Goal: Information Seeking & Learning: Learn about a topic

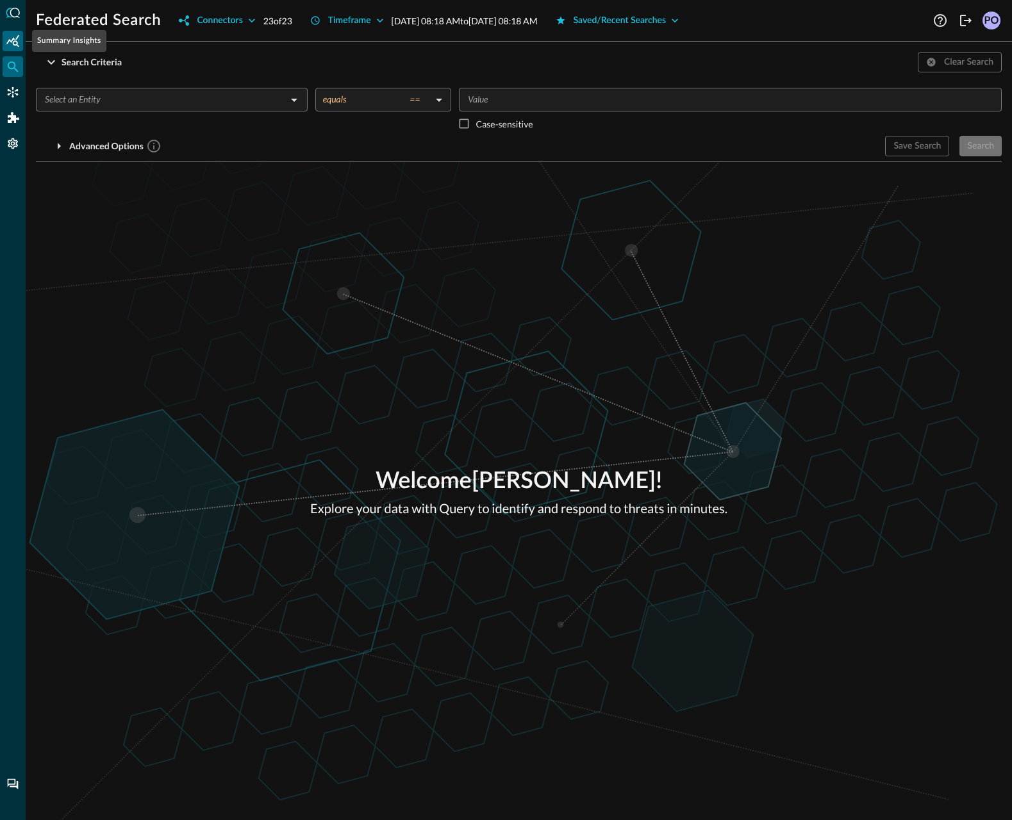
click at [15, 42] on icon "Summary Insights" at bounding box center [12, 41] width 13 height 13
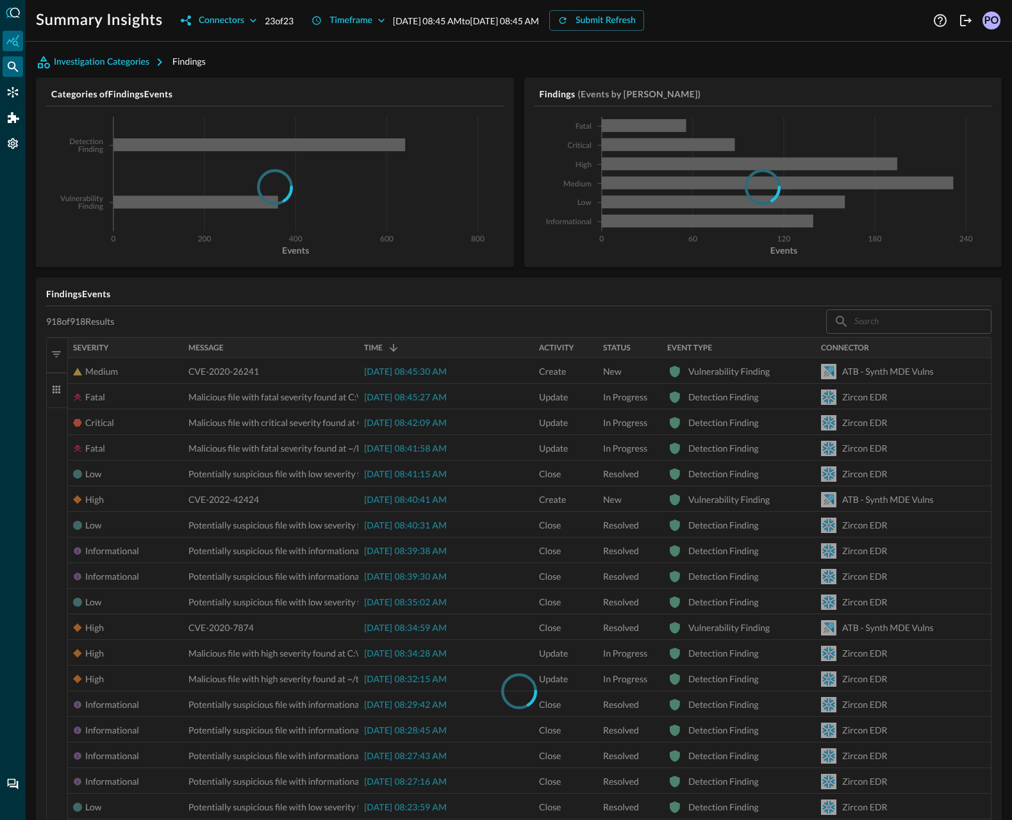
click at [12, 70] on icon "Federated Search" at bounding box center [12, 66] width 13 height 13
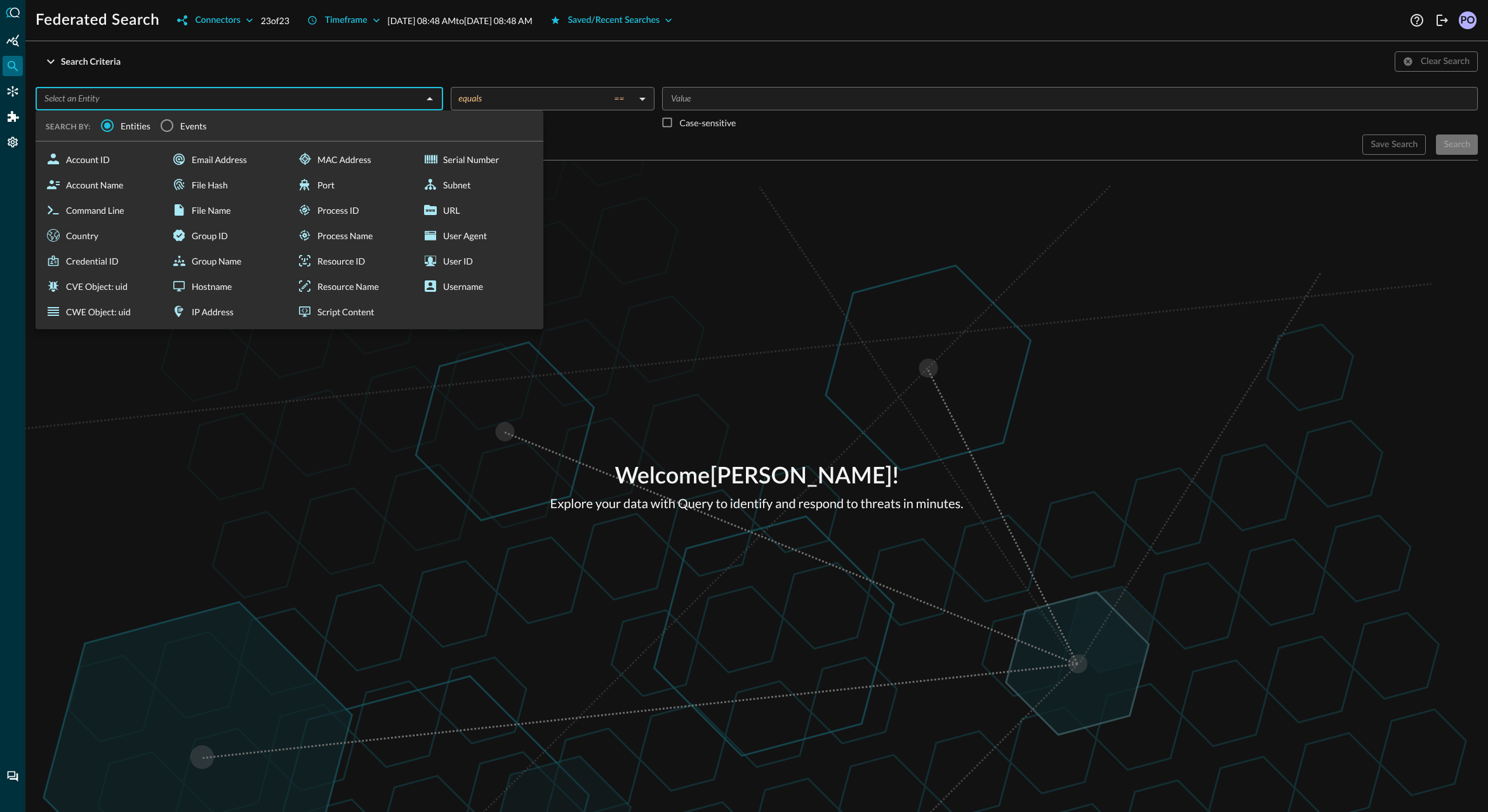
click at [386, 100] on input "text" at bounding box center [229, 99] width 379 height 16
click at [100, 185] on div "Account Name" at bounding box center [101, 185] width 121 height 26
type input "Account Name"
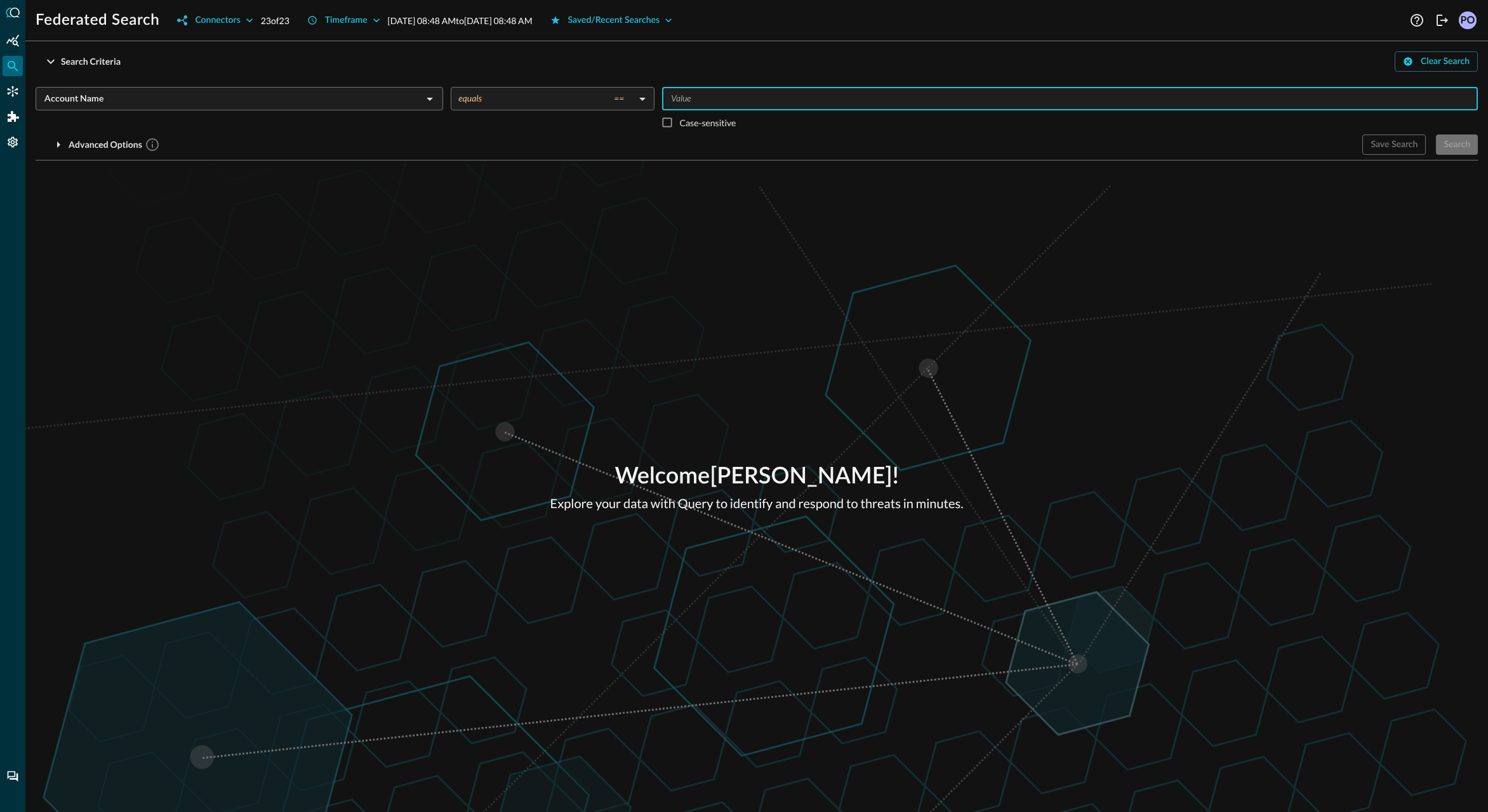
click at [806, 96] on input "Value" at bounding box center [1069, 99] width 806 height 16
click at [15, 43] on icon "Summary Insights" at bounding box center [12, 41] width 13 height 13
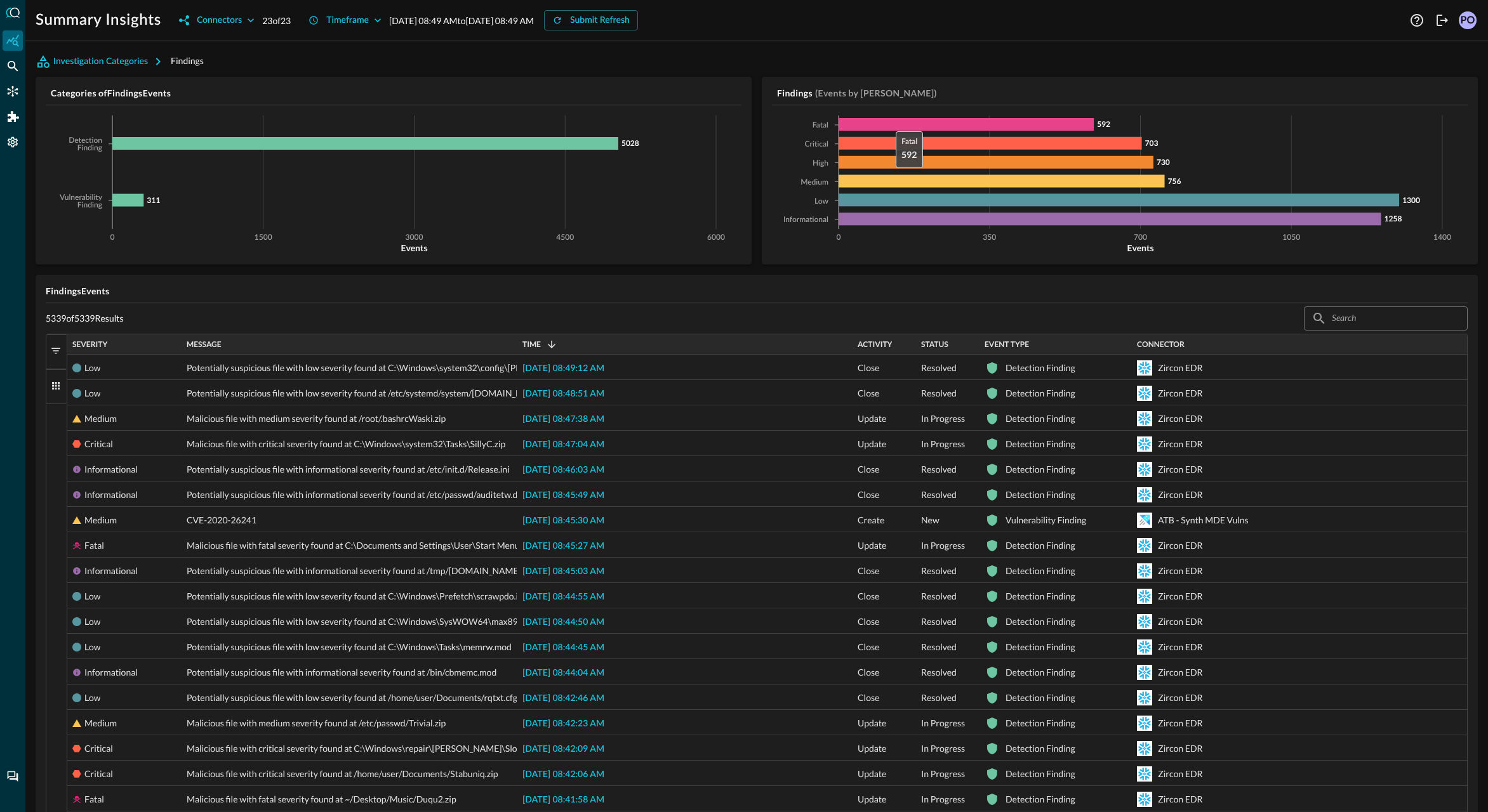
click at [890, 123] on icon at bounding box center [966, 124] width 256 height 13
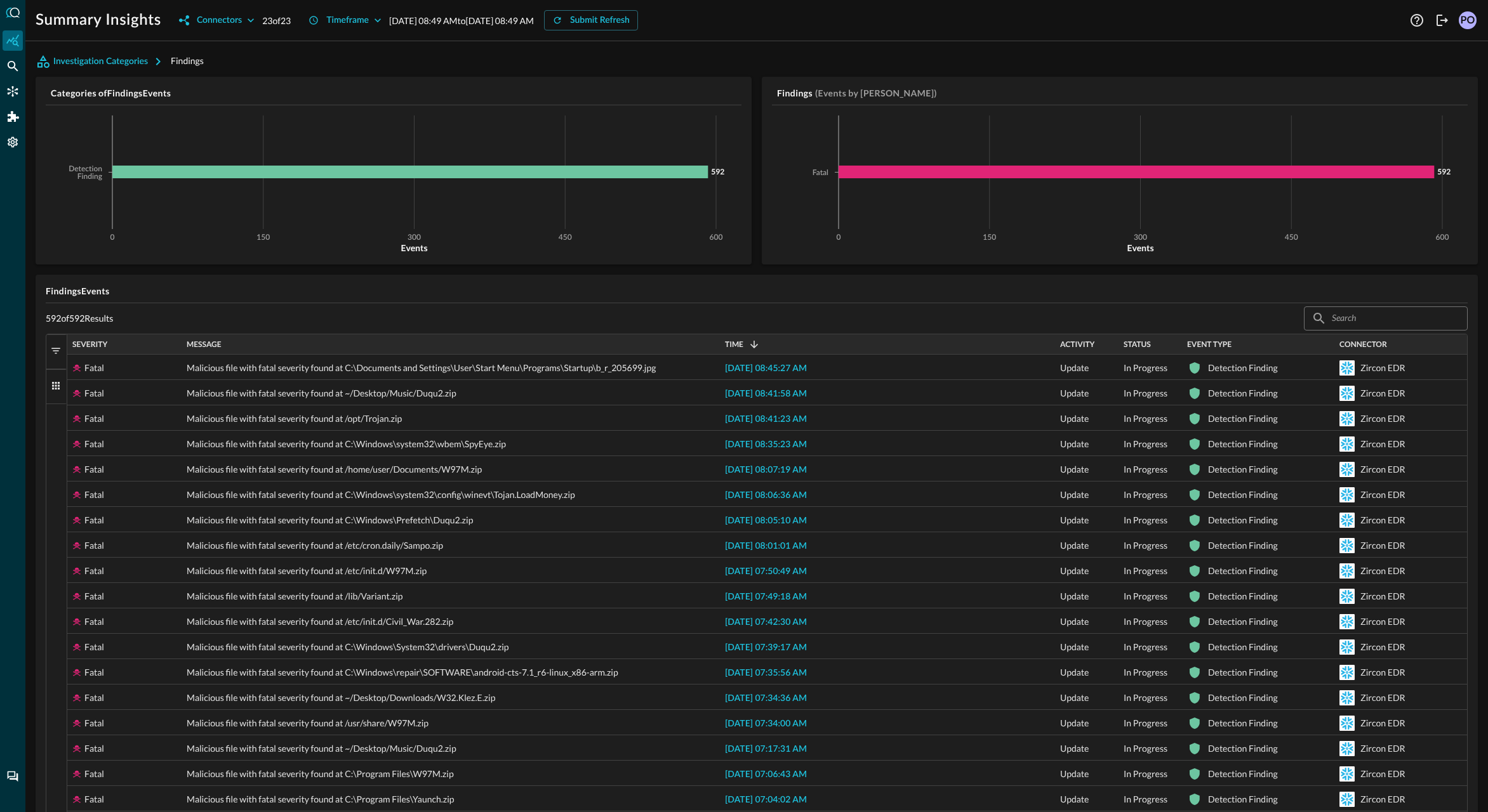
drag, startPoint x: 515, startPoint y: 347, endPoint x: 707, endPoint y: 479, distance: 233.0
click at [707, 475] on div "Severity Message Time 1 Activity" at bounding box center [767, 661] width 1400 height 655
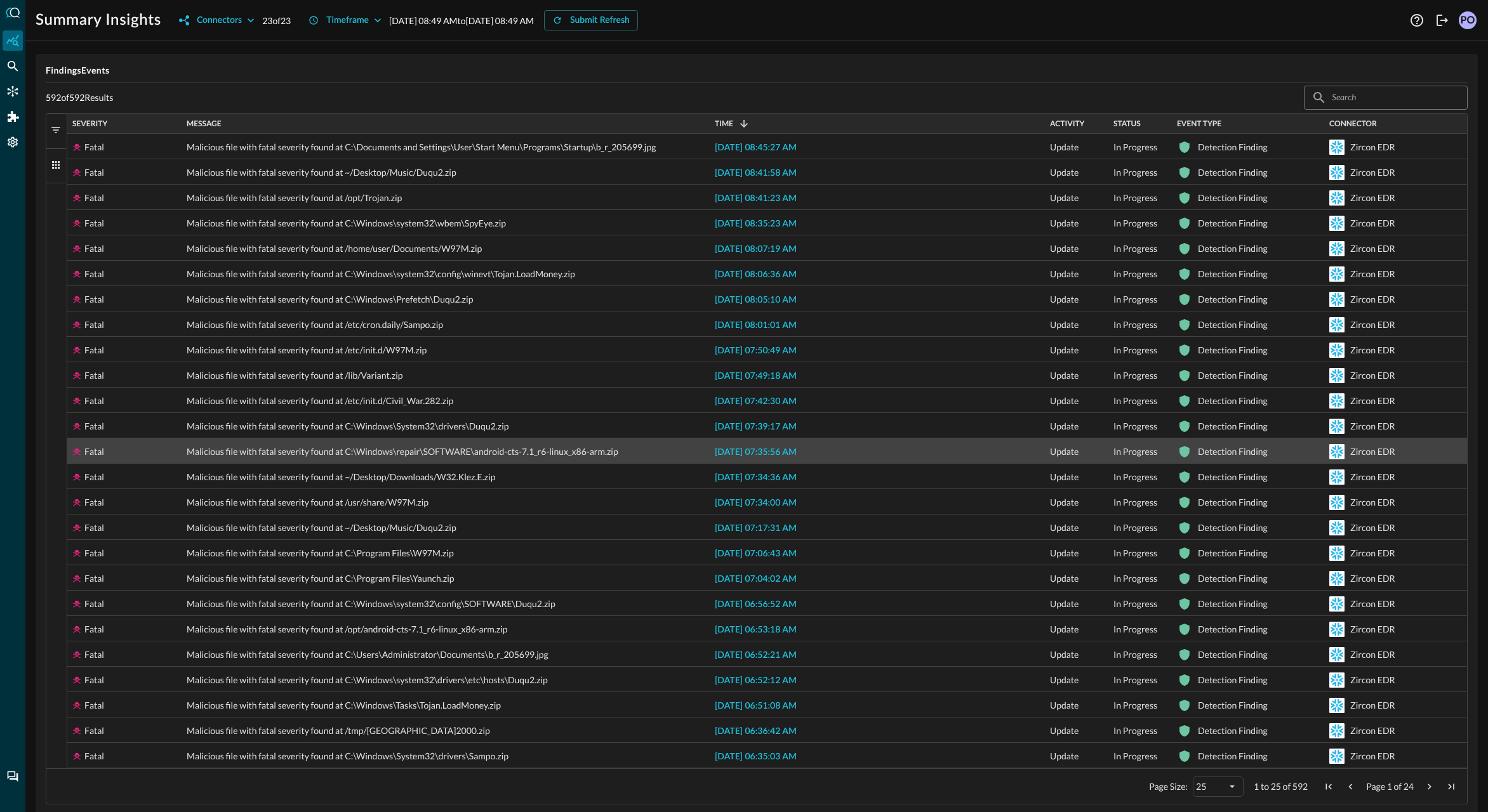
scroll to position [234, 0]
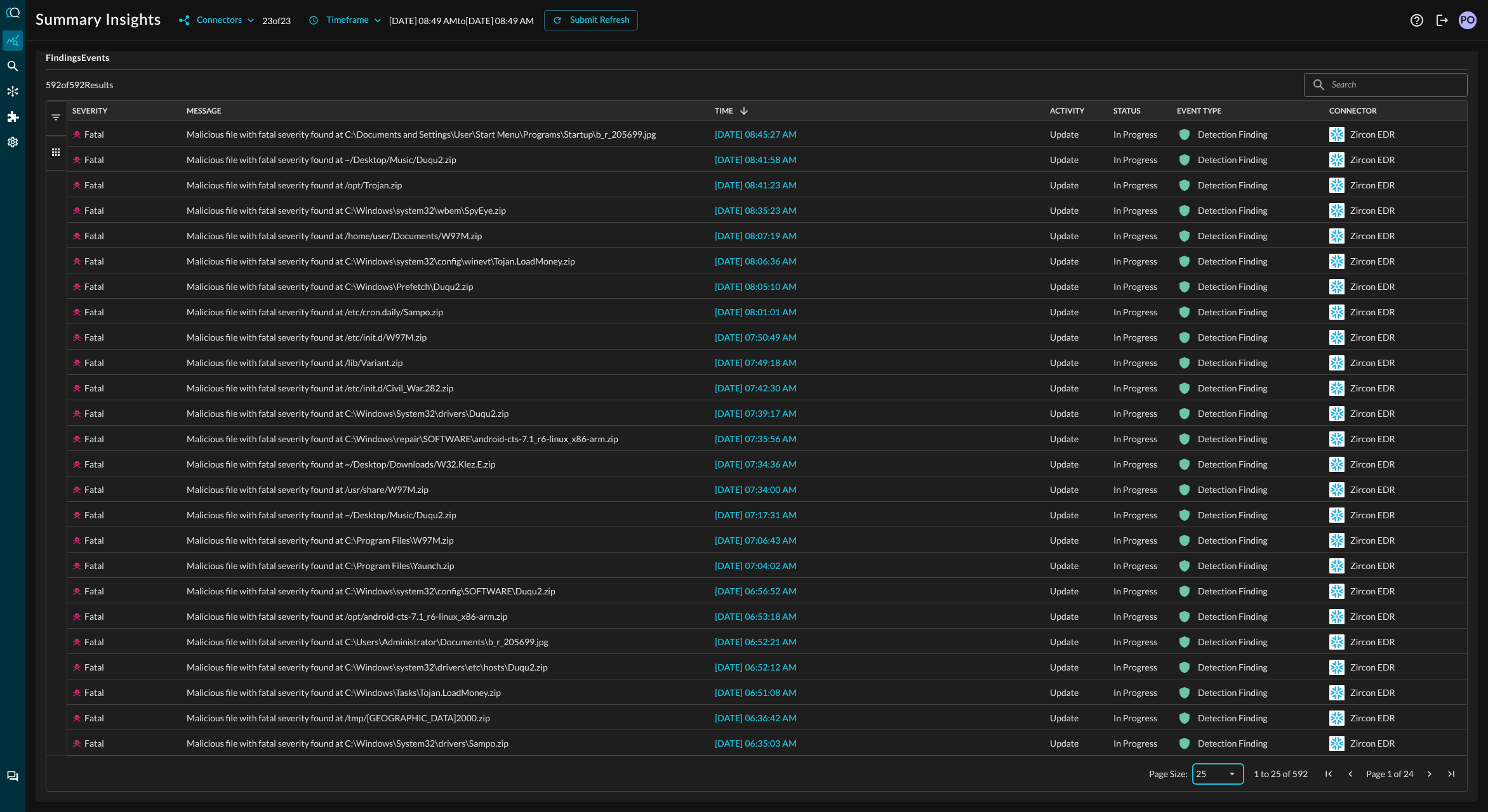
click at [1229, 782] on div "25" at bounding box center [1218, 774] width 51 height 21
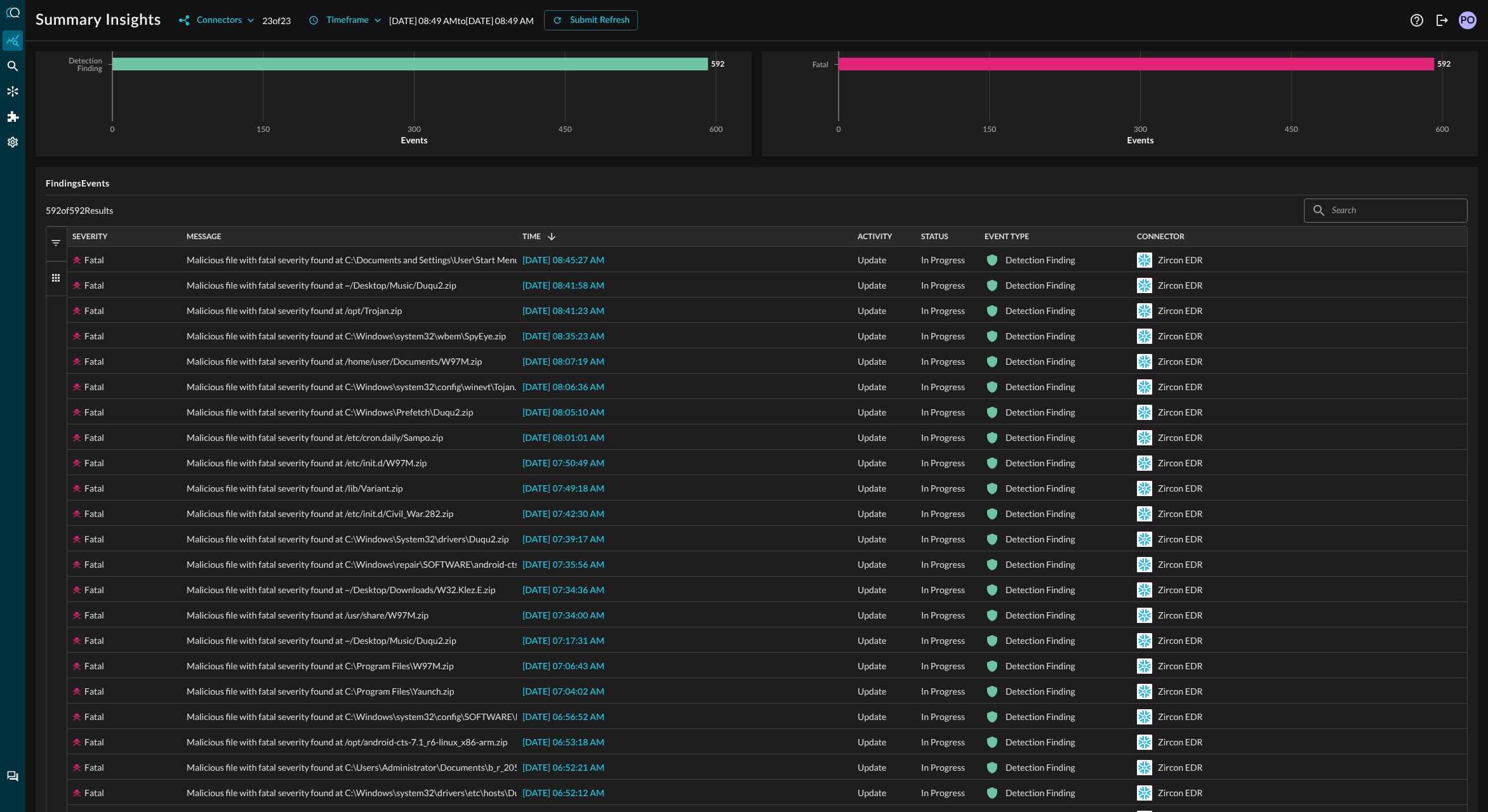
scroll to position [0, 0]
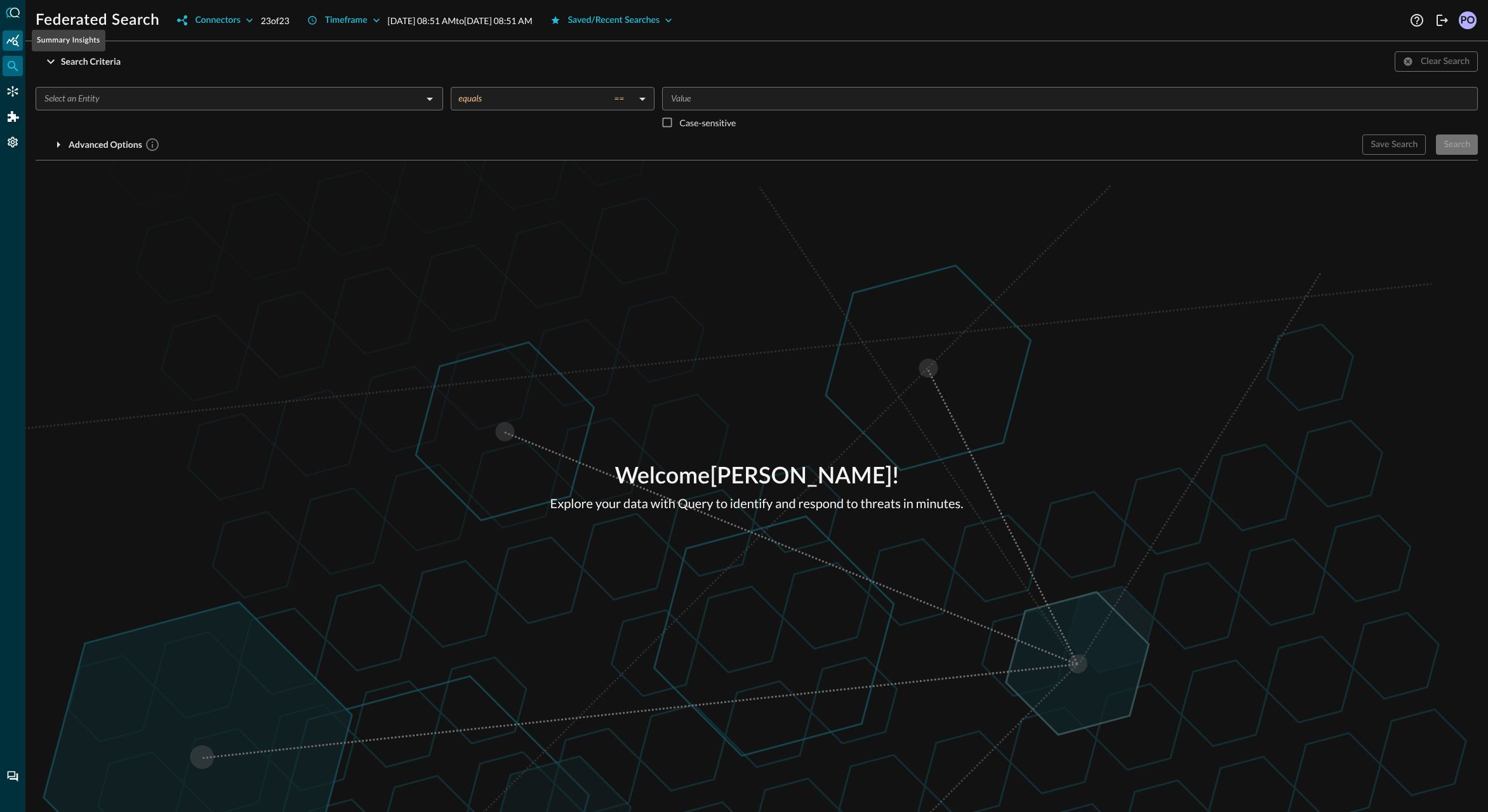
click at [19, 44] on div "Summary Insights" at bounding box center [13, 41] width 21 height 21
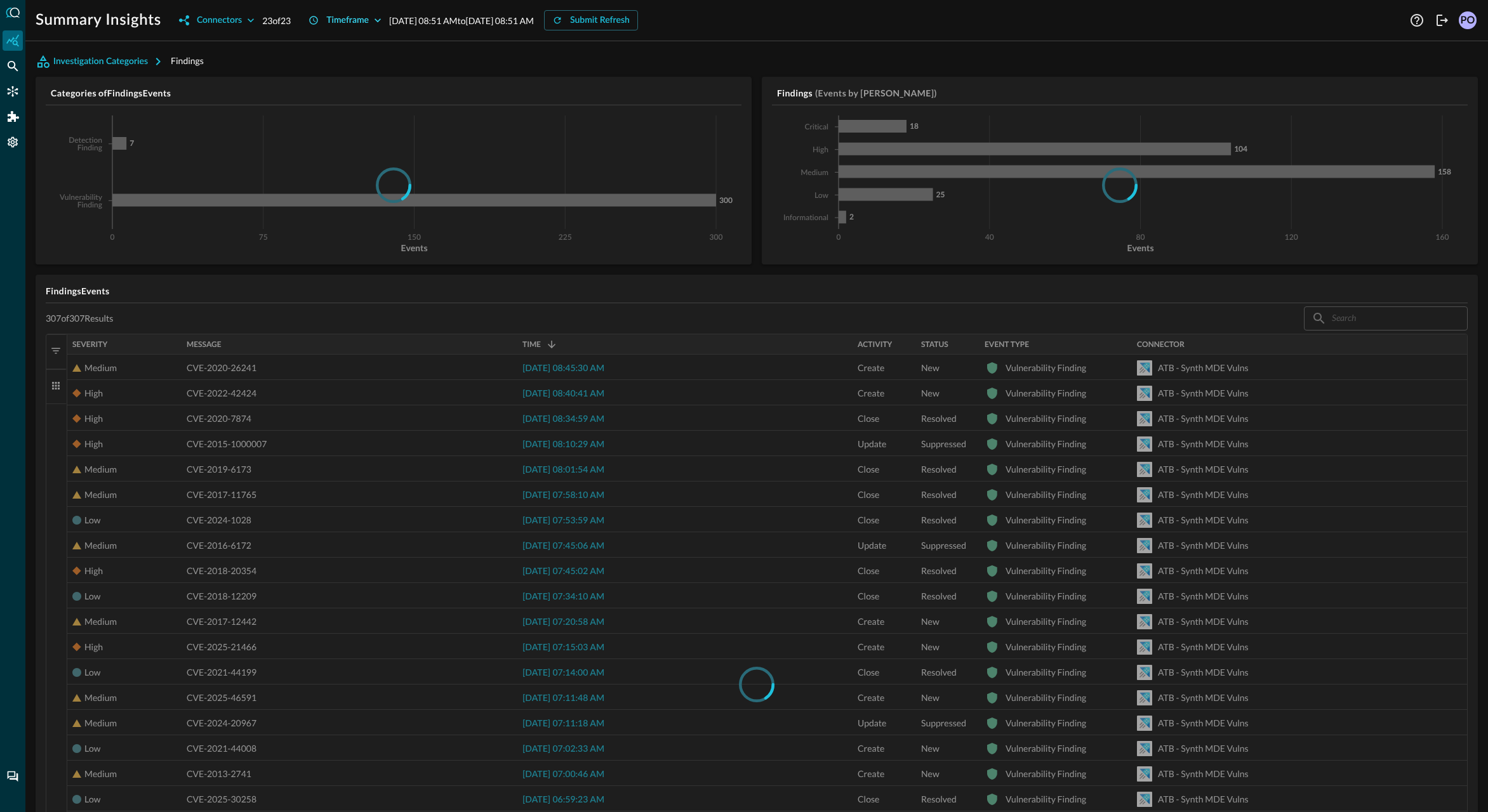
click at [373, 20] on button "Timeframe" at bounding box center [345, 20] width 88 height 21
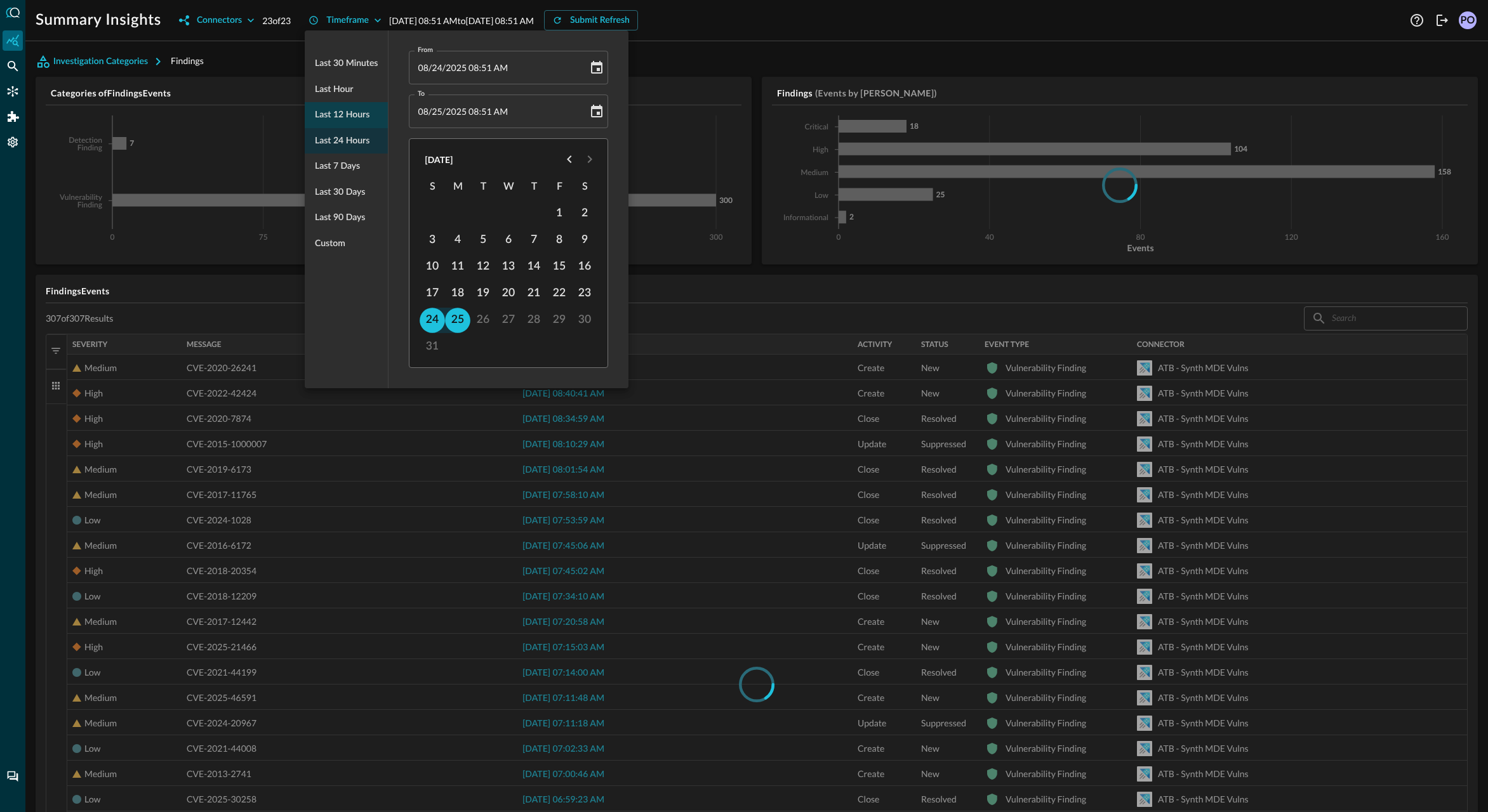
click at [358, 114] on span "Last 12 hours" at bounding box center [342, 115] width 54 height 16
type input "08/24/2025 08:51 PM"
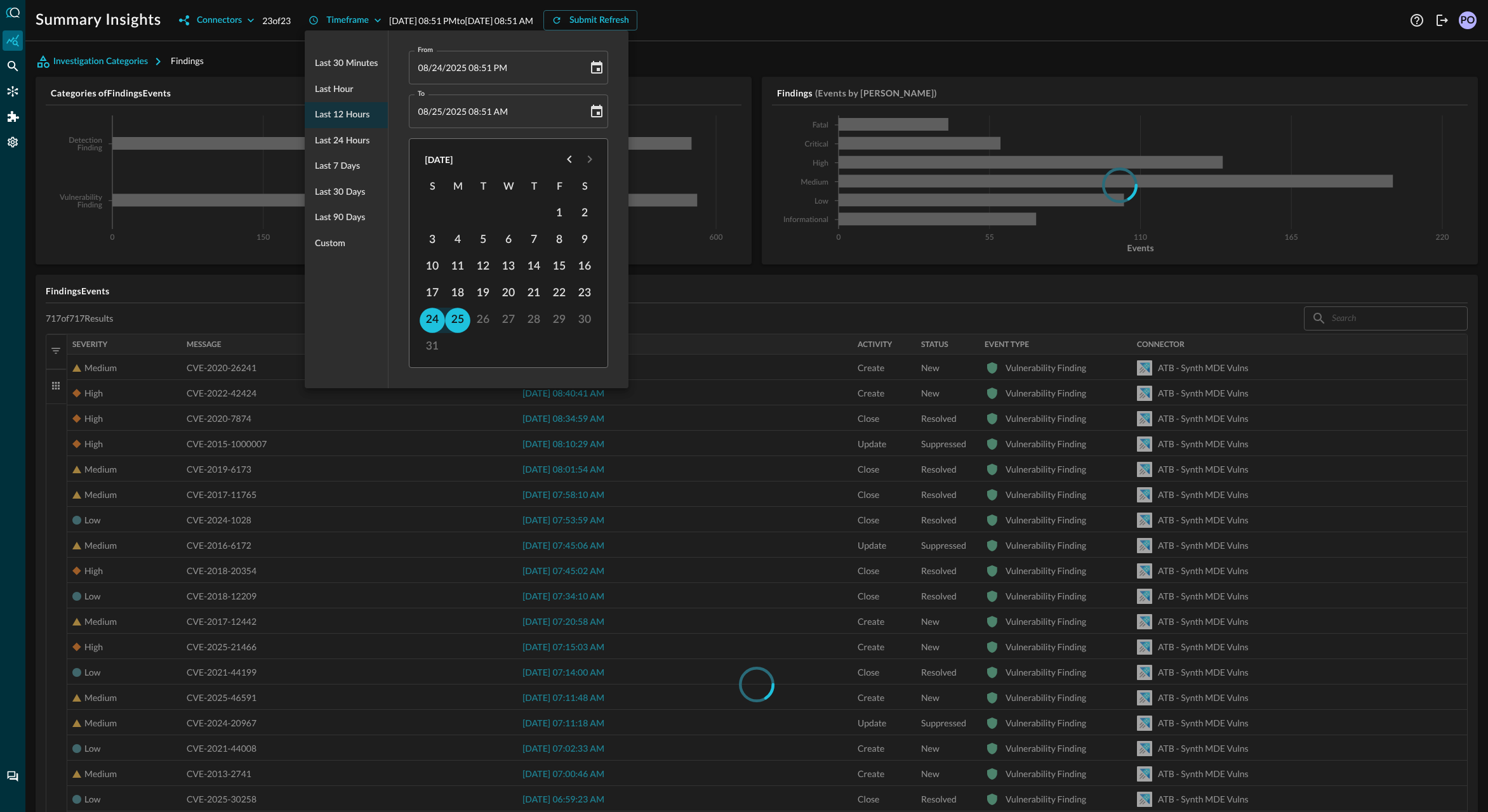
click at [750, 290] on div at bounding box center [744, 406] width 1488 height 812
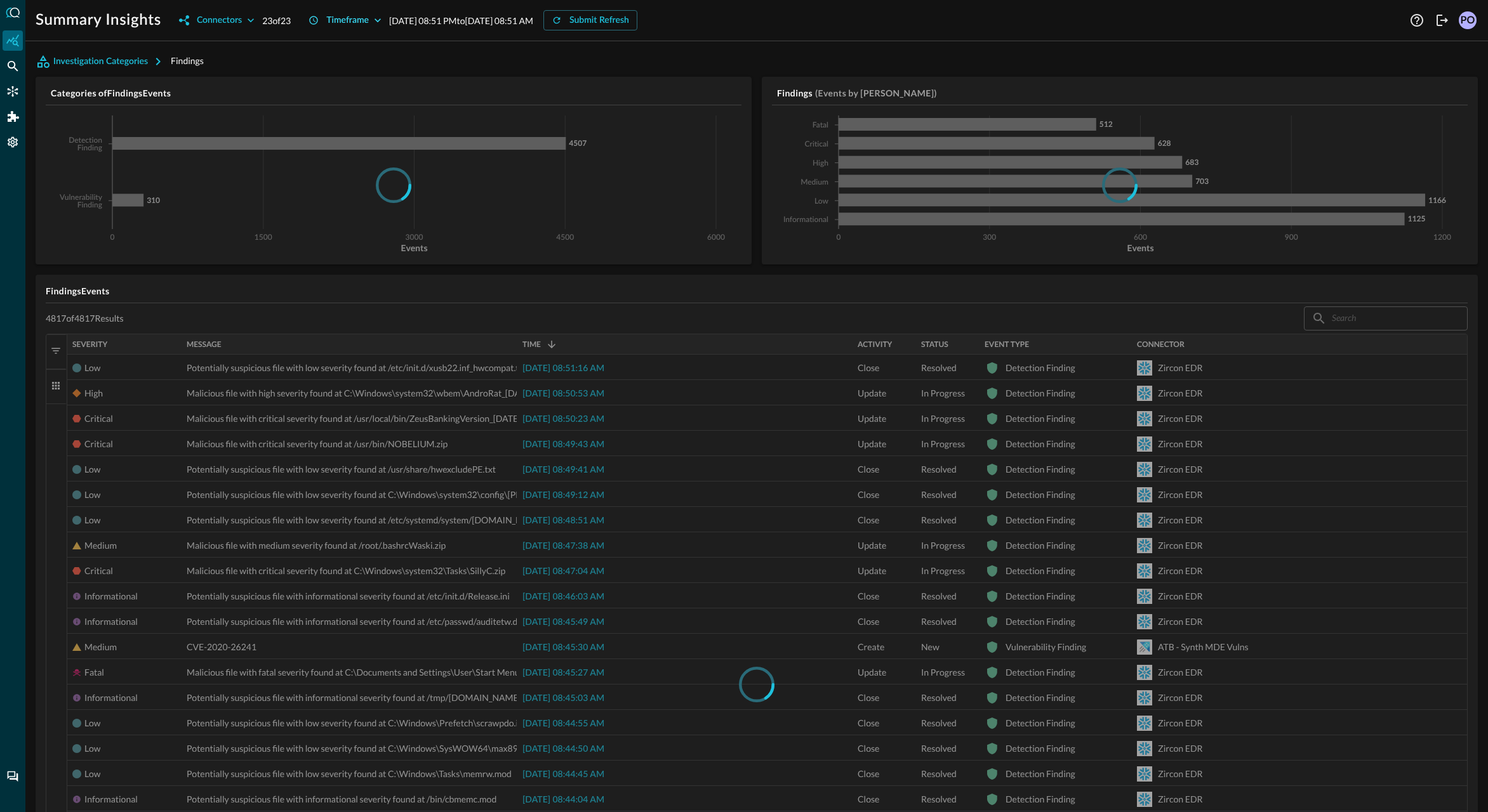
click at [356, 22] on div "Timeframe" at bounding box center [347, 21] width 43 height 16
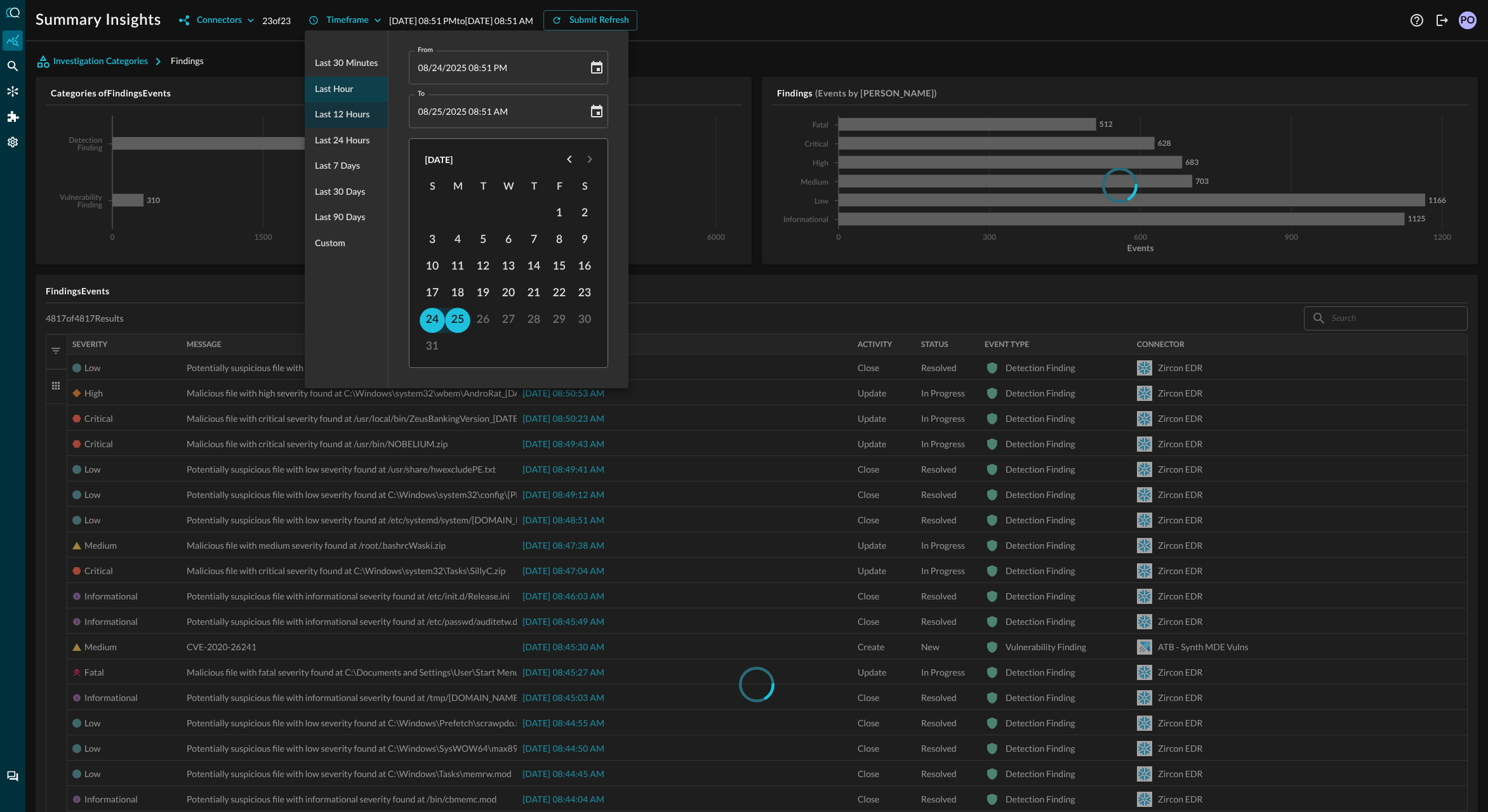
click at [353, 88] on span "Last hour" at bounding box center [334, 90] width 38 height 16
type input "08/25/2025 07:52 AM"
type input "08/25/2025 08:52 AM"
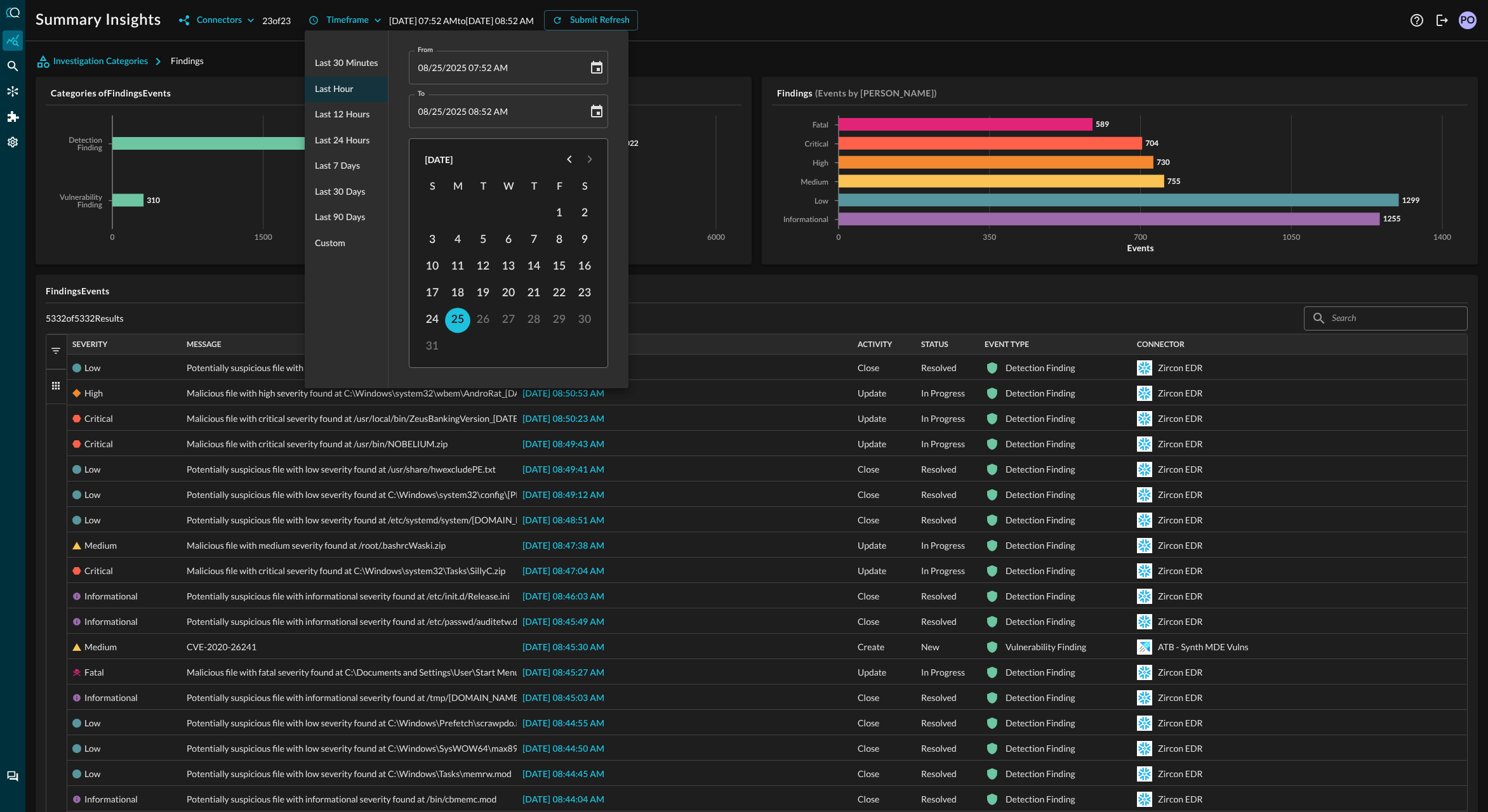
click at [715, 314] on div at bounding box center [744, 406] width 1488 height 812
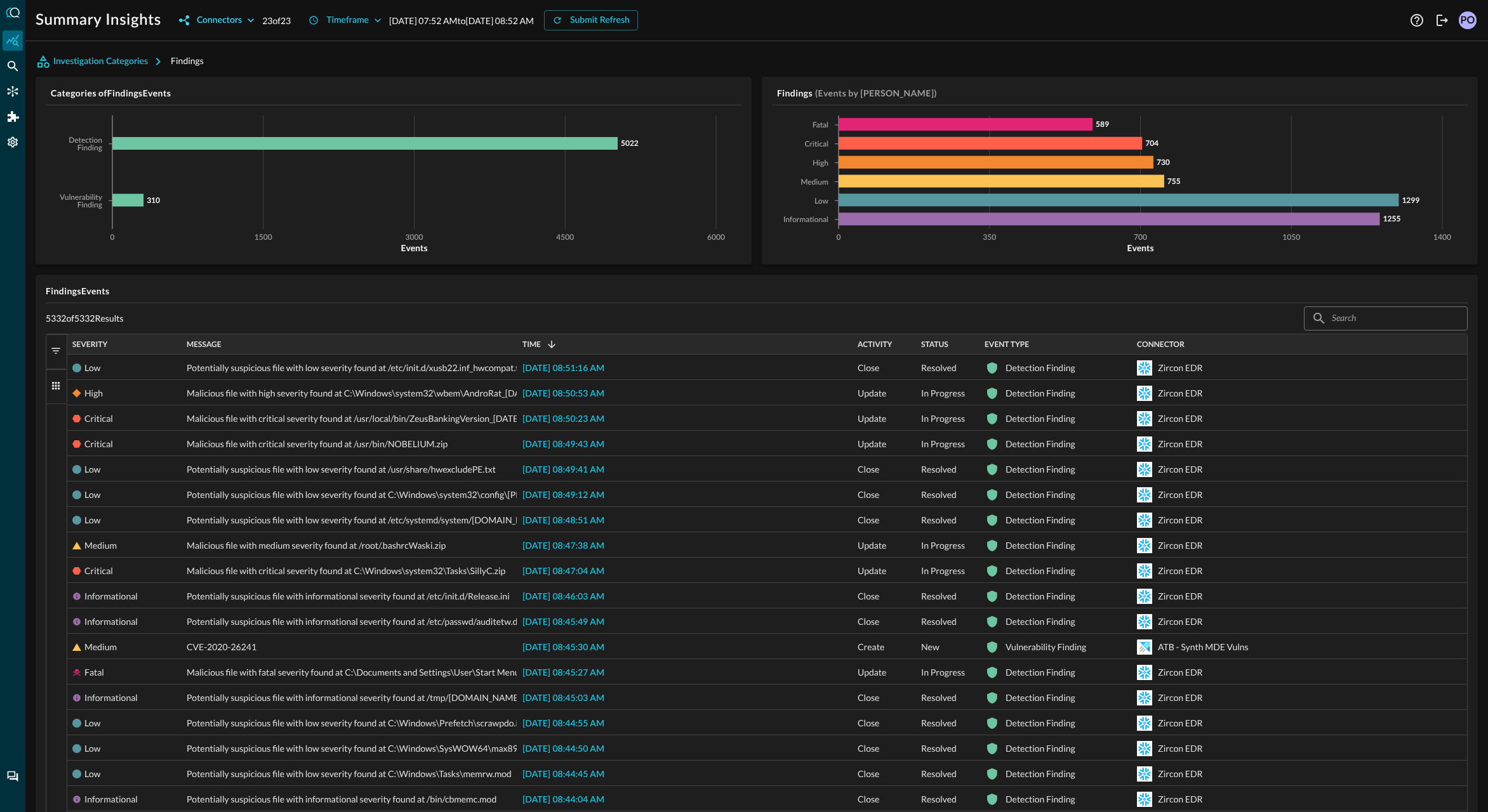
click at [240, 21] on div "Connectors" at bounding box center [219, 21] width 45 height 16
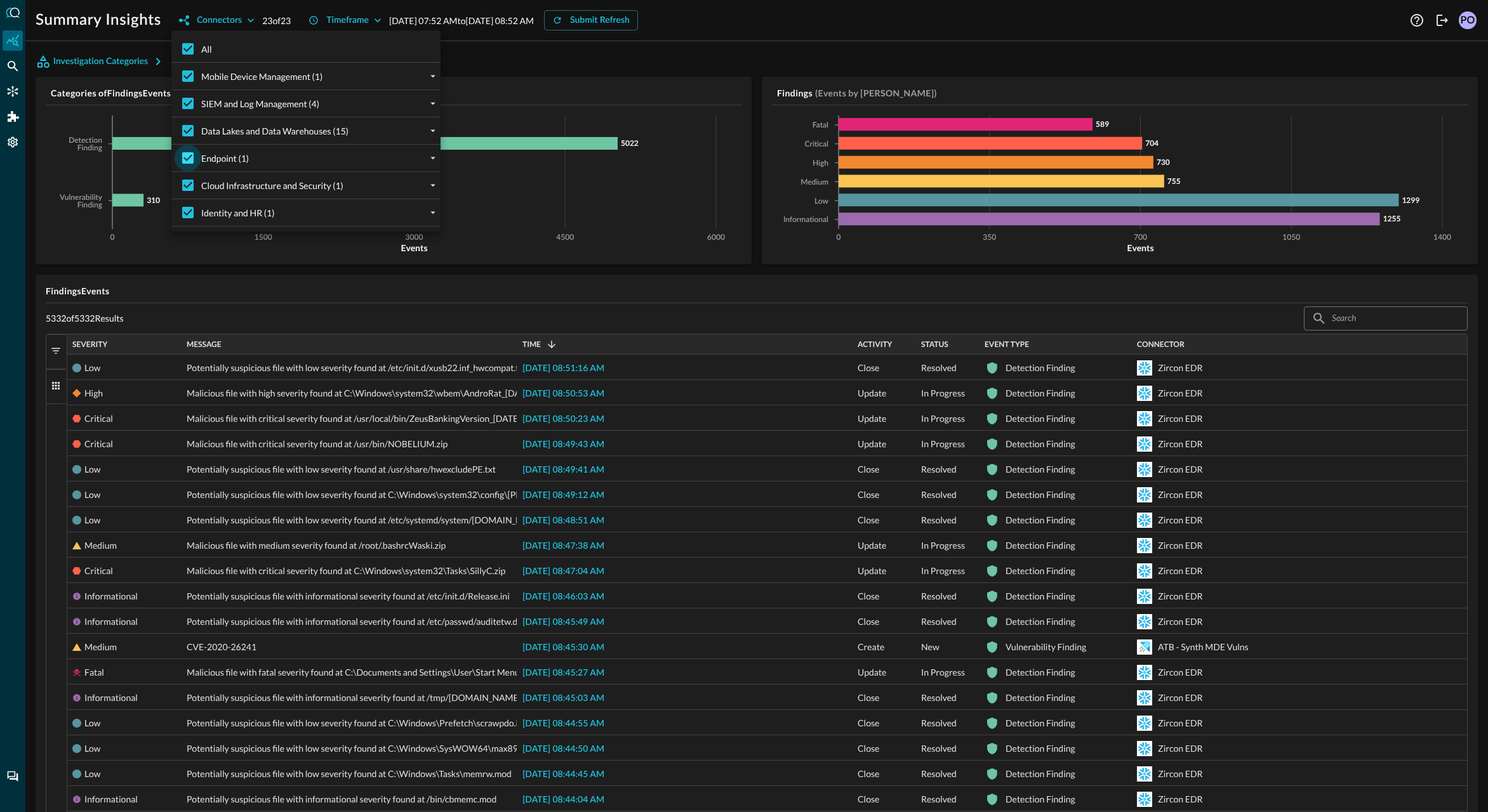
click at [188, 158] on input "Endpoint (1)" at bounding box center [187, 157] width 27 height 27
checkbox input "false"
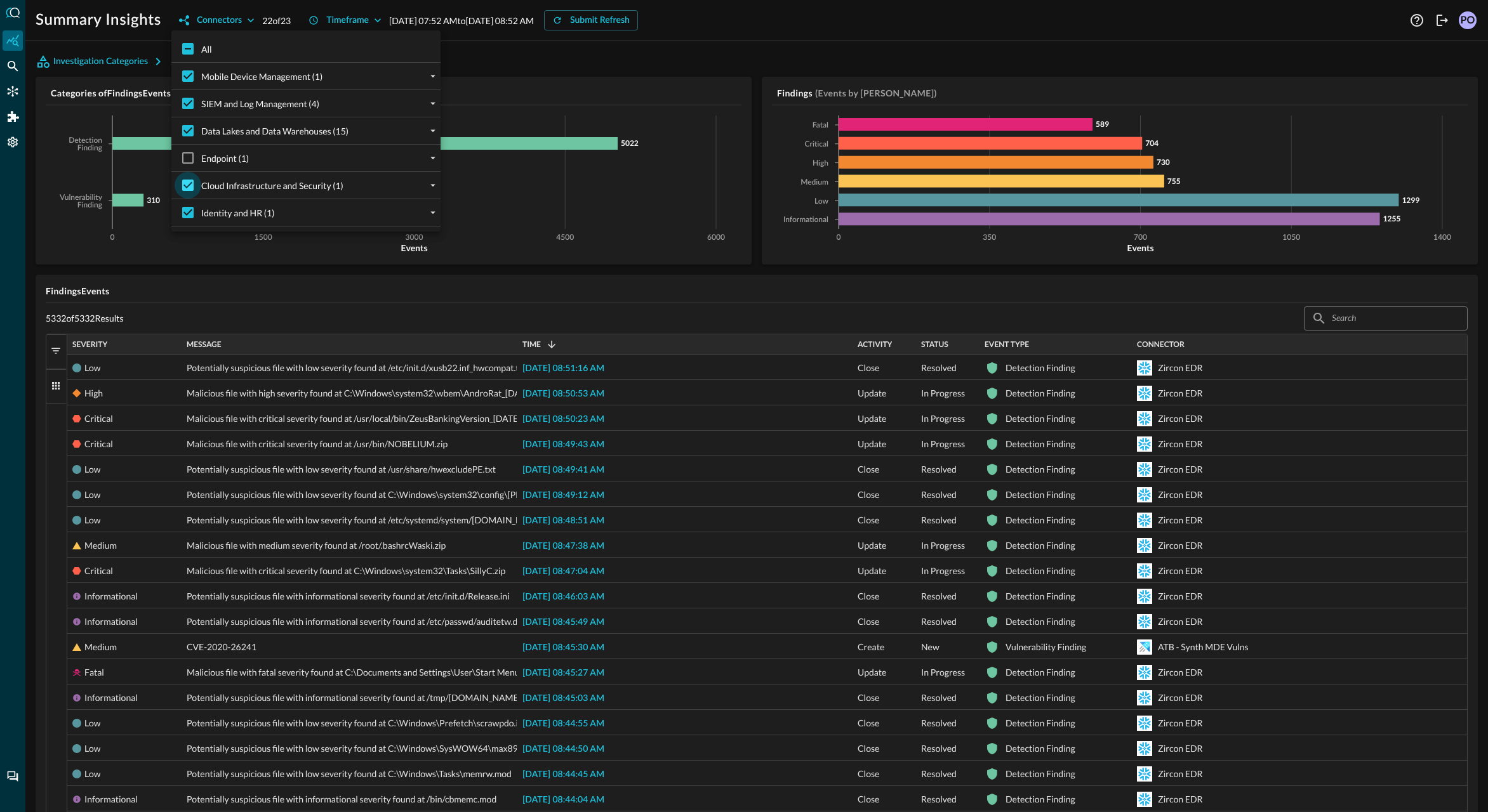
click at [189, 183] on input "Cloud Infrastructure and Security (1)" at bounding box center [187, 185] width 27 height 27
checkbox input "false"
click at [188, 126] on input "Data Lakes and Data Warehouses (15)" at bounding box center [187, 131] width 27 height 27
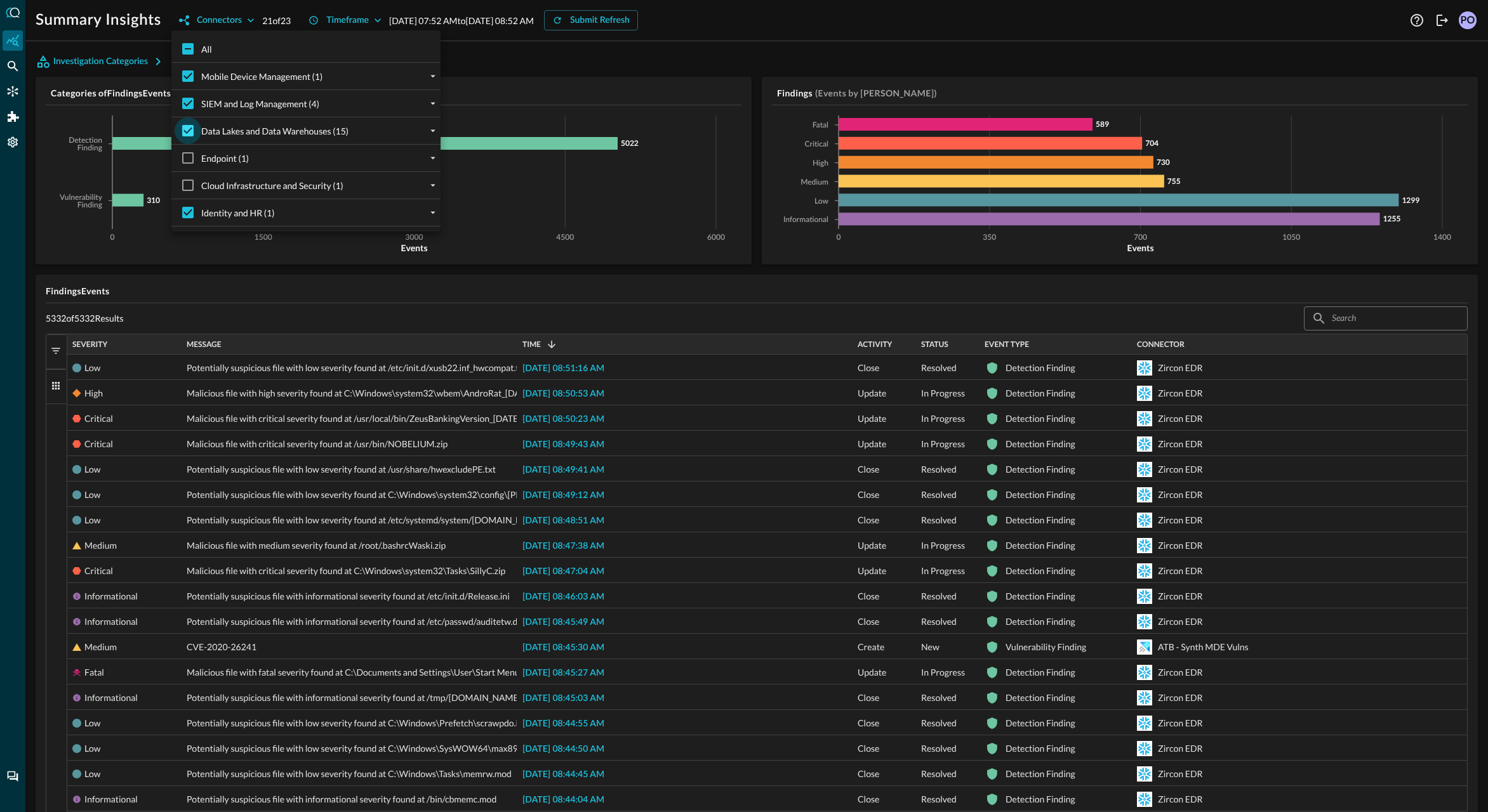
checkbox input "false"
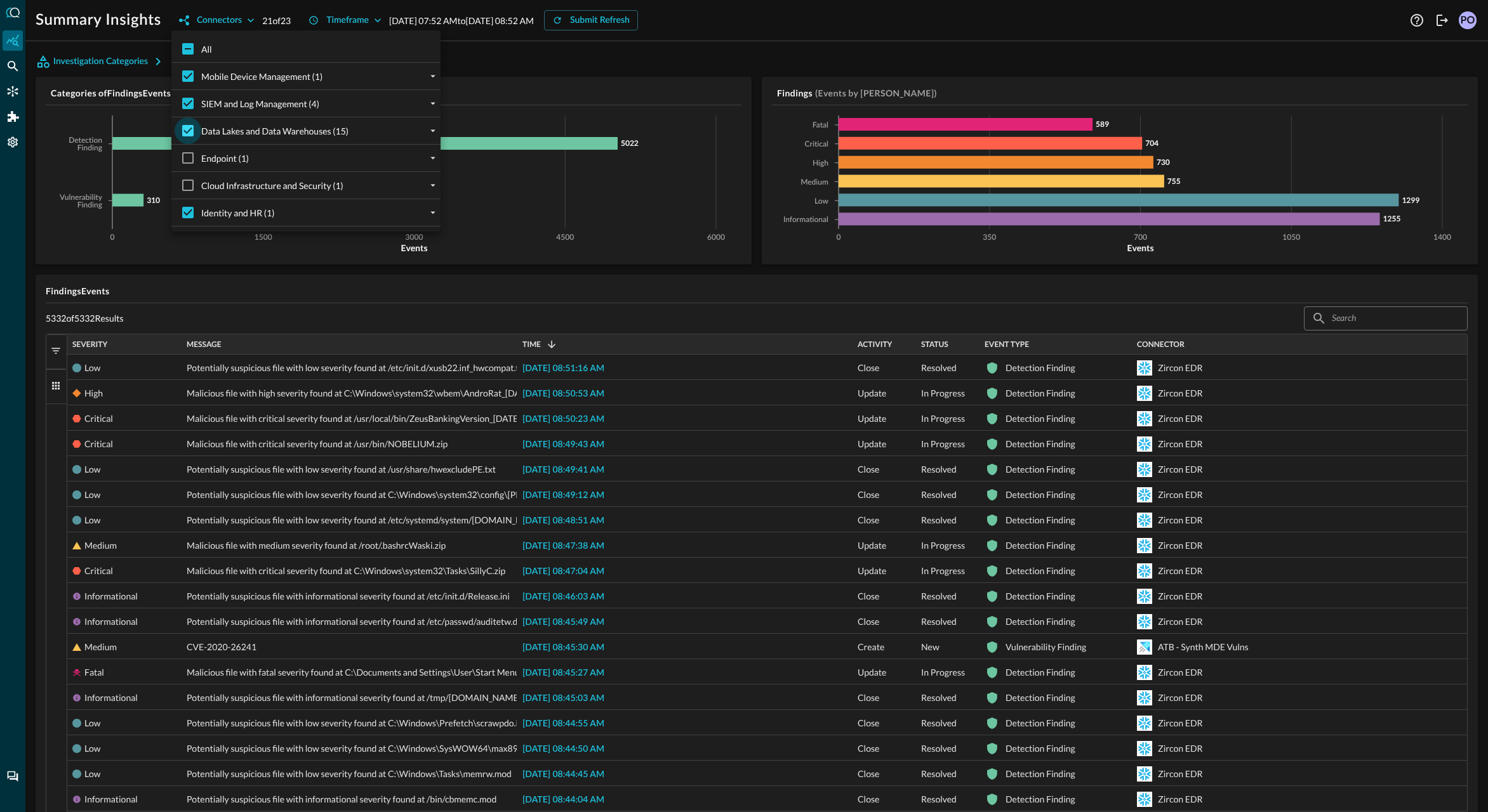
checkbox input "false"
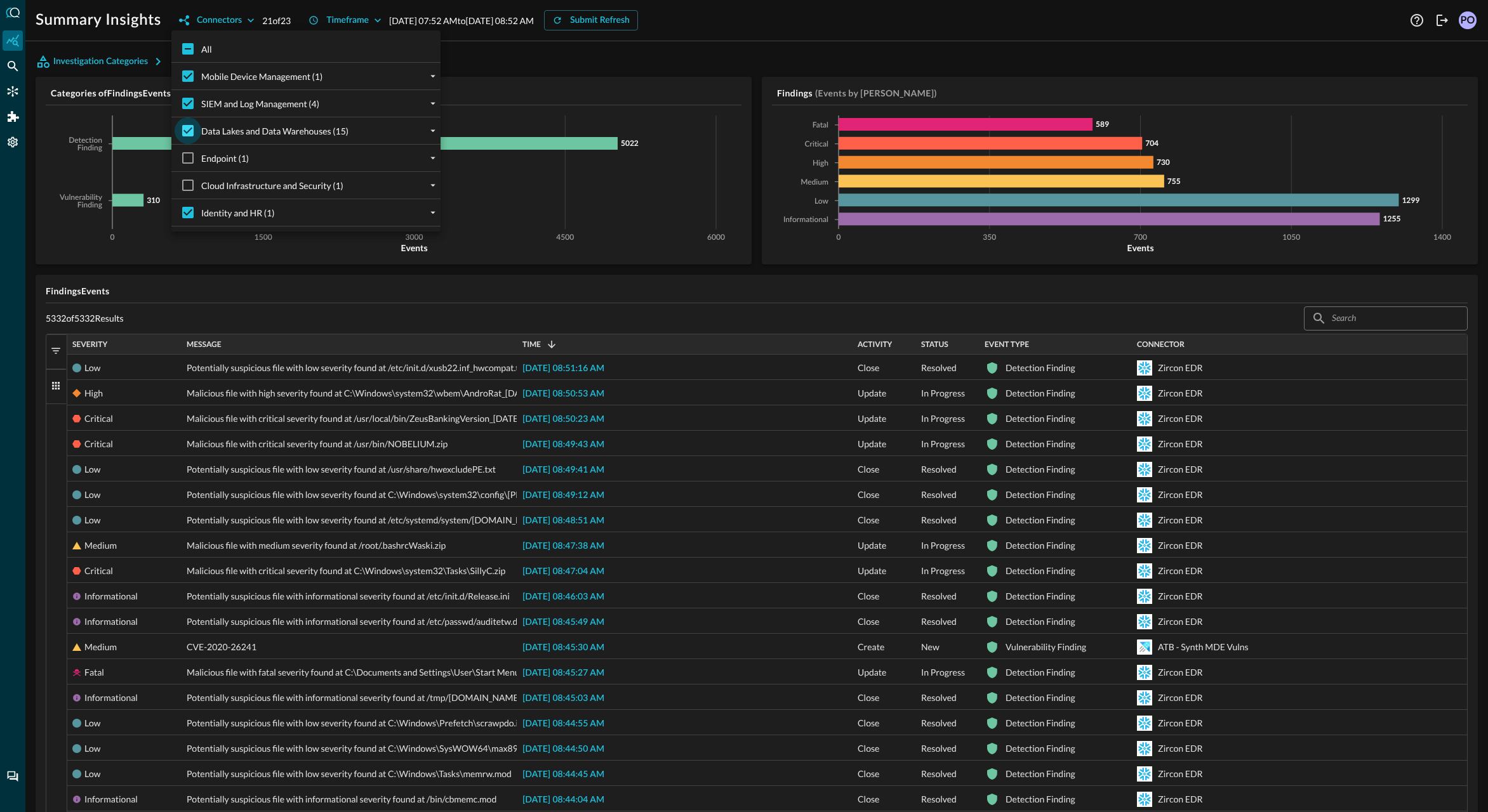
checkbox input "false"
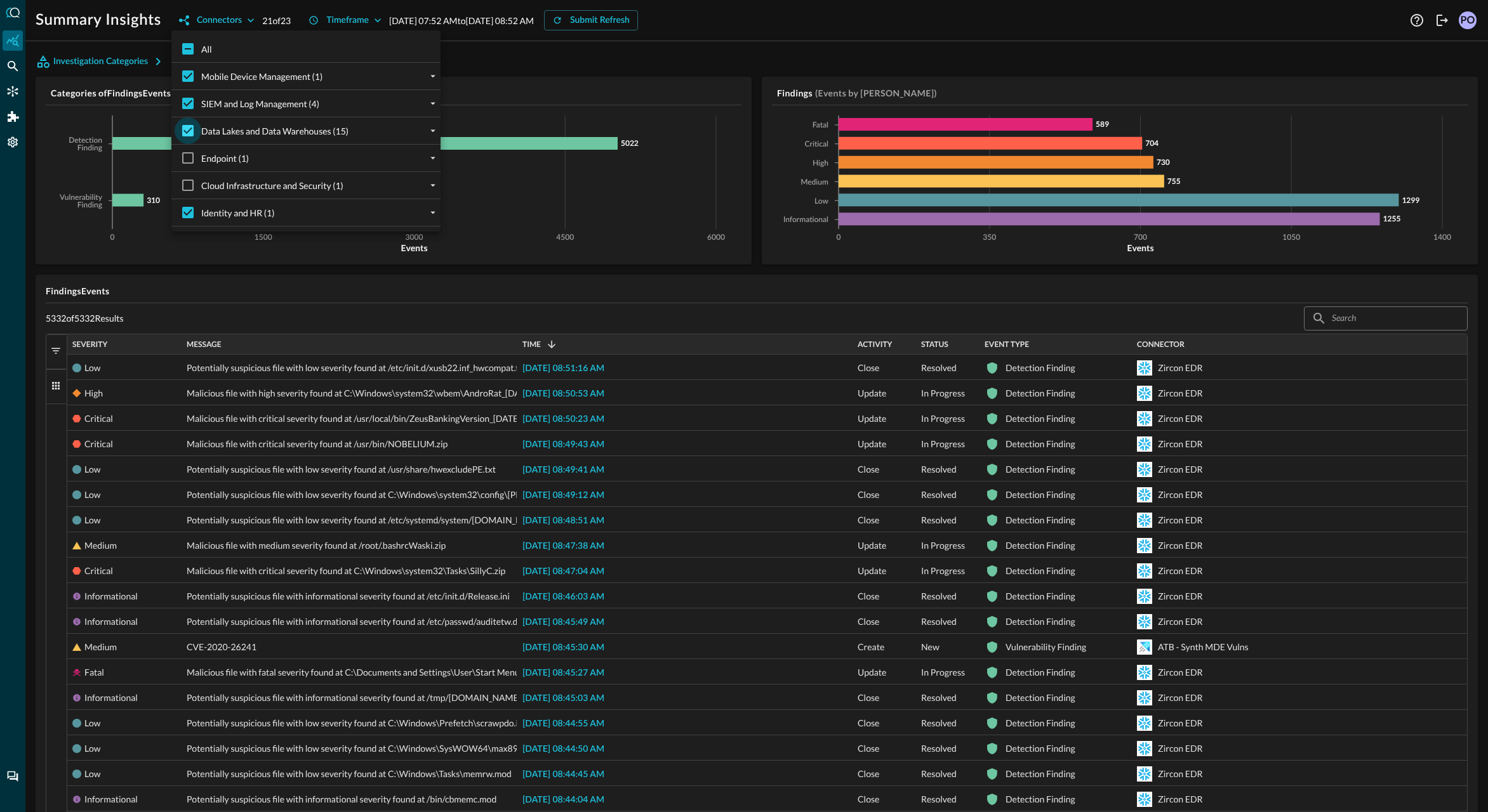
checkbox input "false"
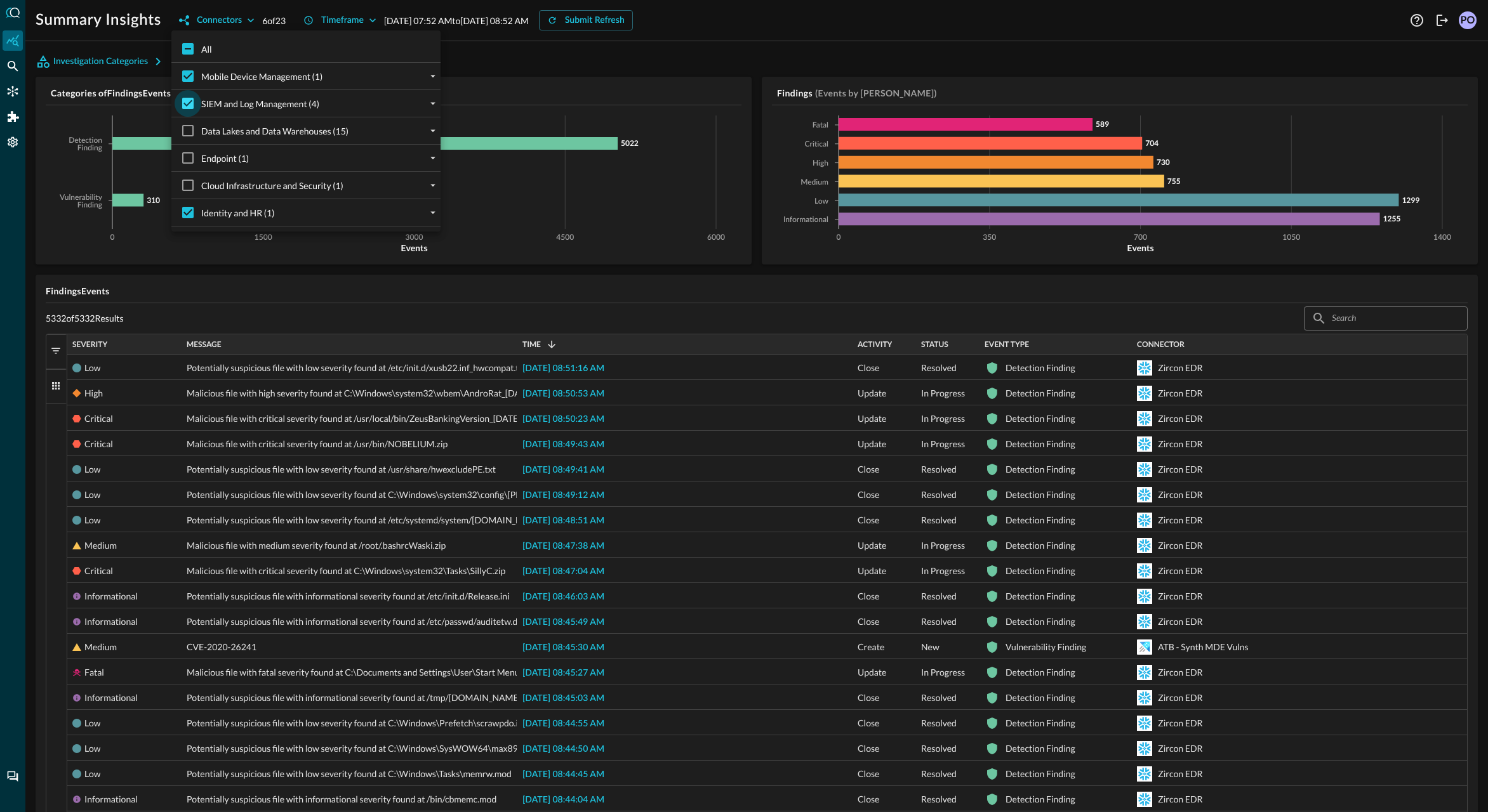
click at [182, 91] on input "SIEM and Log Management (4)" at bounding box center [187, 103] width 27 height 27
checkbox input "false"
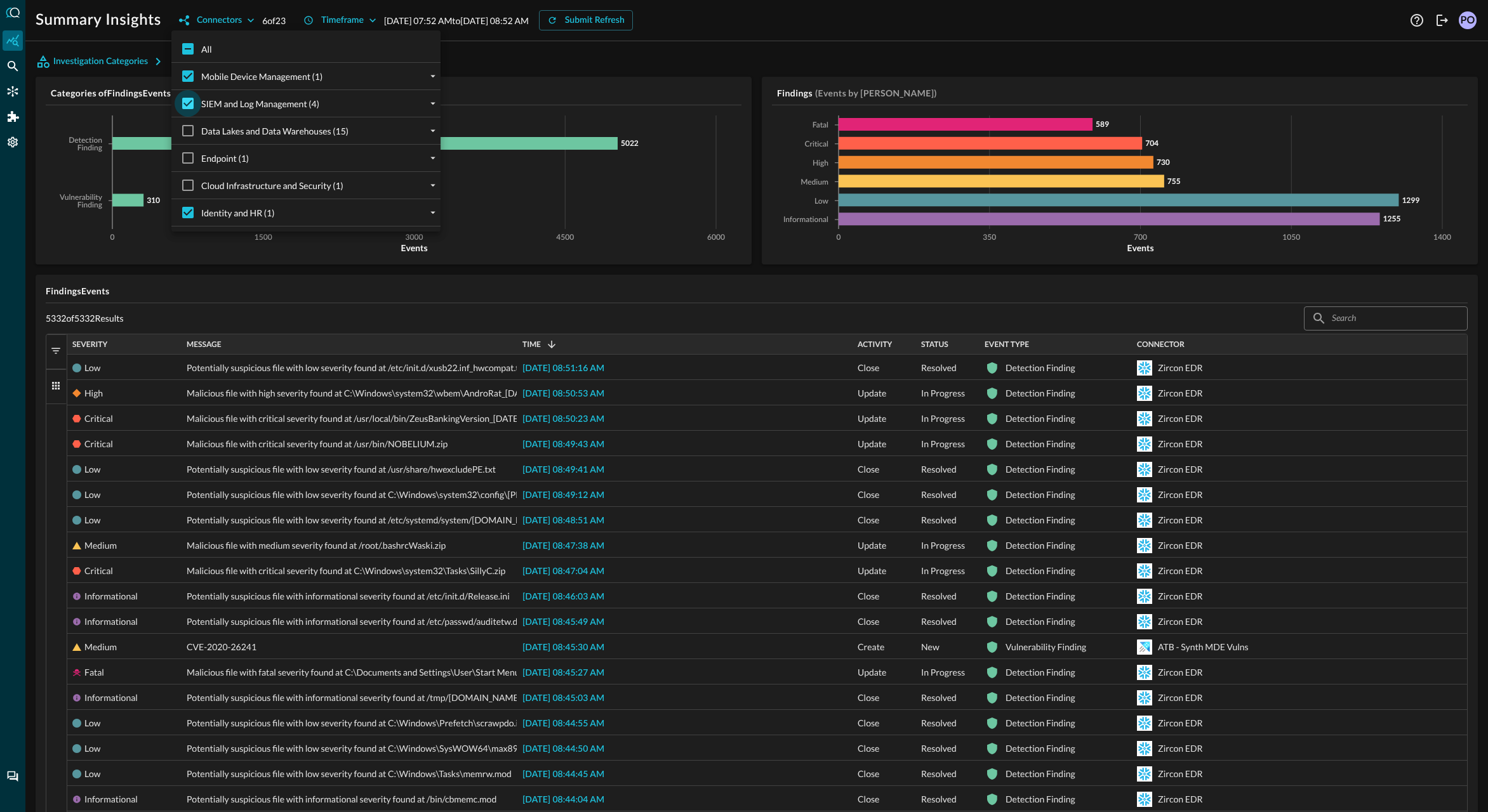
checkbox input "false"
click at [182, 72] on input "Mobile Device Management (1)" at bounding box center [187, 75] width 27 height 27
checkbox input "false"
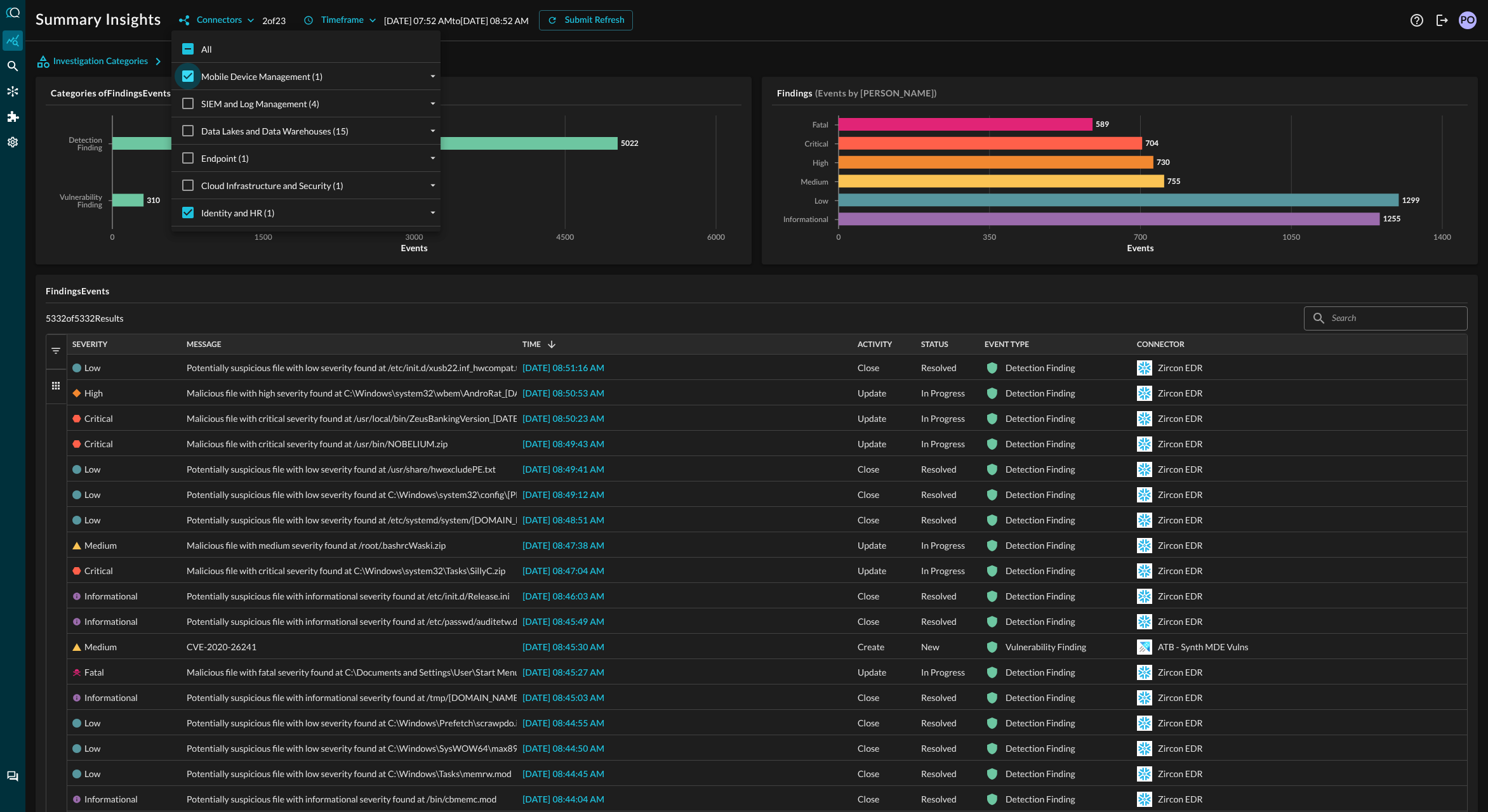
checkbox input "false"
click at [487, 80] on div at bounding box center [744, 406] width 1488 height 812
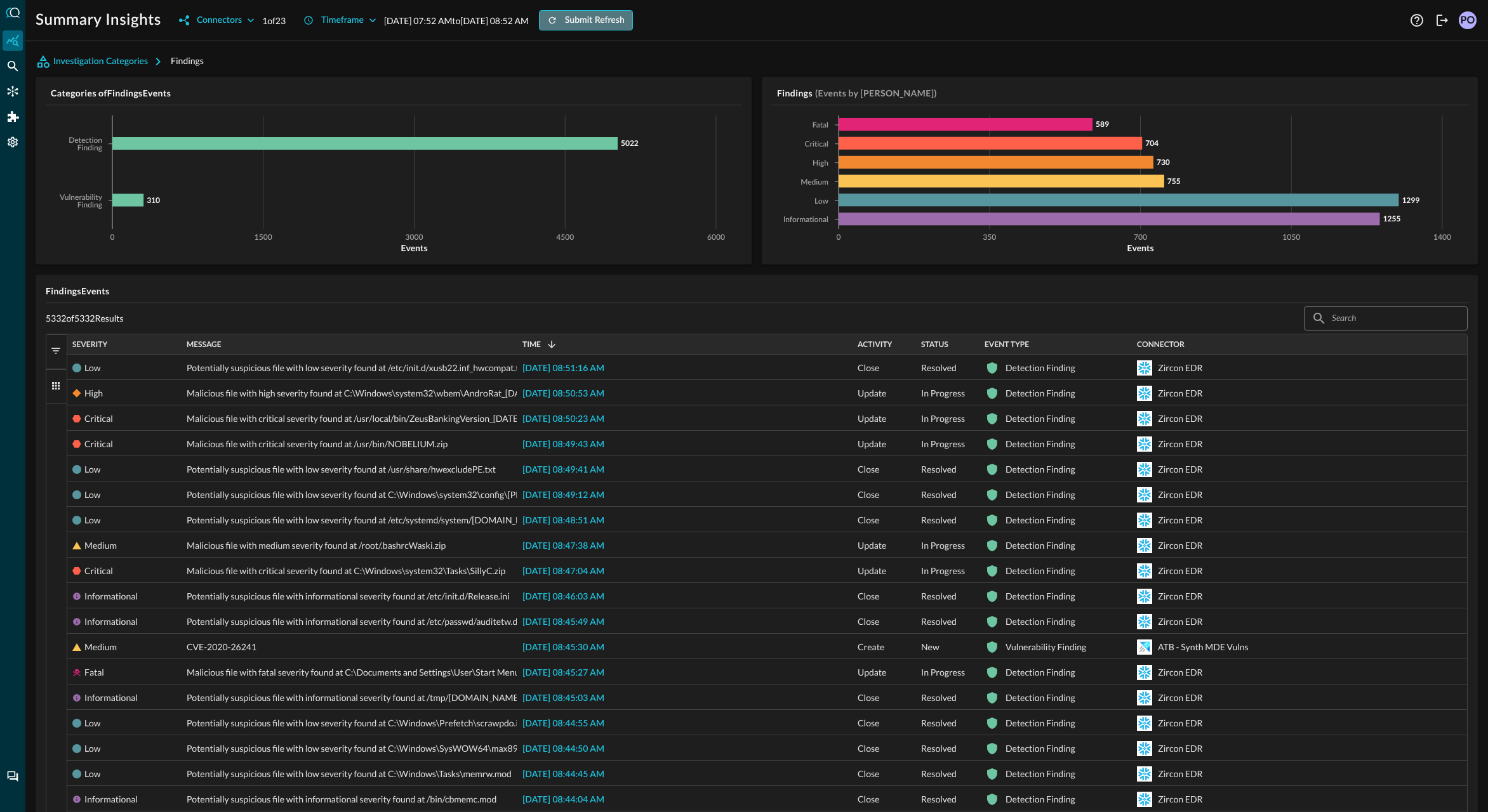
click at [625, 19] on div "Submit Refresh" at bounding box center [594, 21] width 59 height 16
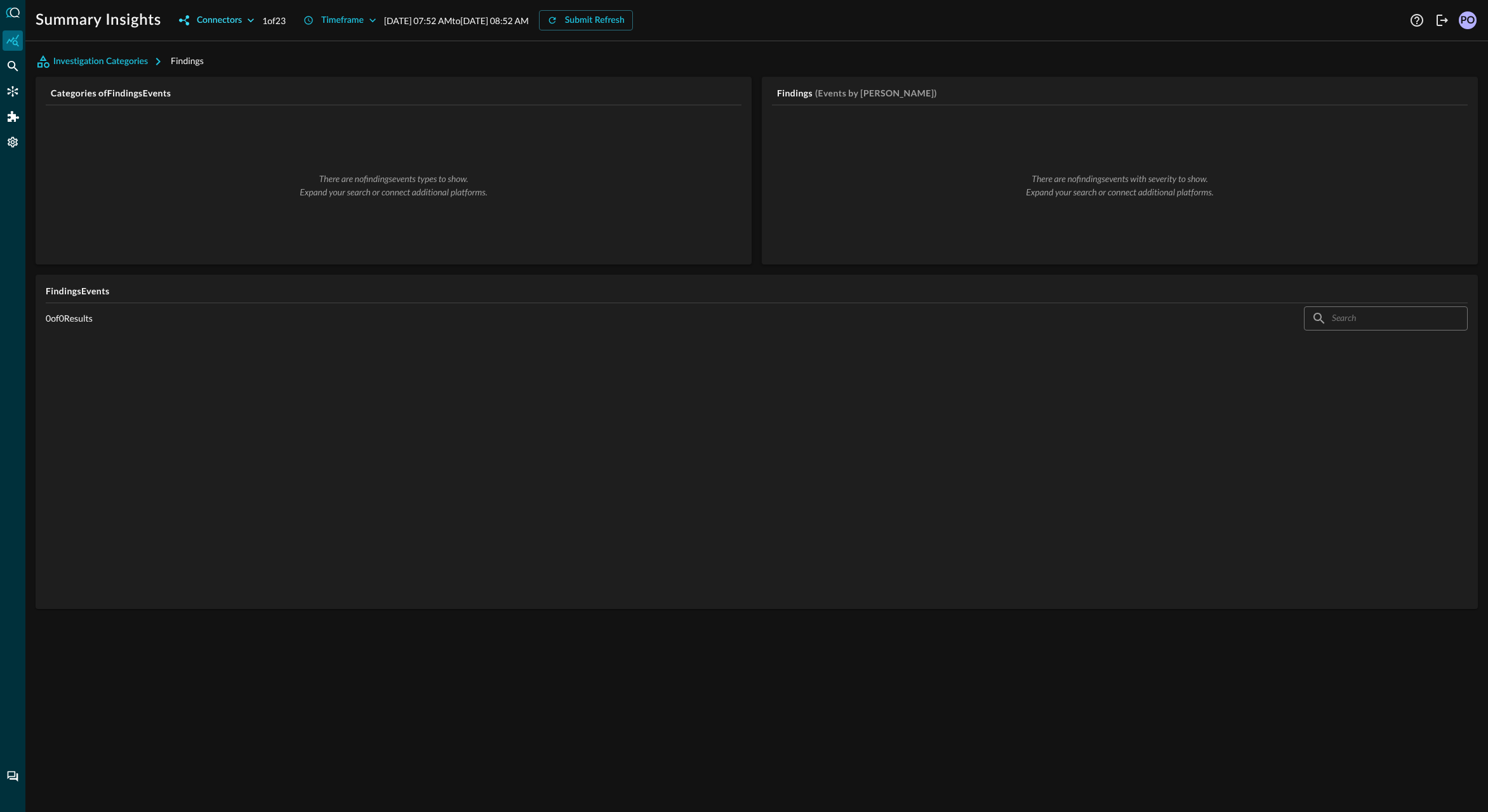
click at [234, 20] on div "Connectors" at bounding box center [219, 21] width 45 height 16
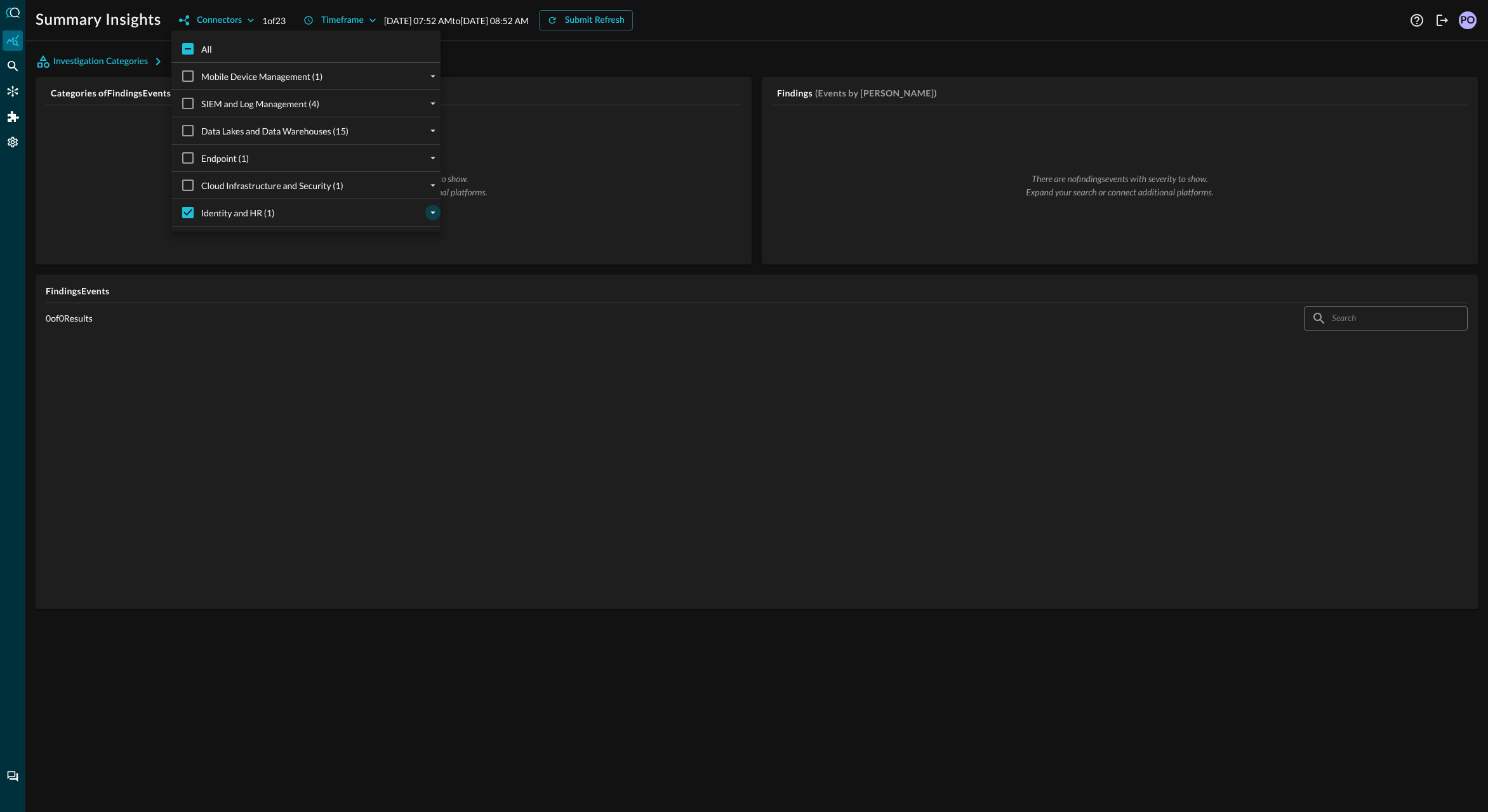
click at [433, 216] on icon "expand" at bounding box center [433, 213] width 12 height 12
click at [556, 78] on div at bounding box center [744, 406] width 1488 height 812
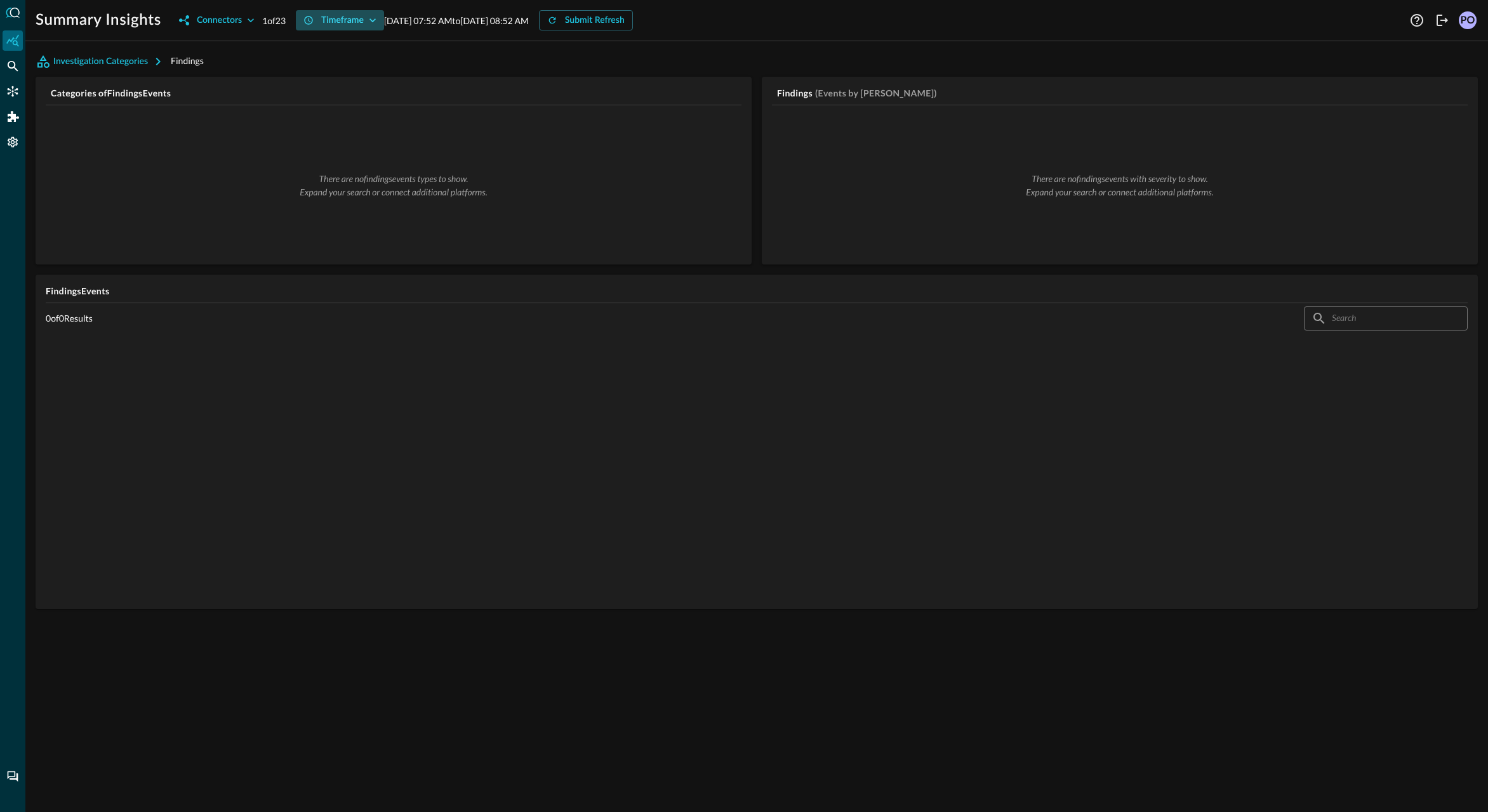
click at [357, 18] on div "Timeframe" at bounding box center [342, 21] width 43 height 16
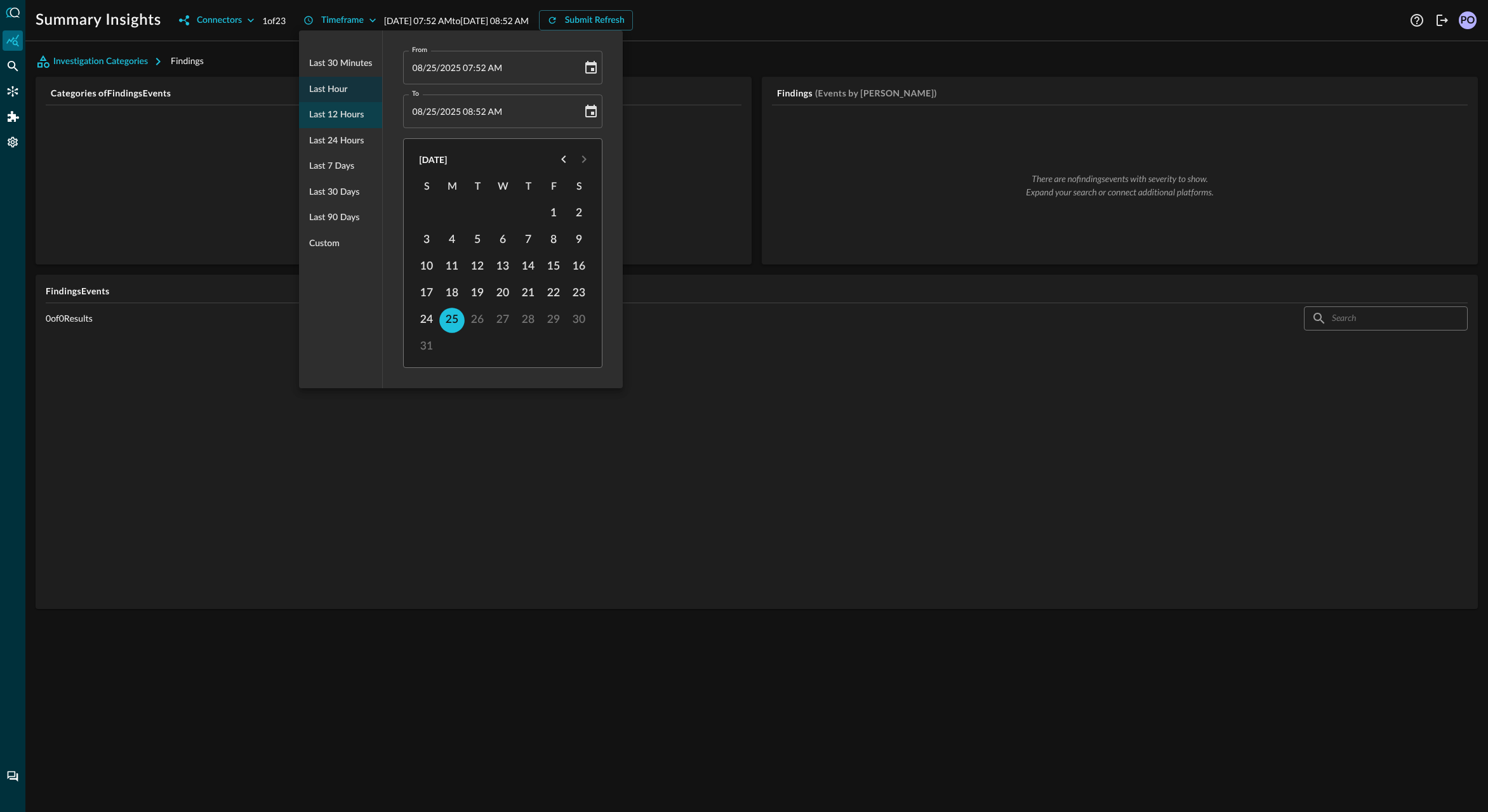
click at [349, 117] on span "Last 12 hours" at bounding box center [336, 115] width 54 height 16
type input "08/24/2025 08:53 PM"
type input "08/25/2025 08:53 AM"
click at [663, 19] on div at bounding box center [744, 406] width 1488 height 812
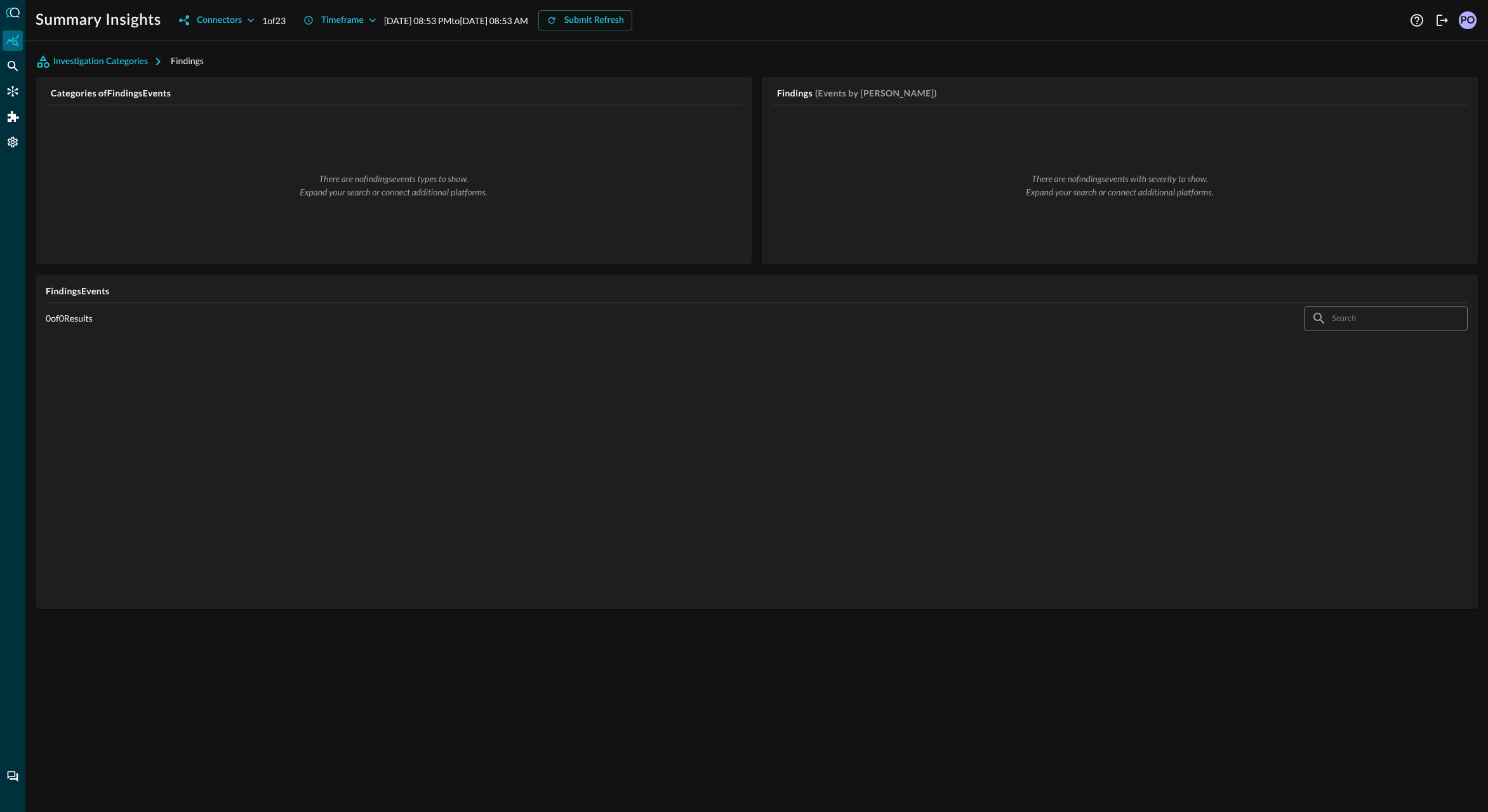
click at [624, 19] on div "Submit Refresh" at bounding box center [594, 21] width 59 height 16
click at [353, 23] on div "Timeframe" at bounding box center [342, 21] width 43 height 16
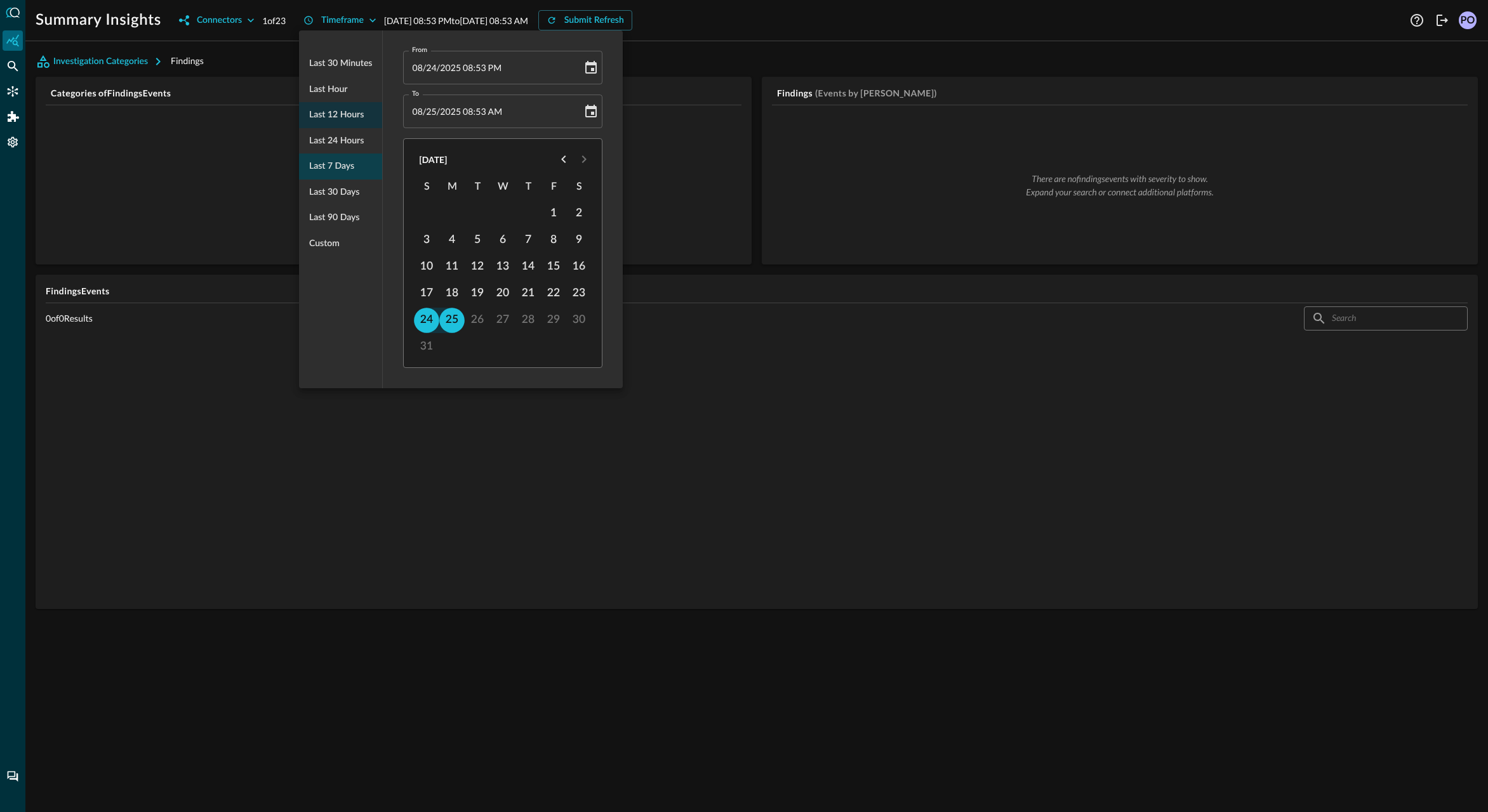
click at [339, 168] on span "Last 7 days" at bounding box center [331, 166] width 45 height 16
type input "08/18/2025 08:53 AM"
click at [667, 67] on div at bounding box center [744, 406] width 1488 height 812
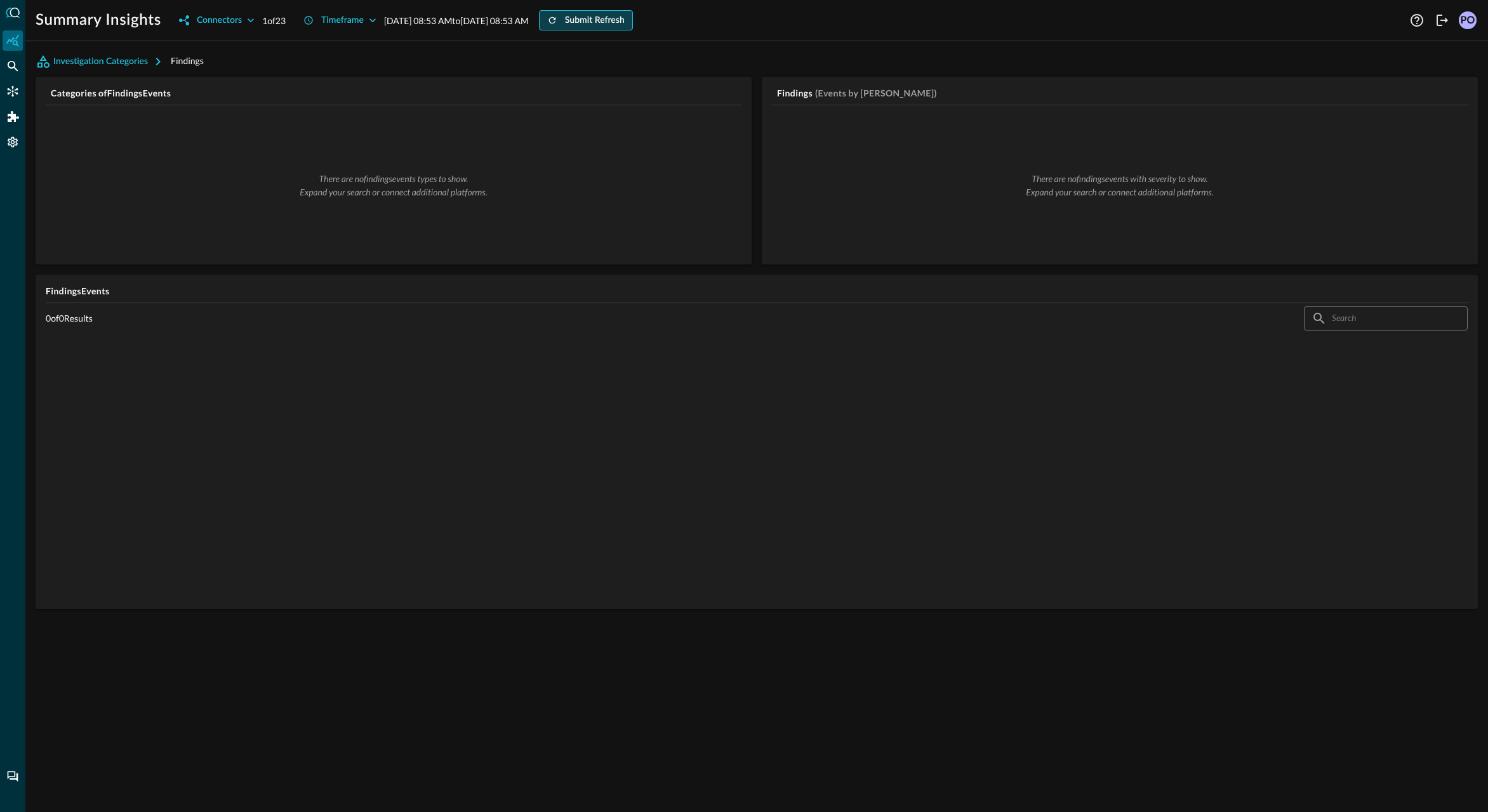
click at [625, 21] on div "Submit Refresh" at bounding box center [594, 21] width 59 height 16
click at [243, 13] on button "Connectors" at bounding box center [217, 20] width 91 height 21
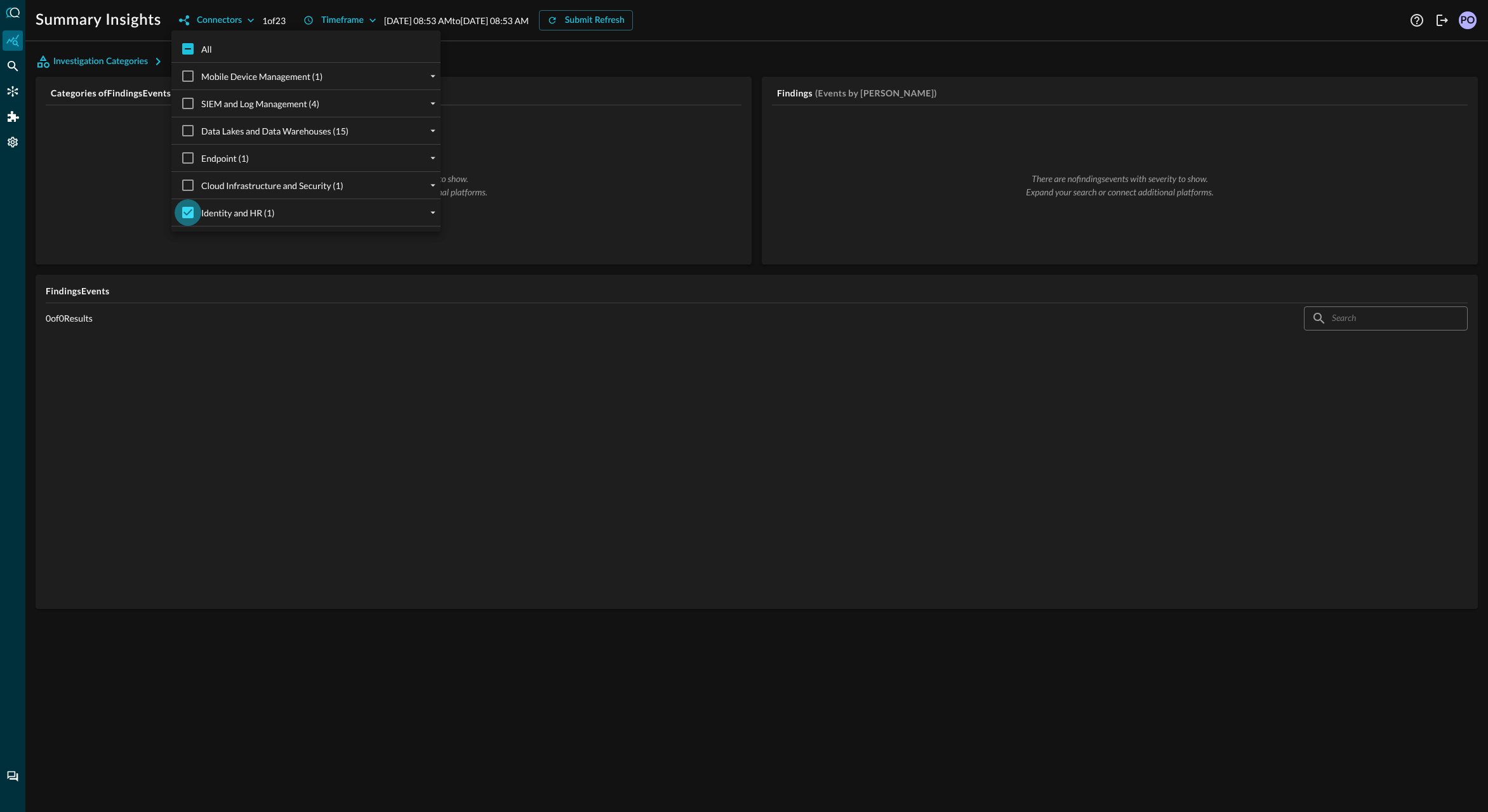
click at [184, 214] on input "Identity and HR (1)" at bounding box center [187, 212] width 27 height 27
checkbox input "false"
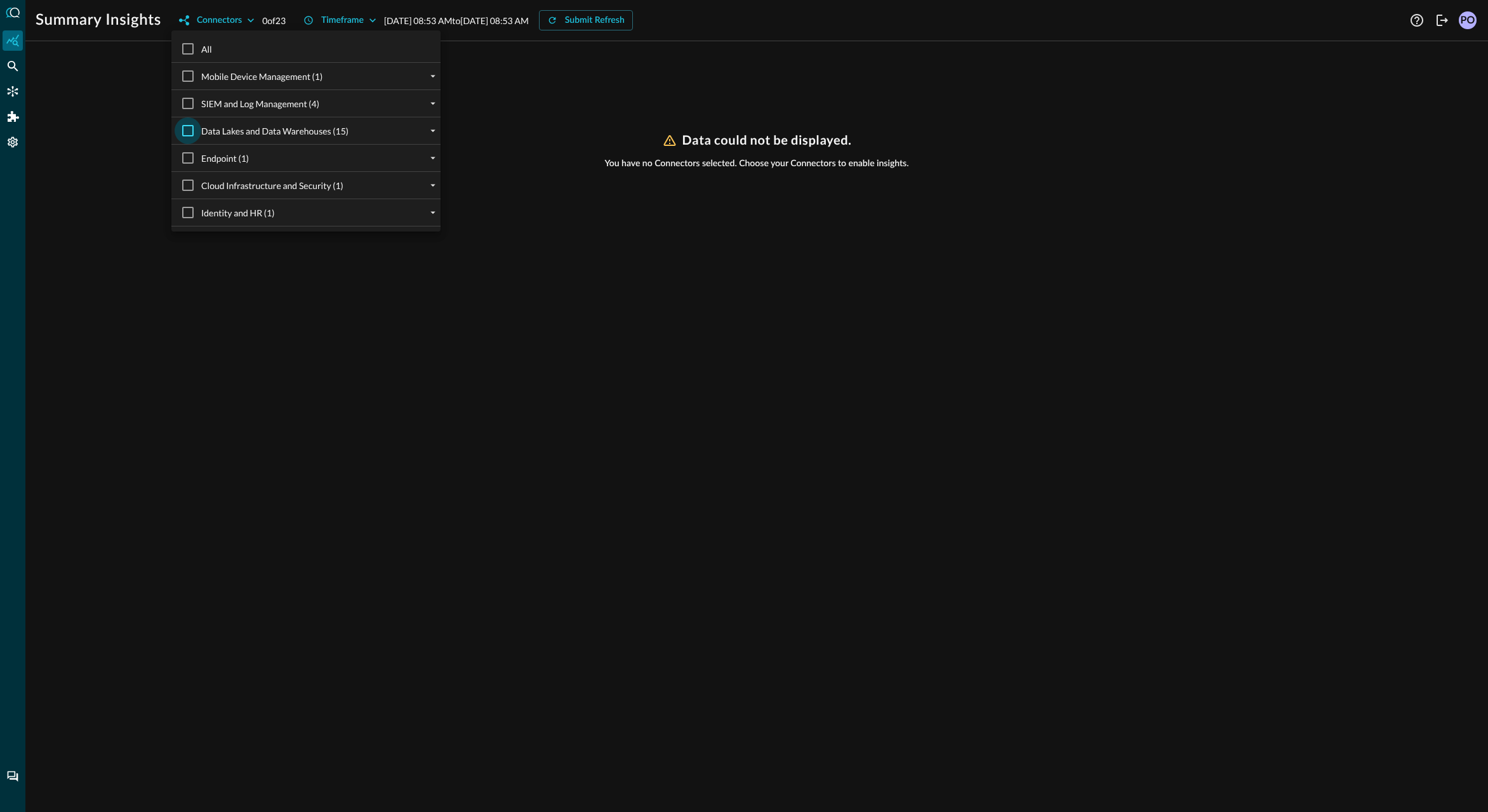
click at [188, 130] on input "Data Lakes and Data Warehouses (15)" at bounding box center [187, 131] width 27 height 27
checkbox input "true"
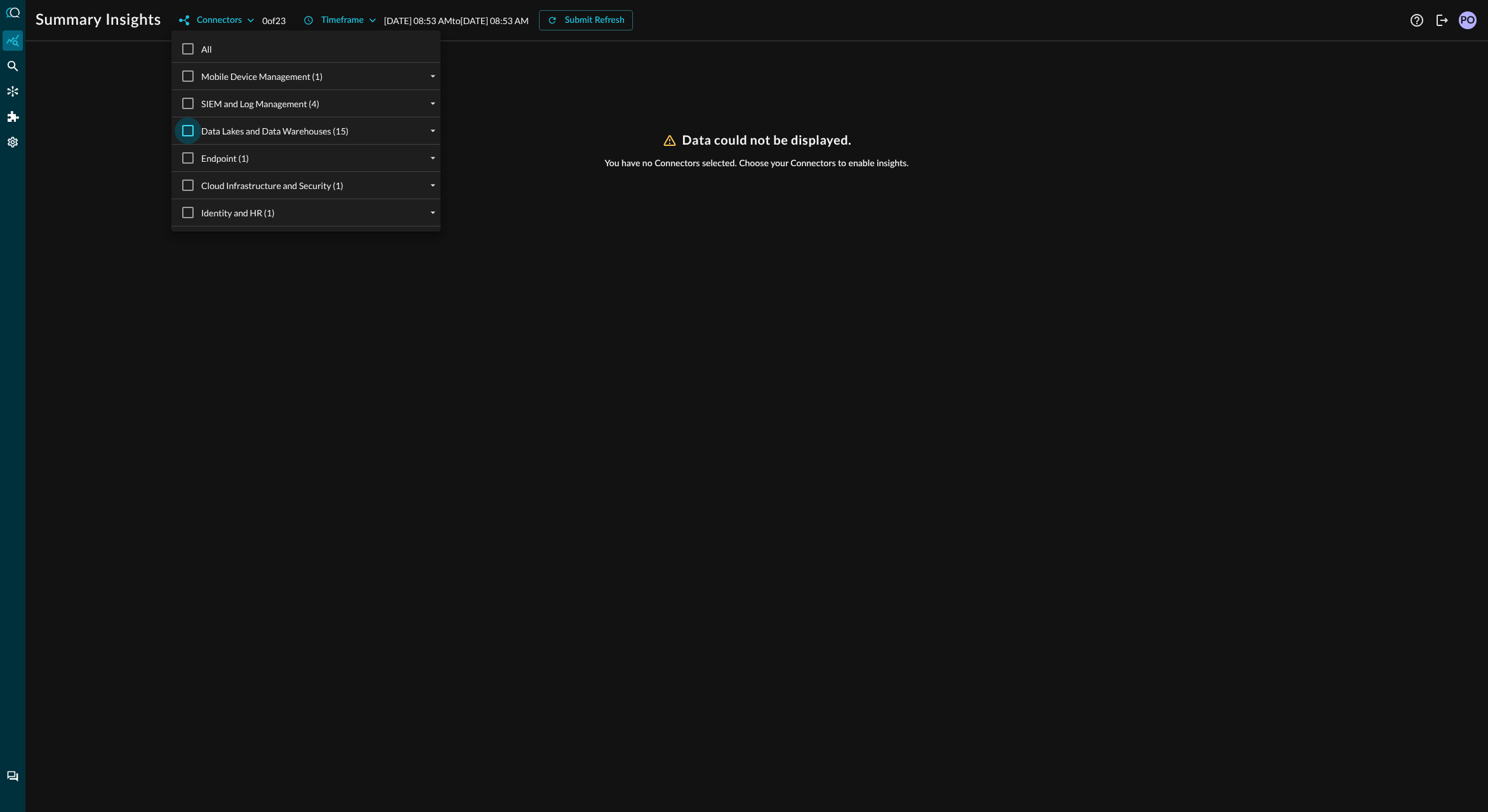
checkbox input "true"
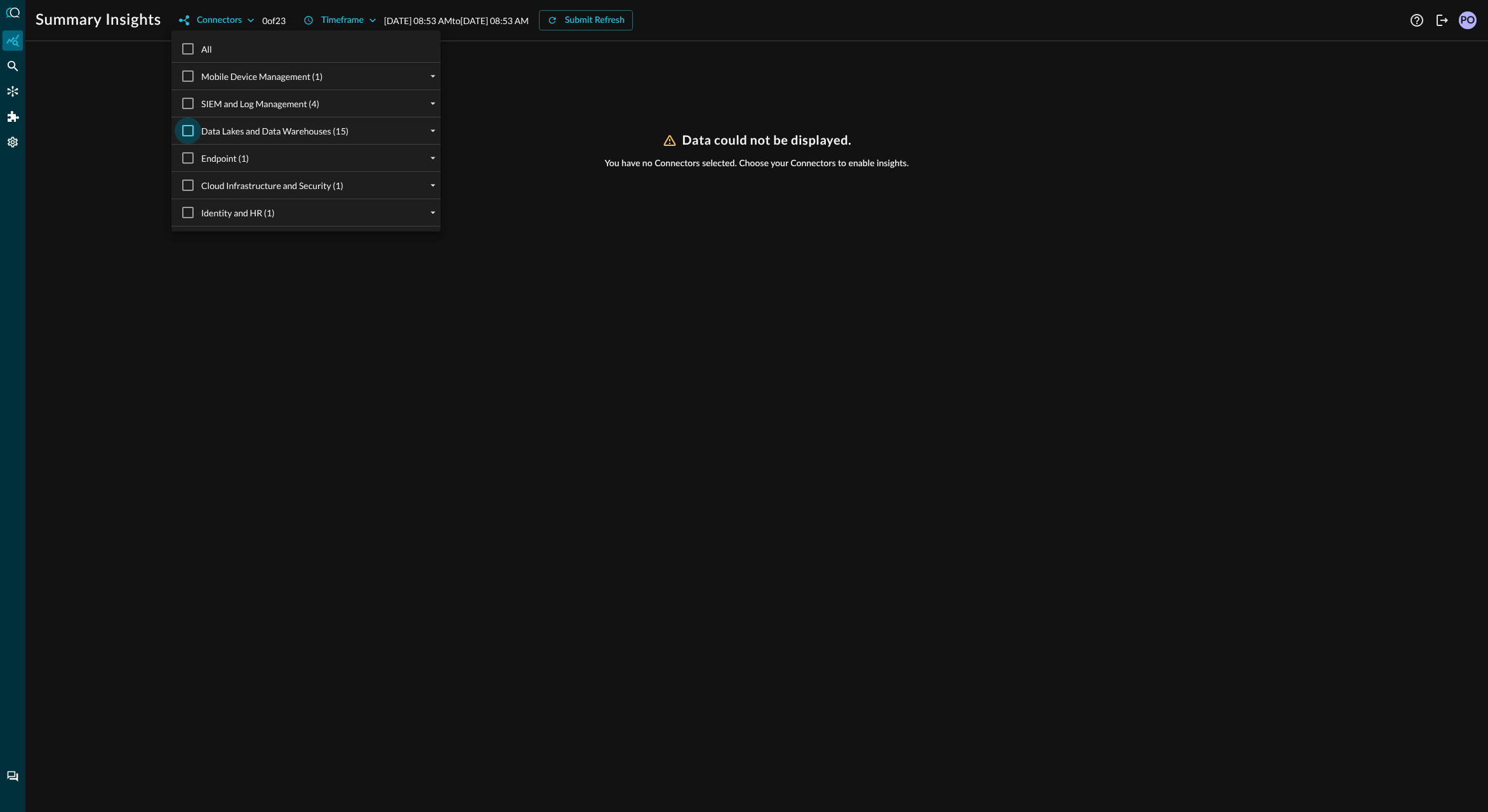
checkbox input "true"
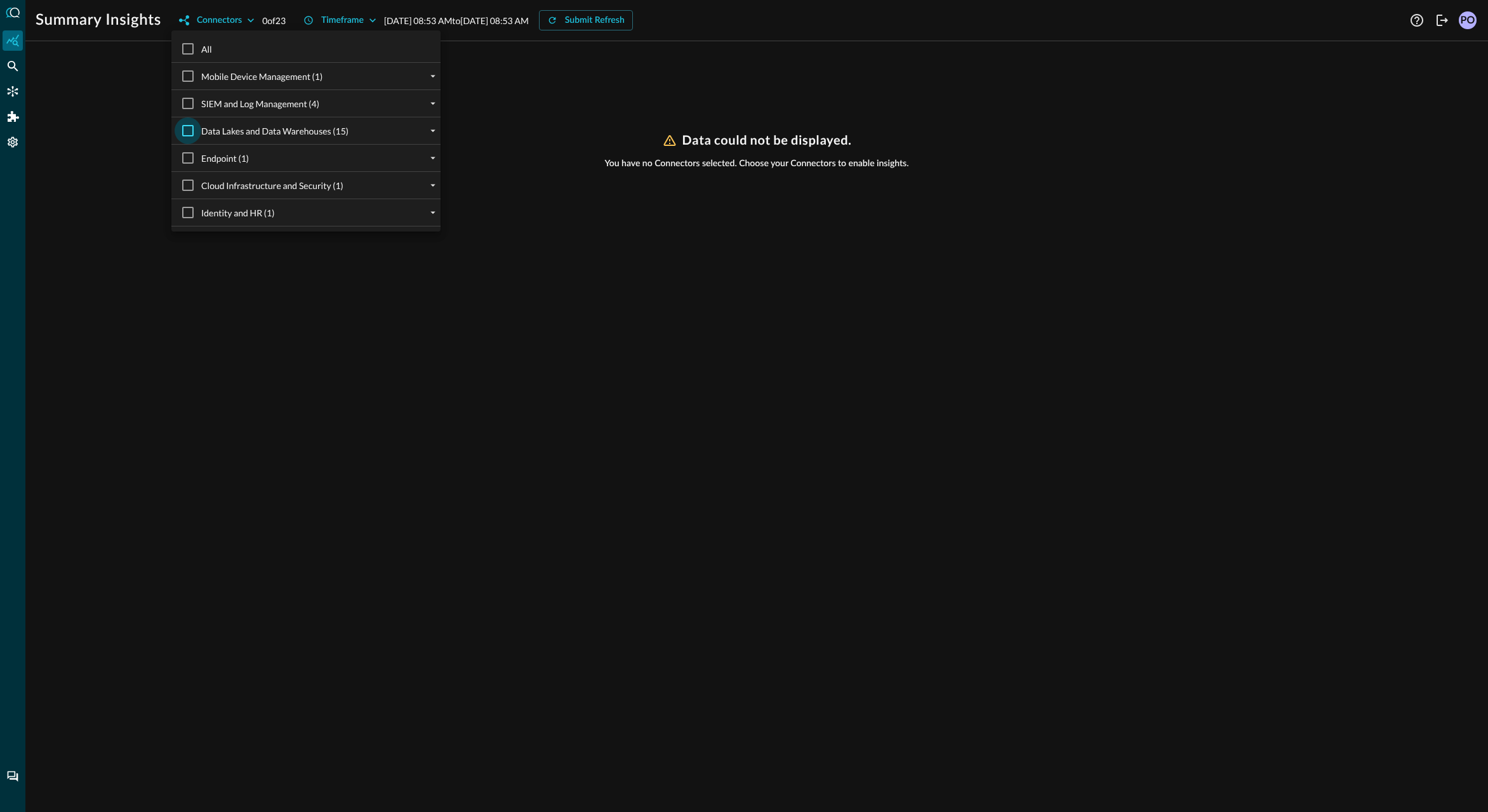
checkbox input "true"
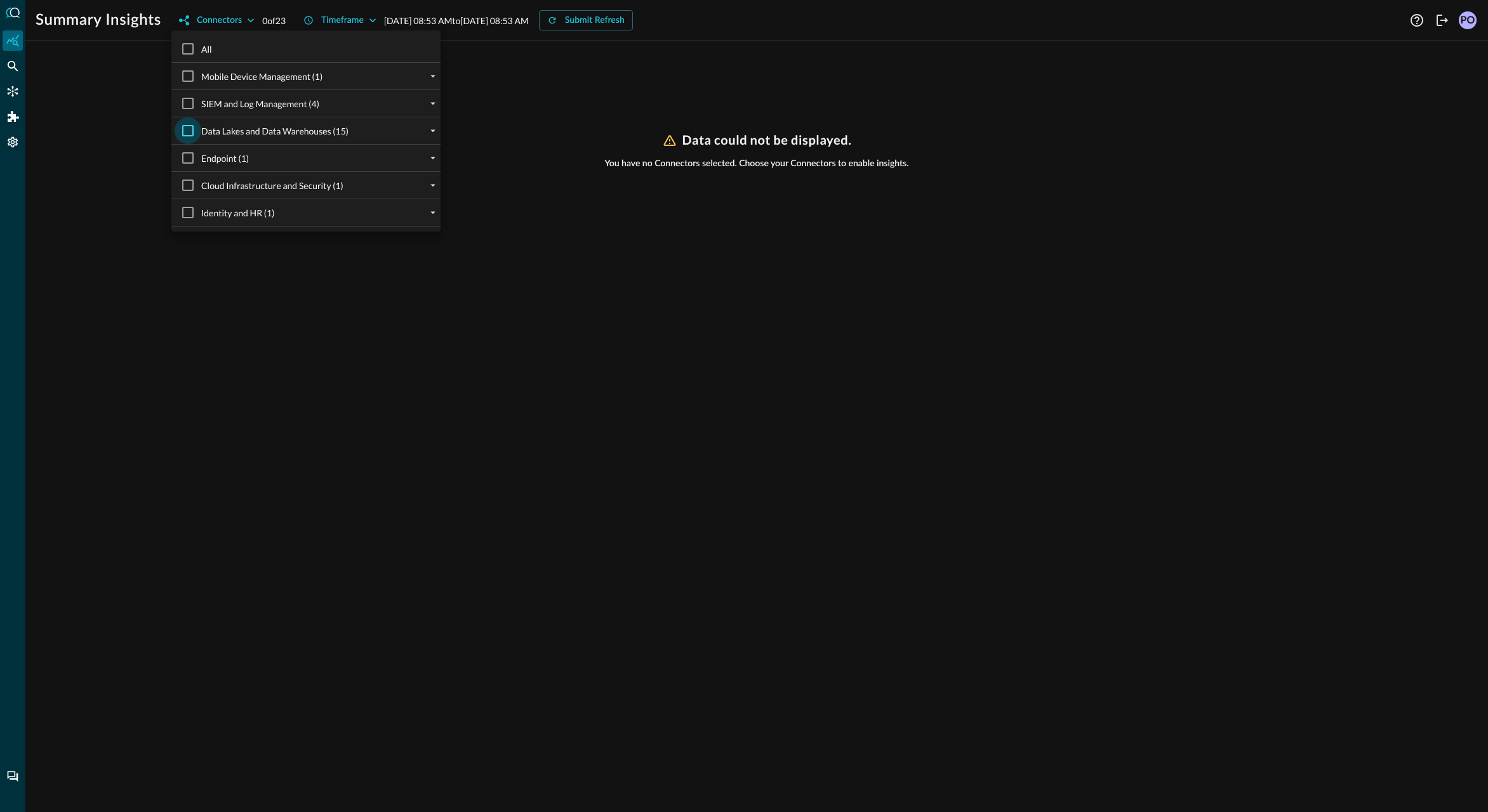
checkbox input "true"
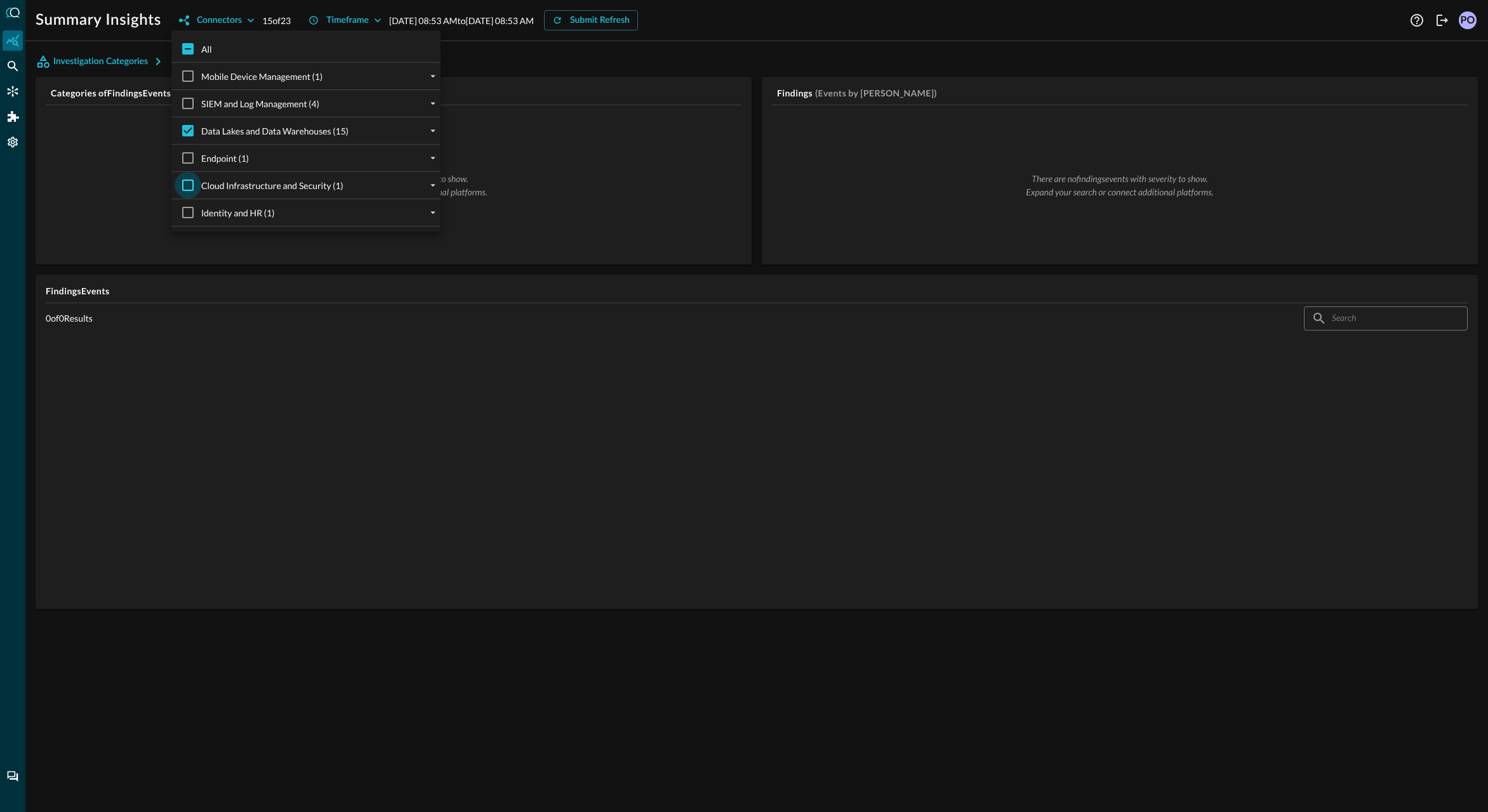
click at [186, 187] on input "Cloud Infrastructure and Security (1)" at bounding box center [187, 185] width 27 height 27
checkbox input "true"
click at [184, 134] on input "Data Lakes and Data Warehouses (15)" at bounding box center [187, 131] width 27 height 27
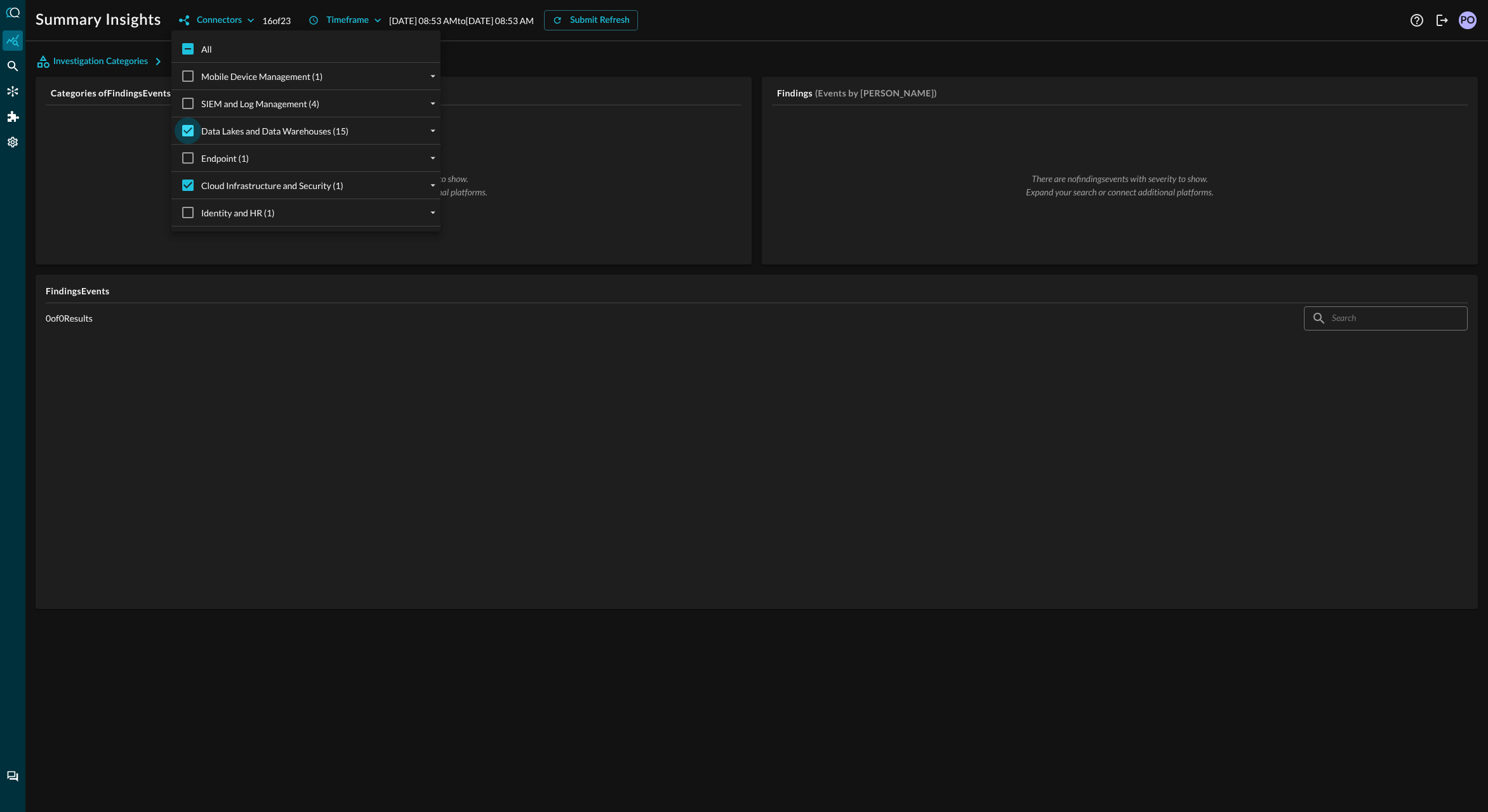
checkbox input "false"
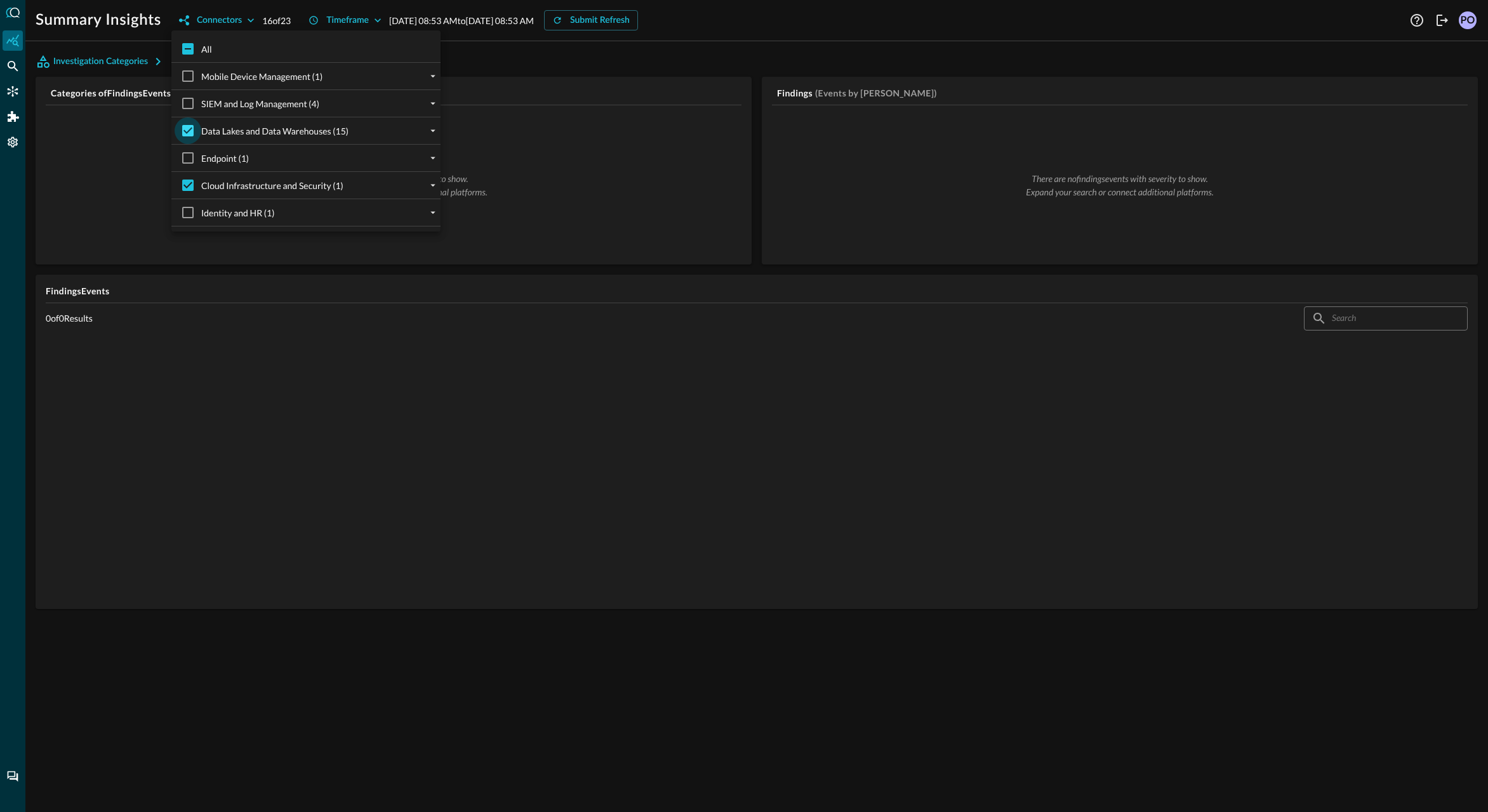
checkbox input "false"
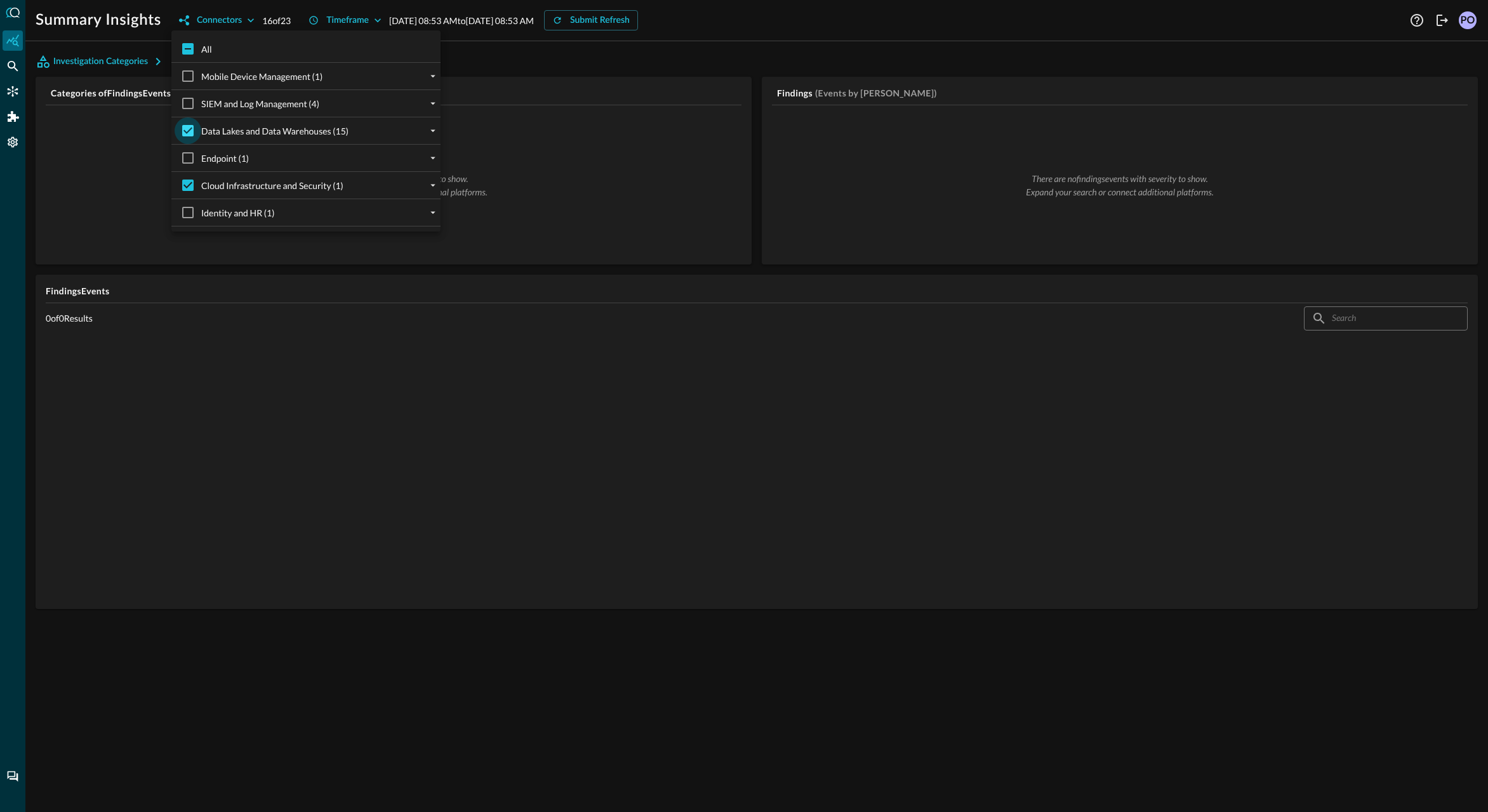
checkbox input "false"
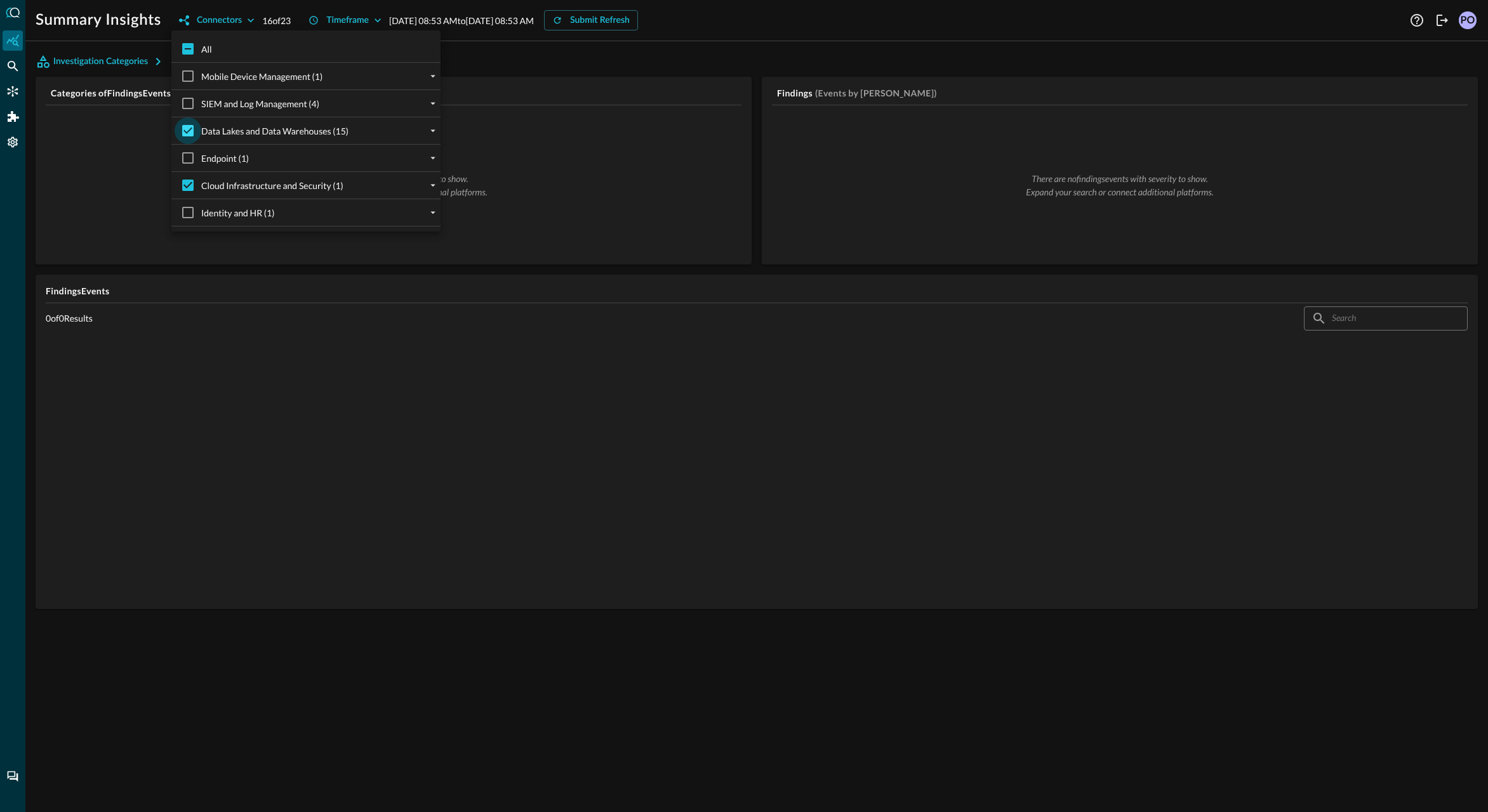
checkbox input "false"
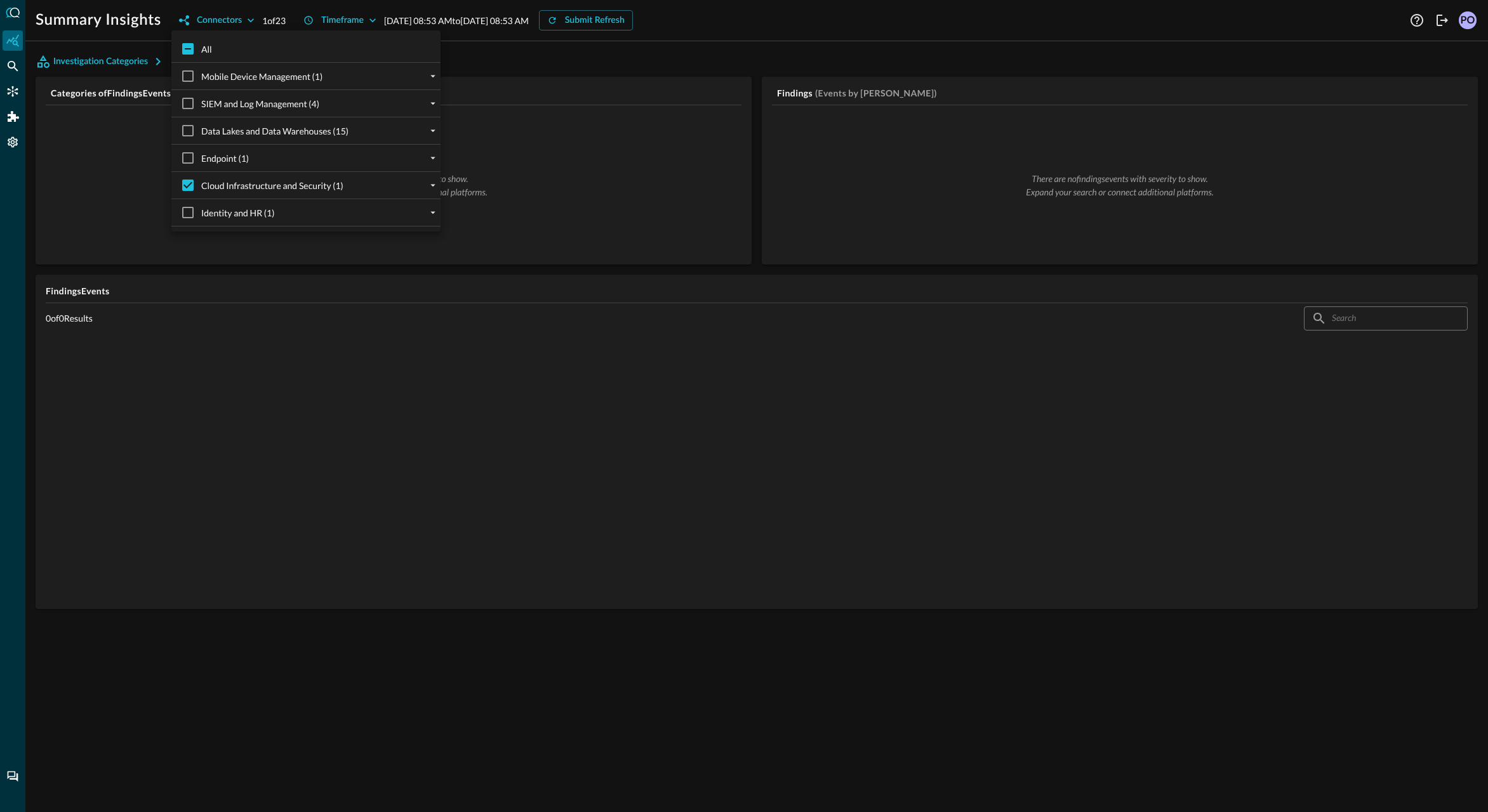
click at [612, 55] on div at bounding box center [744, 406] width 1488 height 812
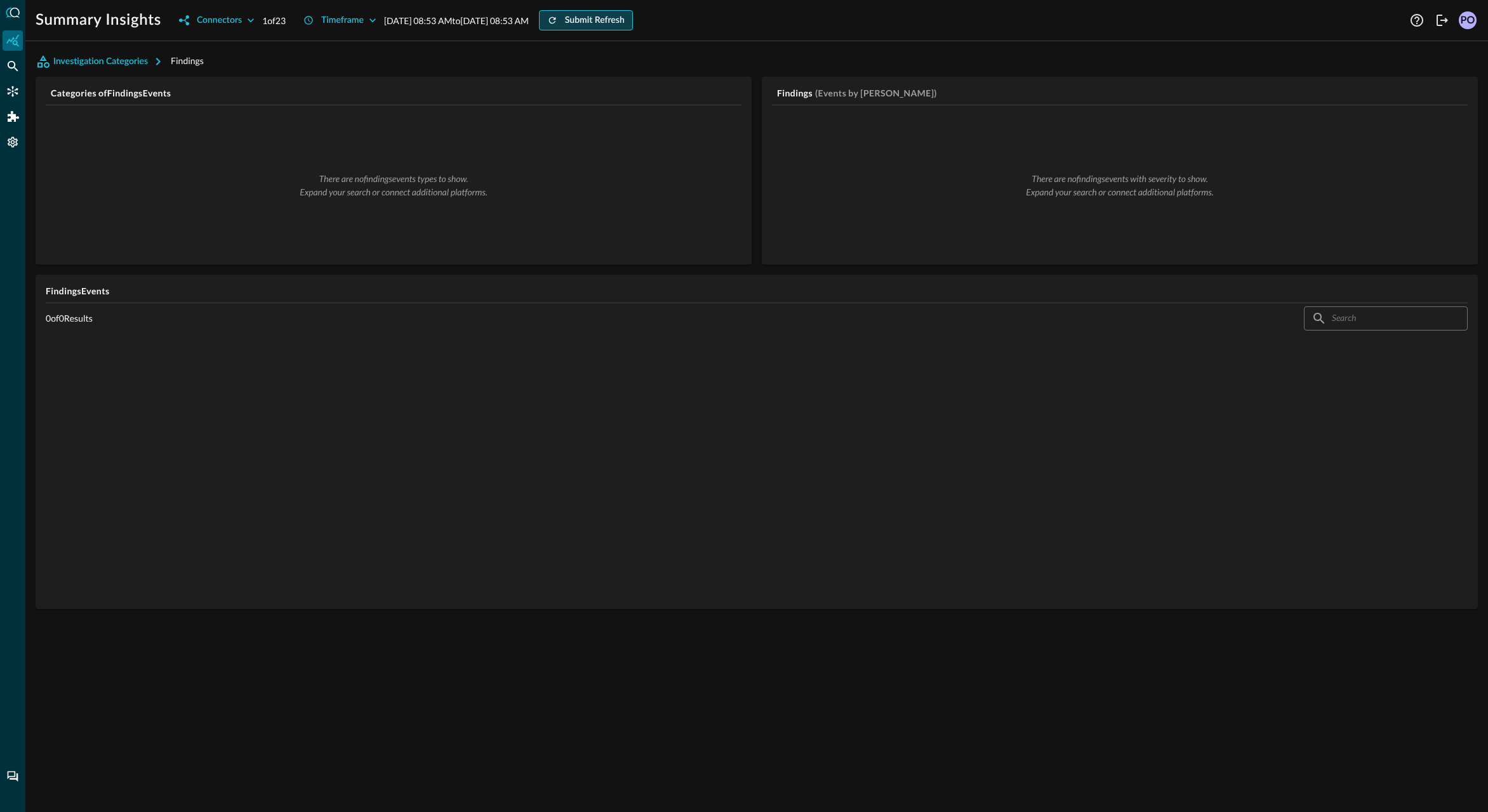
click at [625, 21] on div "Submit Refresh" at bounding box center [594, 21] width 59 height 16
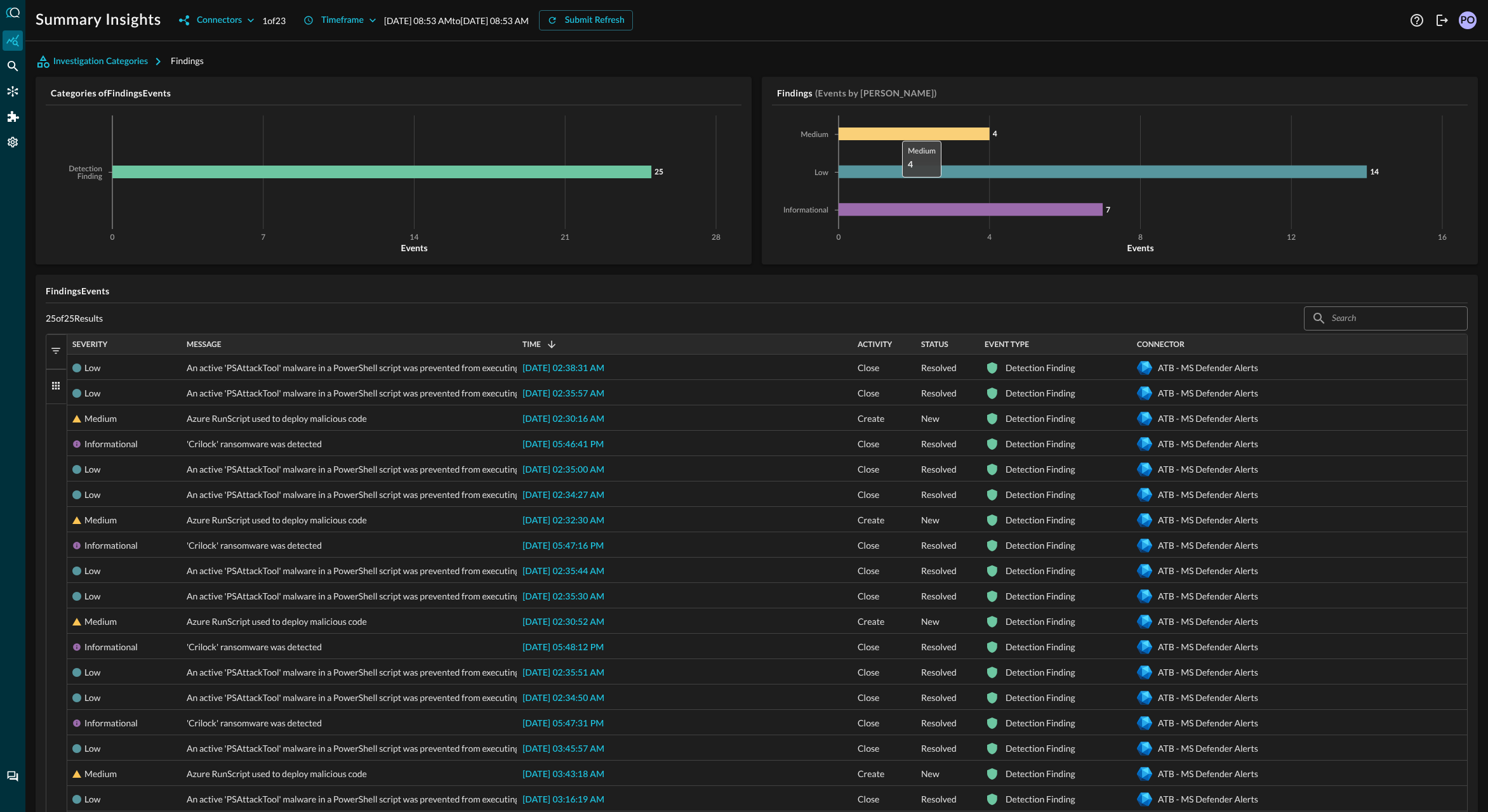
click at [896, 134] on icon at bounding box center [913, 134] width 152 height 13
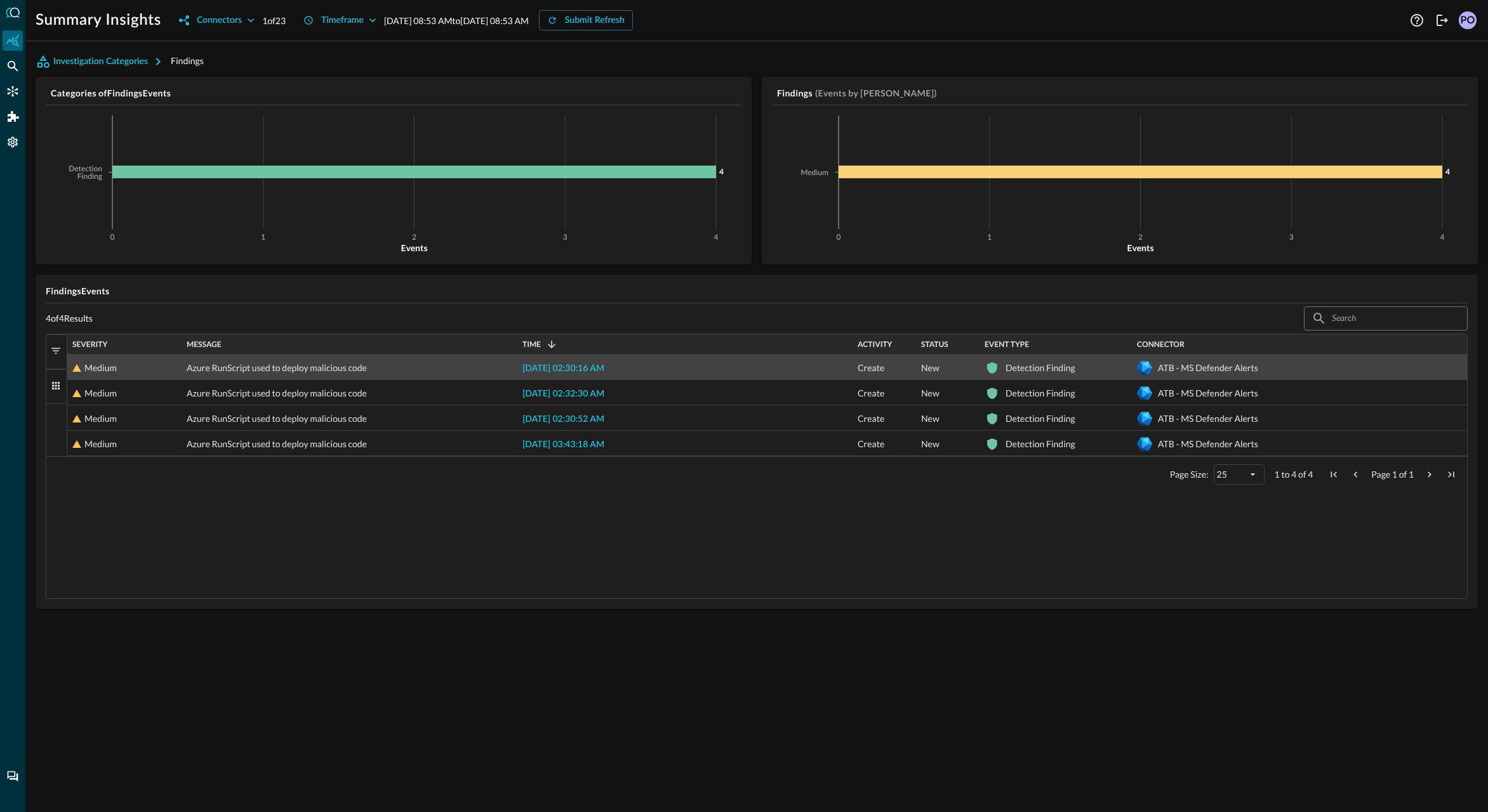
click at [588, 368] on span "[DATE] 02:30:16 AM" at bounding box center [563, 368] width 82 height 9
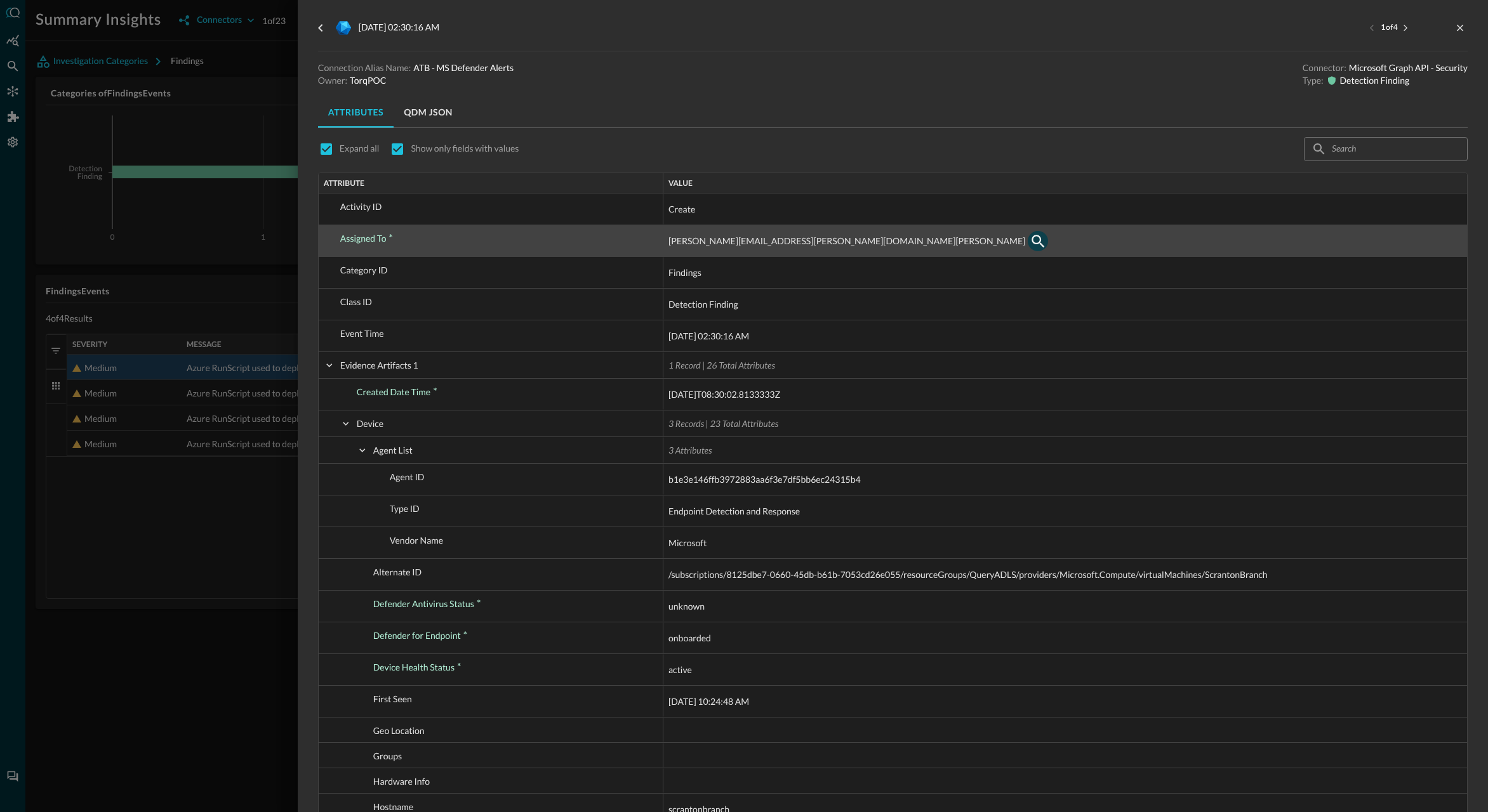
click at [1030, 240] on icon "button" at bounding box center [1037, 241] width 15 height 15
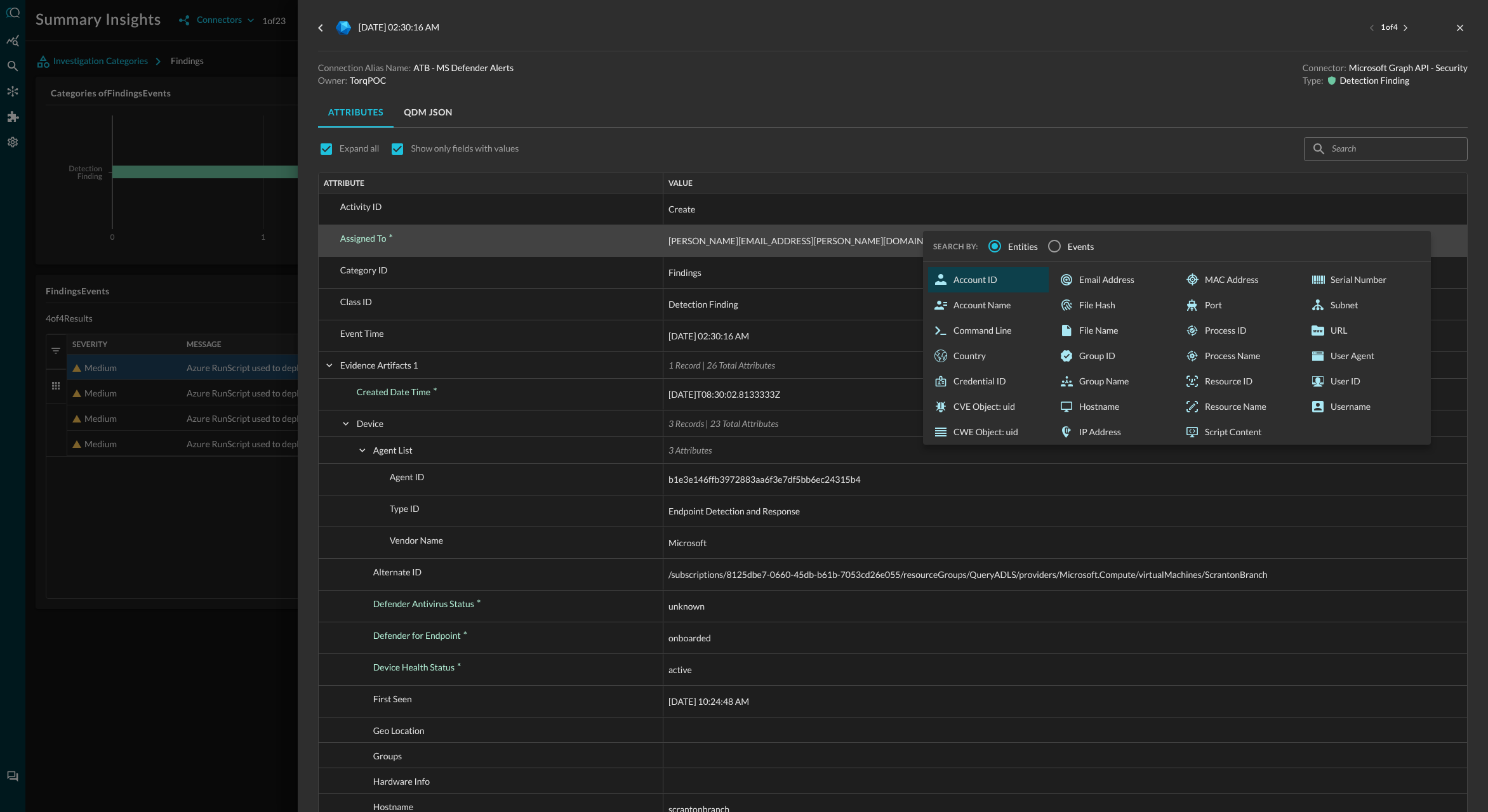
click at [965, 284] on div "Account ID" at bounding box center [989, 280] width 121 height 26
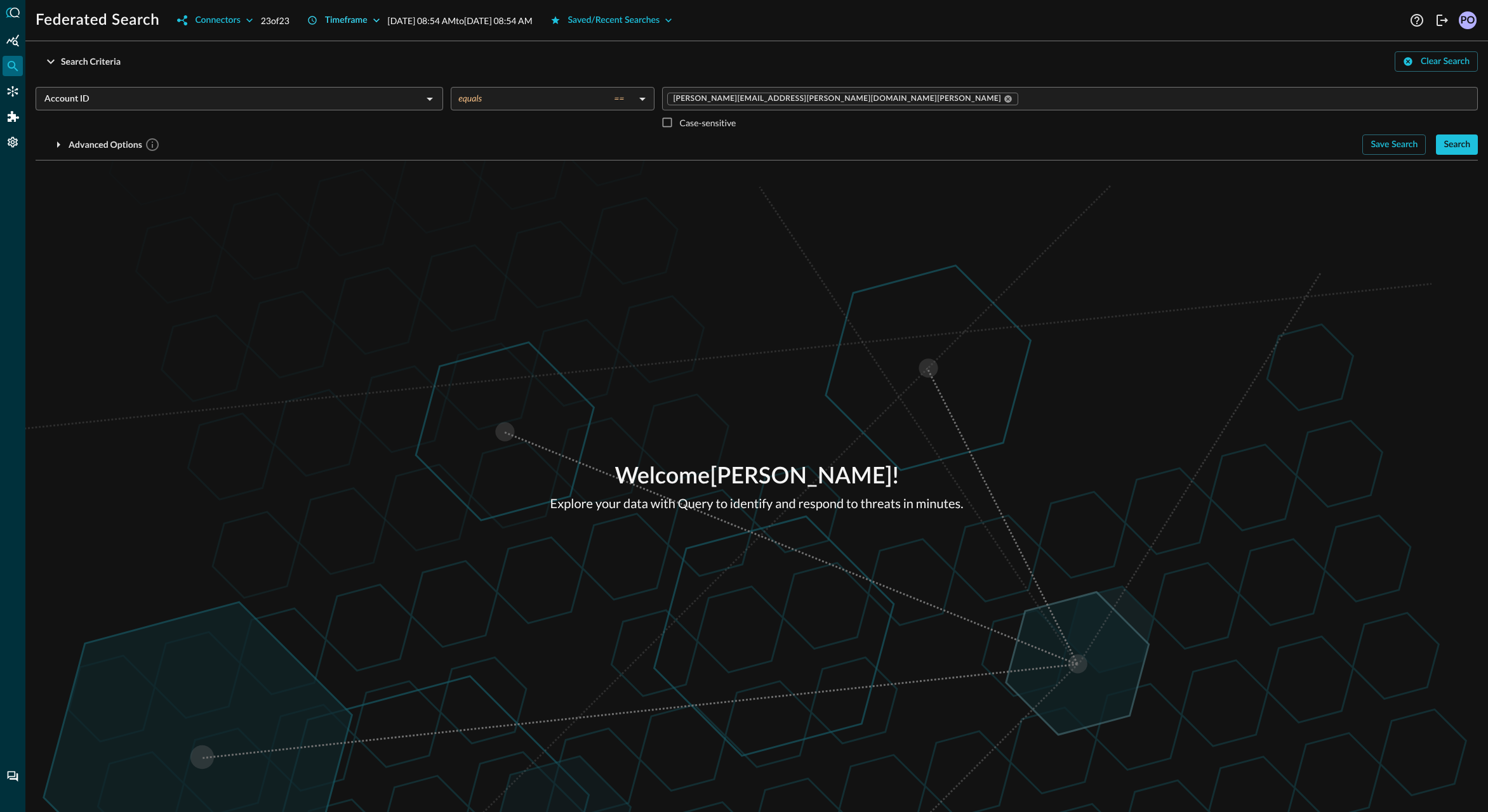
click at [363, 21] on div "Timeframe" at bounding box center [346, 21] width 43 height 16
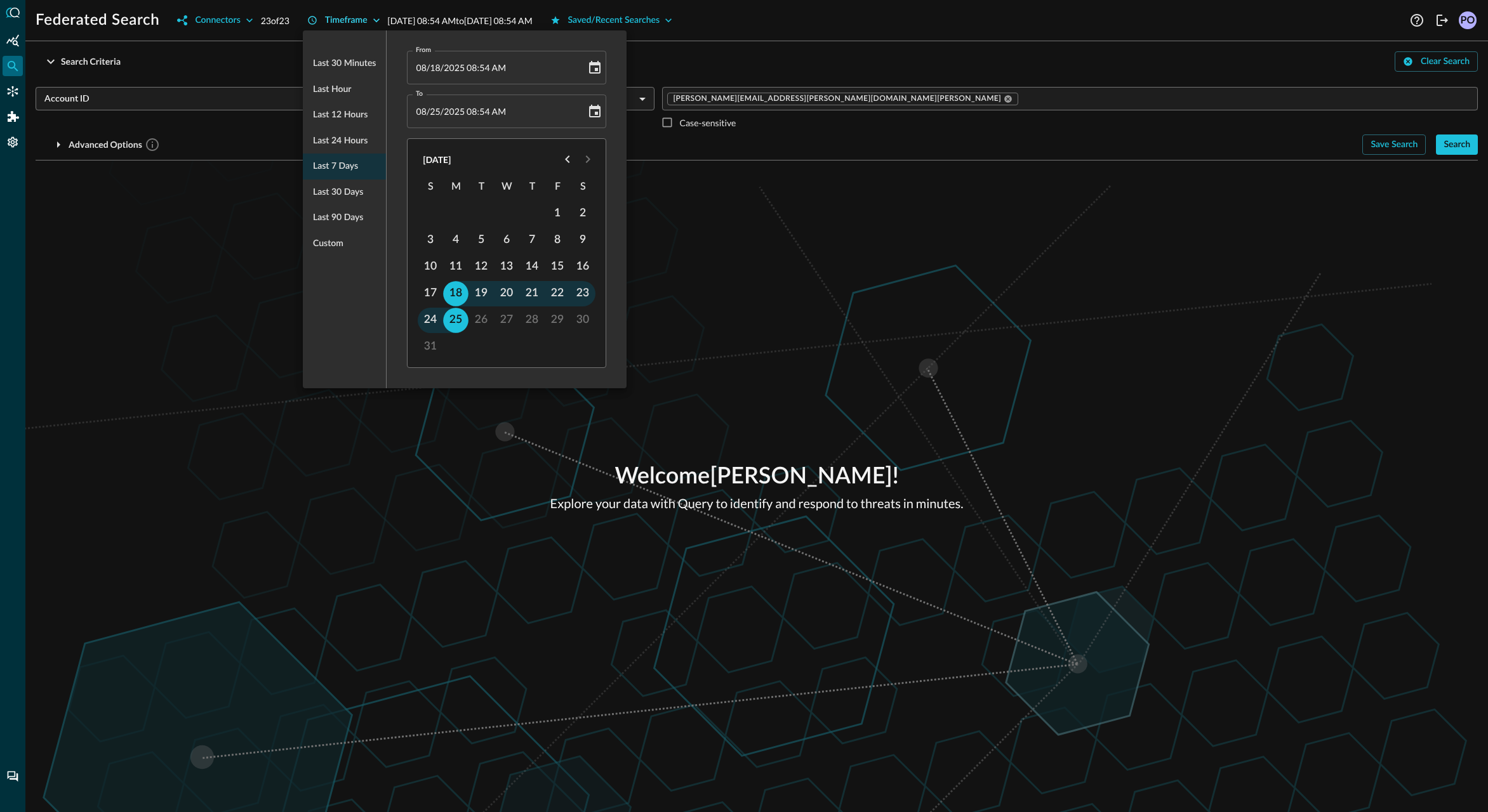
click at [363, 21] on div at bounding box center [744, 406] width 1488 height 812
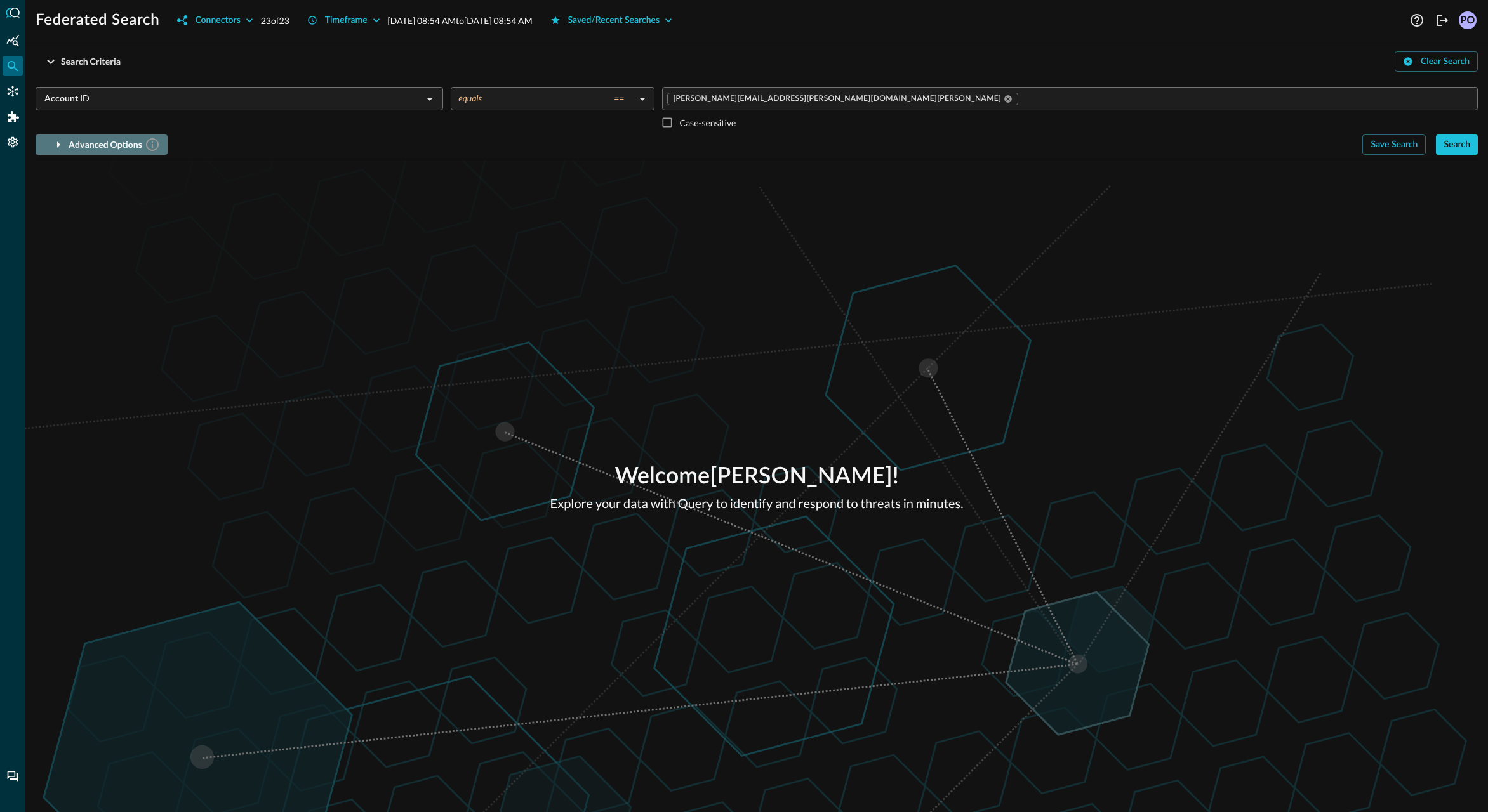
click at [52, 145] on icon "button" at bounding box center [57, 144] width 15 height 15
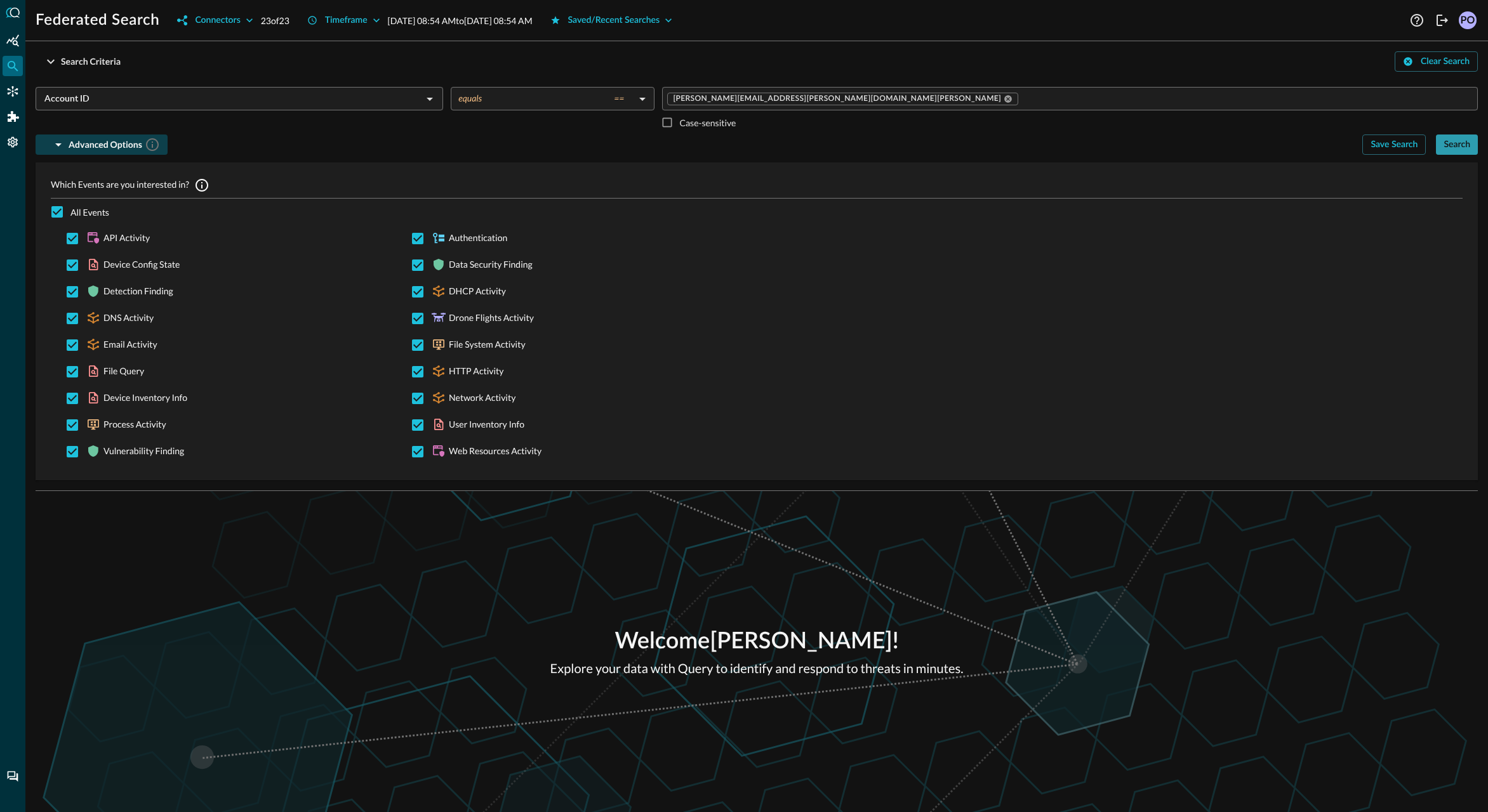
click at [1459, 144] on div "Search" at bounding box center [1456, 145] width 27 height 16
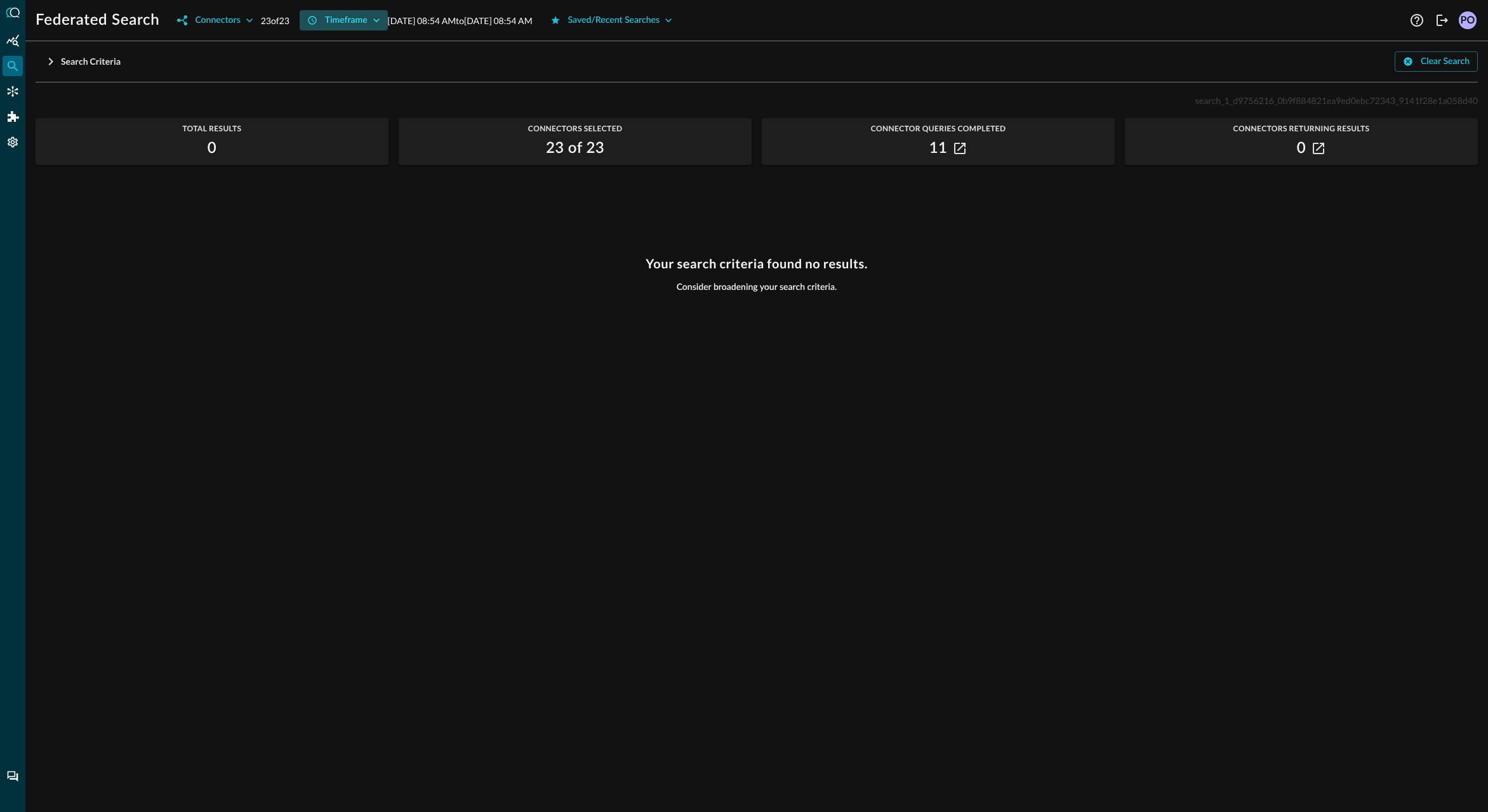
click at [372, 20] on button "Timeframe" at bounding box center [343, 20] width 88 height 21
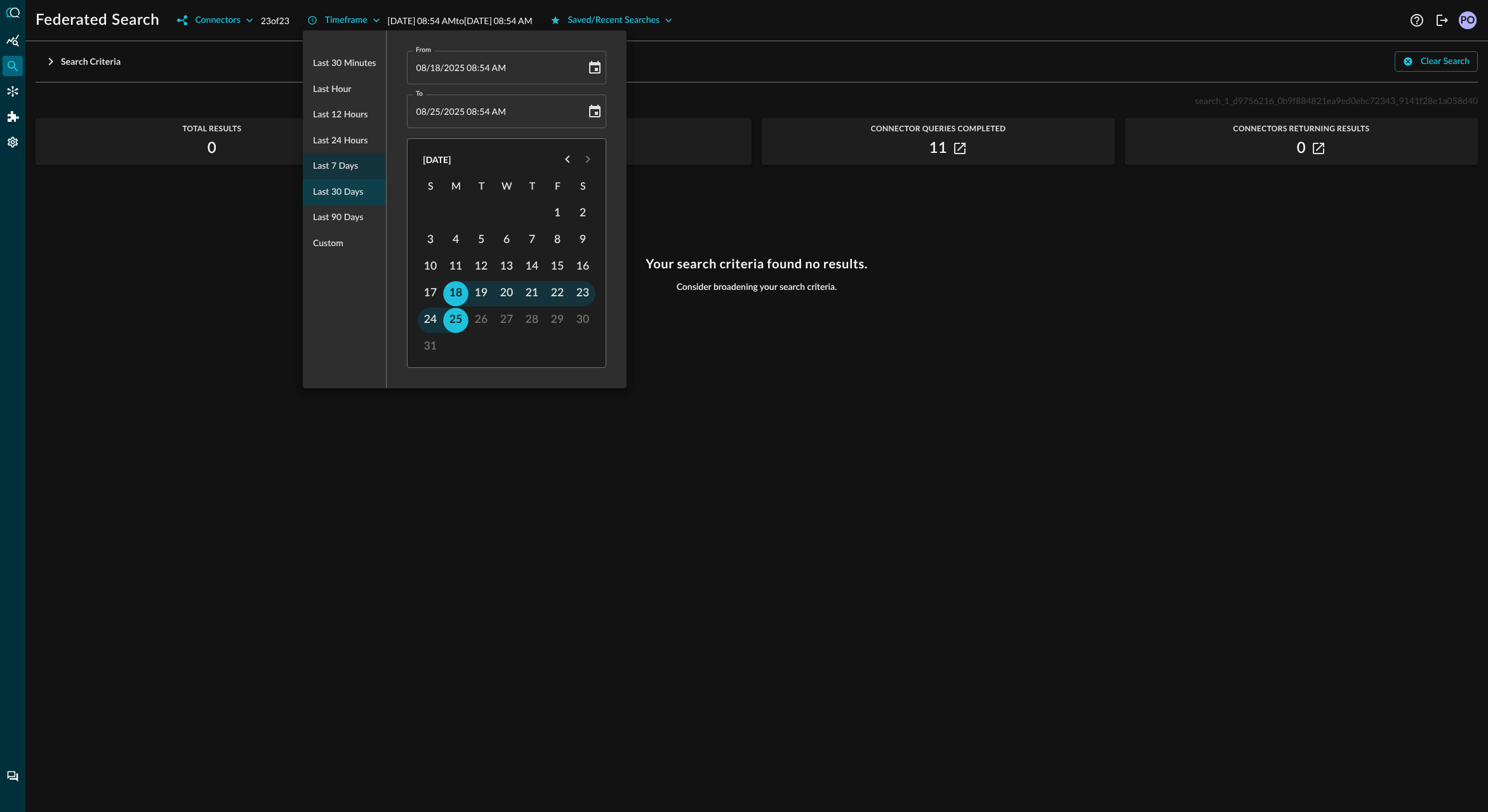
click at [351, 197] on span "Last 30 days" at bounding box center [338, 192] width 51 height 16
type input "07/26/2025 08:55 AM"
type input "08/25/2025 08:55 AM"
click at [715, 63] on div at bounding box center [744, 406] width 1488 height 812
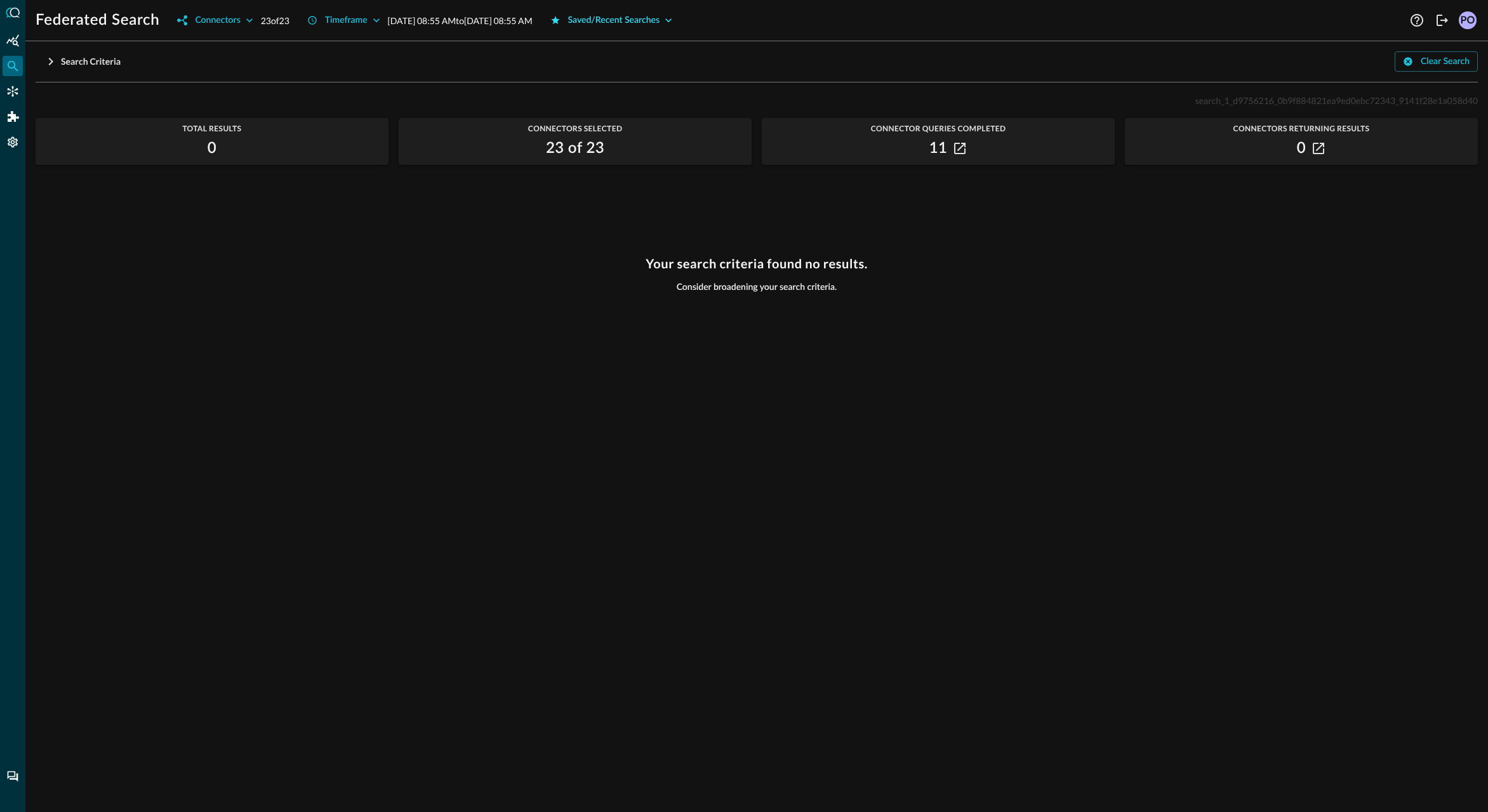
click at [660, 23] on div "Saved/Recent Searches" at bounding box center [614, 21] width 92 height 16
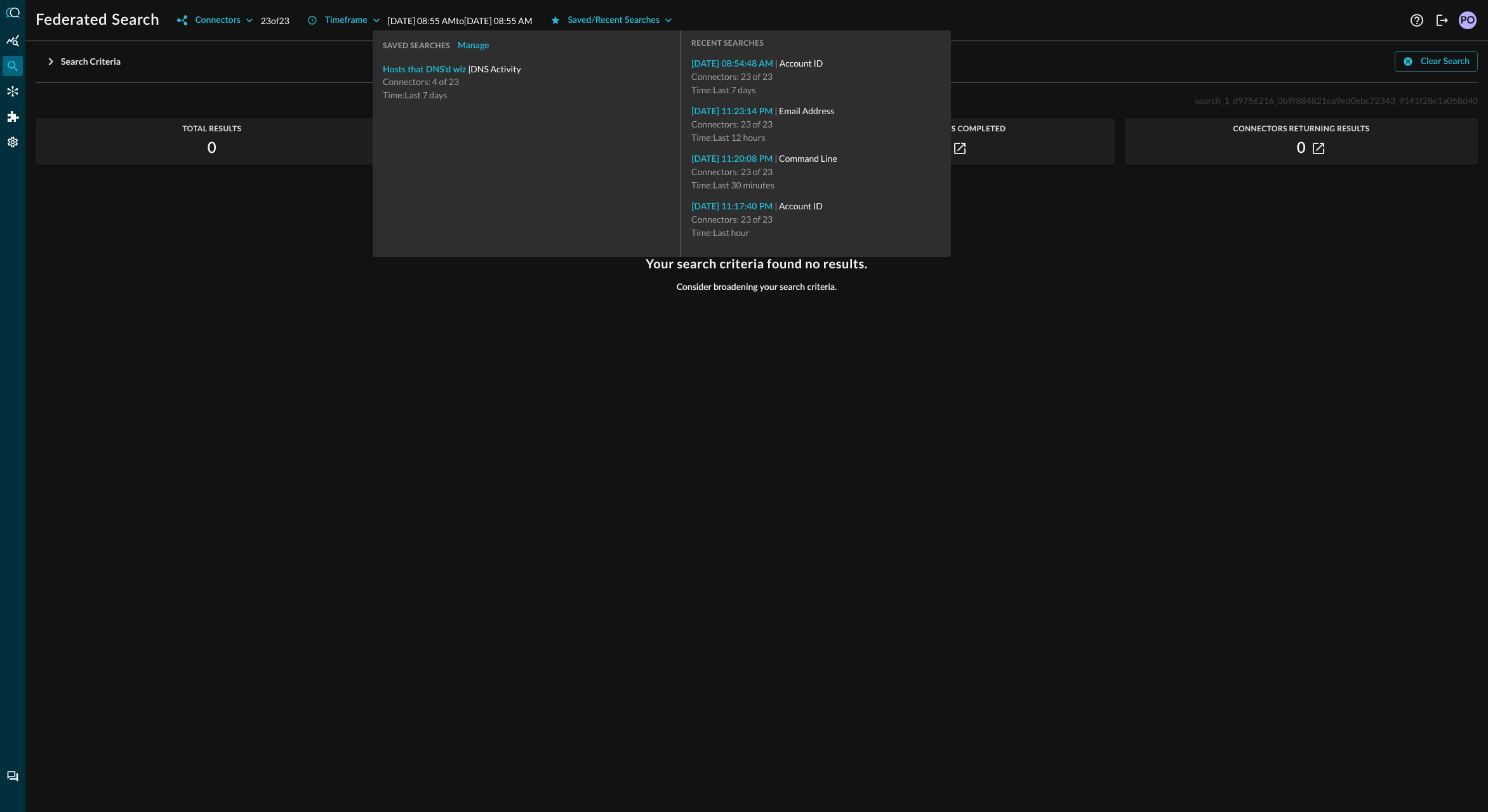
click at [780, 13] on div "Federated Search Connectors 23 of 23 Timeframe Jul 26, 2025 08:55 AM to Aug 25,…" at bounding box center [721, 20] width 1371 height 21
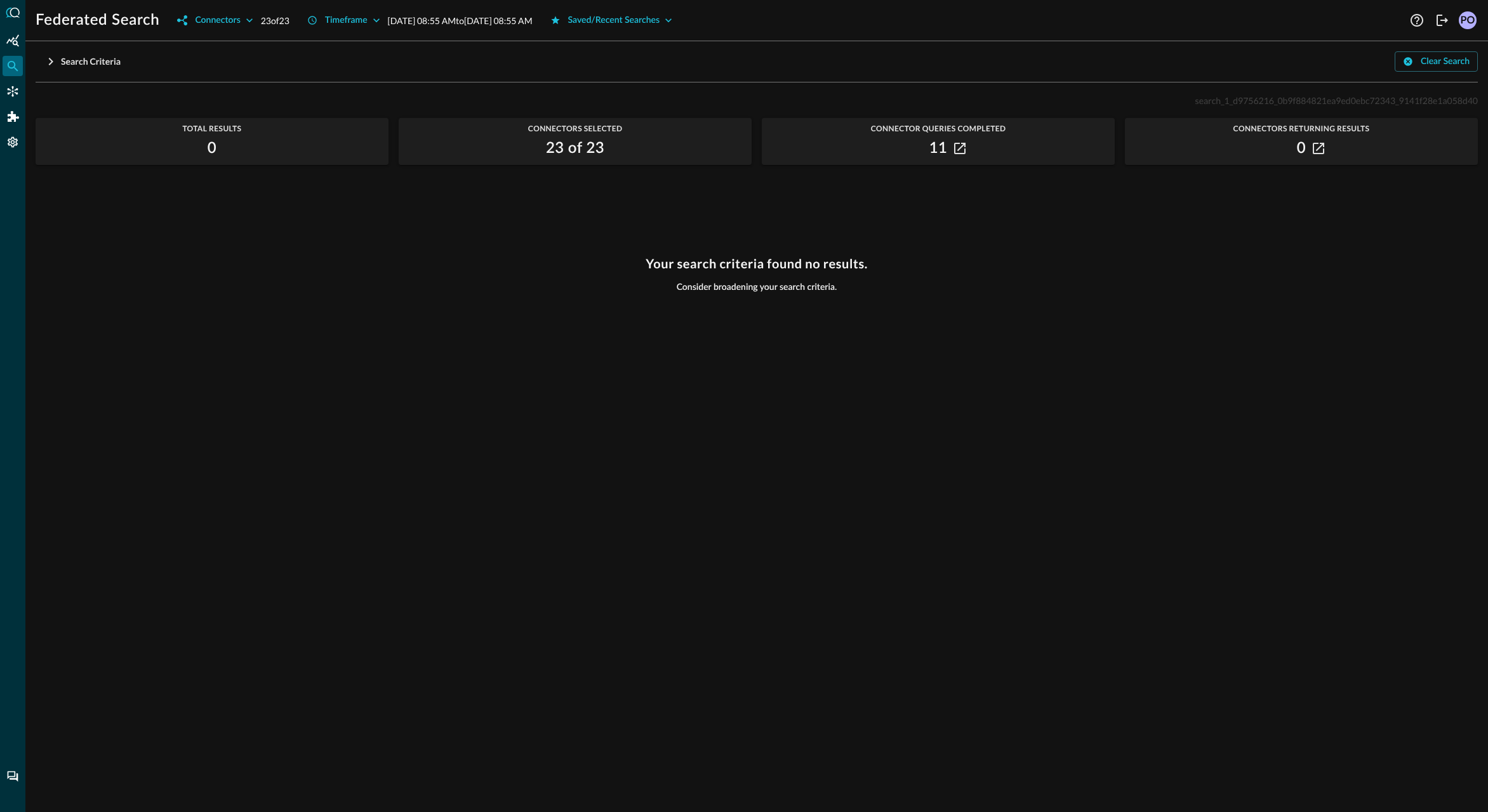
click at [533, 17] on p "Jul 26, 2025 08:55 AM to Aug 25, 2025 08:55 AM" at bounding box center [461, 20] width 145 height 13
click at [660, 21] on div "Saved/Recent Searches" at bounding box center [614, 21] width 92 height 16
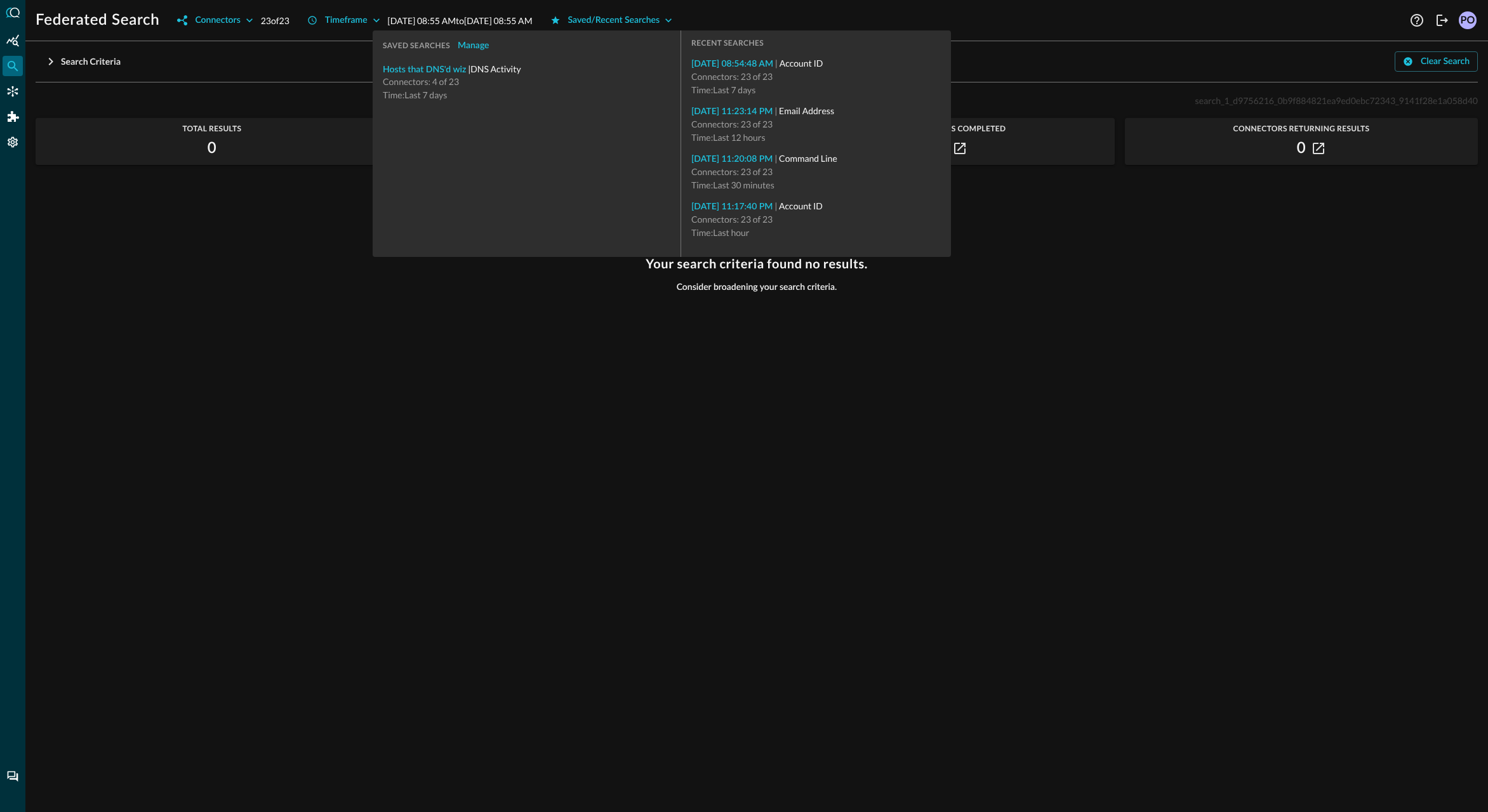
click at [464, 357] on div "Your search criteria found no results. Consider broadening your search criteria." at bounding box center [757, 527] width 1442 height 541
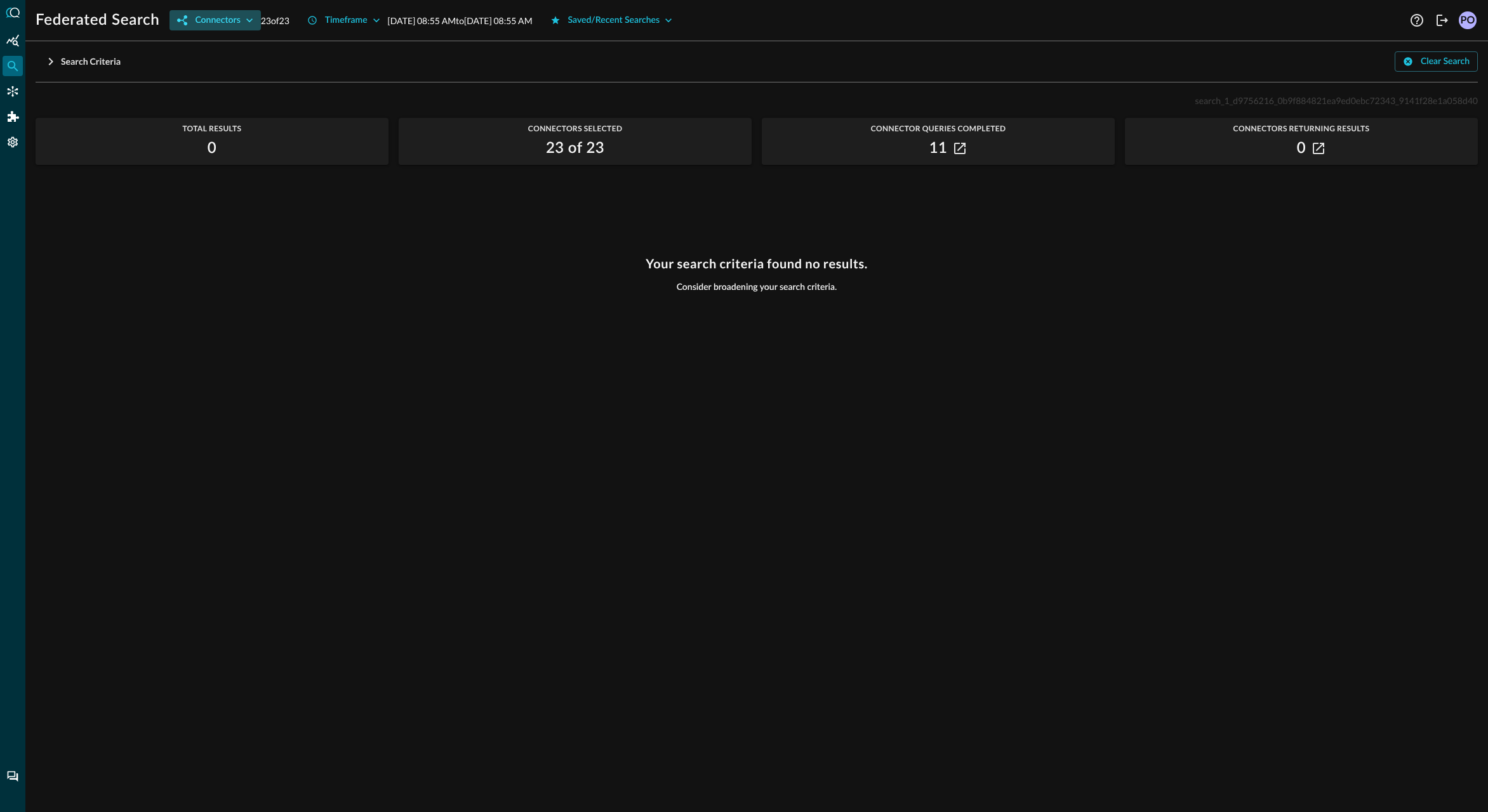
click at [213, 24] on div "Connectors" at bounding box center [217, 21] width 45 height 16
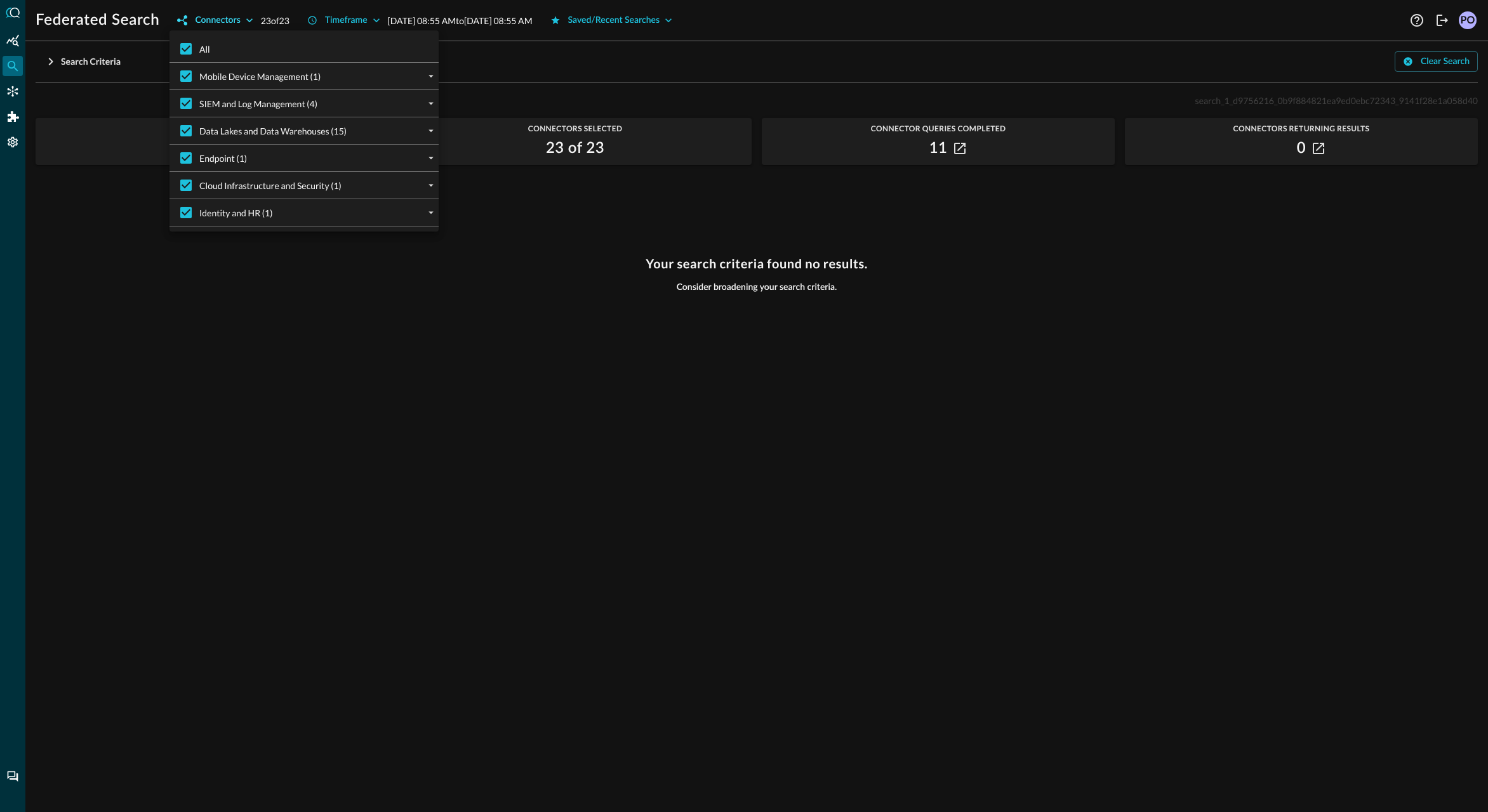
click at [213, 24] on div at bounding box center [744, 406] width 1488 height 812
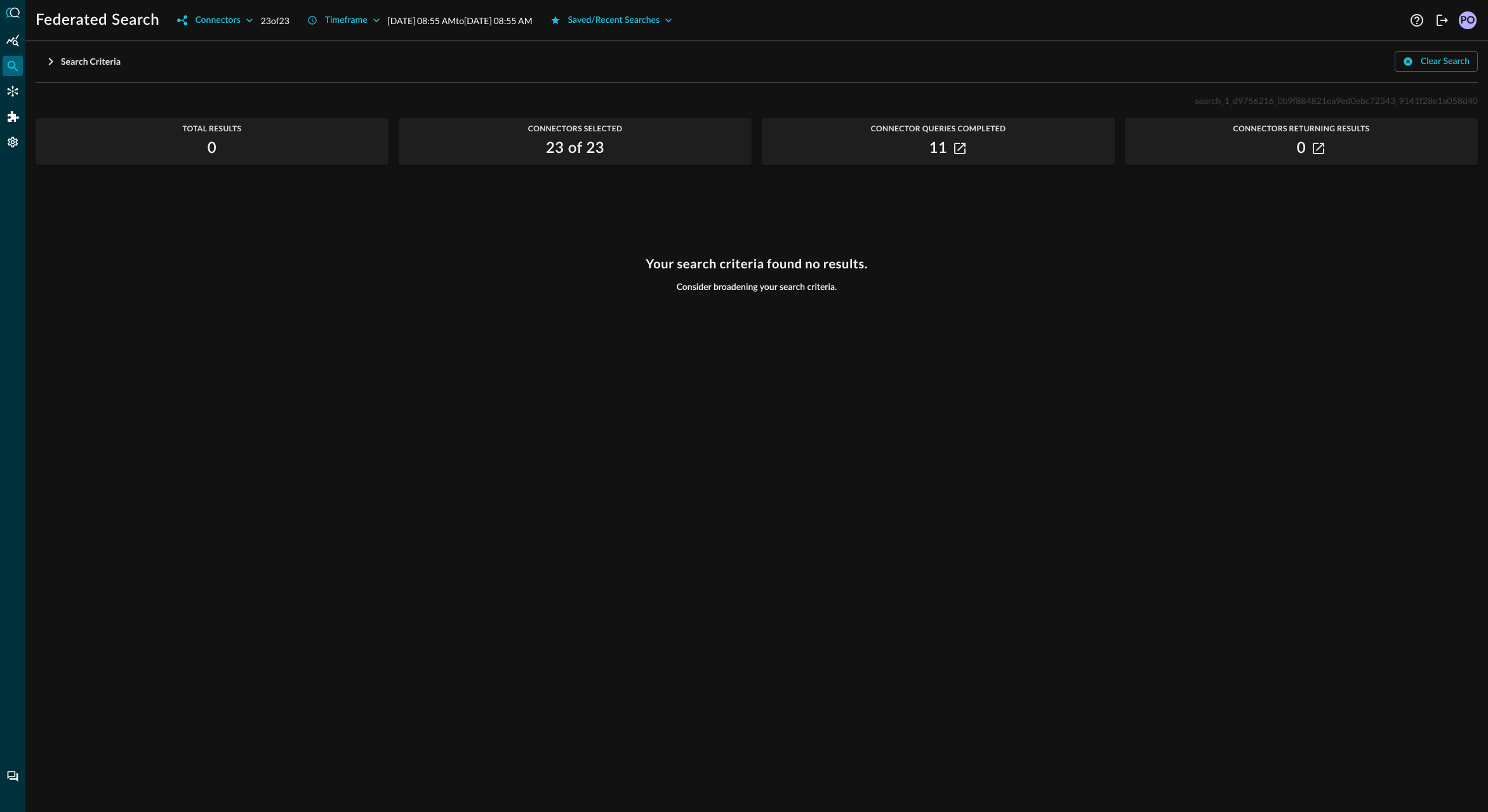
click at [108, 26] on h1 "Federated Search" at bounding box center [97, 20] width 124 height 21
click at [67, 64] on div "Search Criteria" at bounding box center [91, 61] width 59 height 16
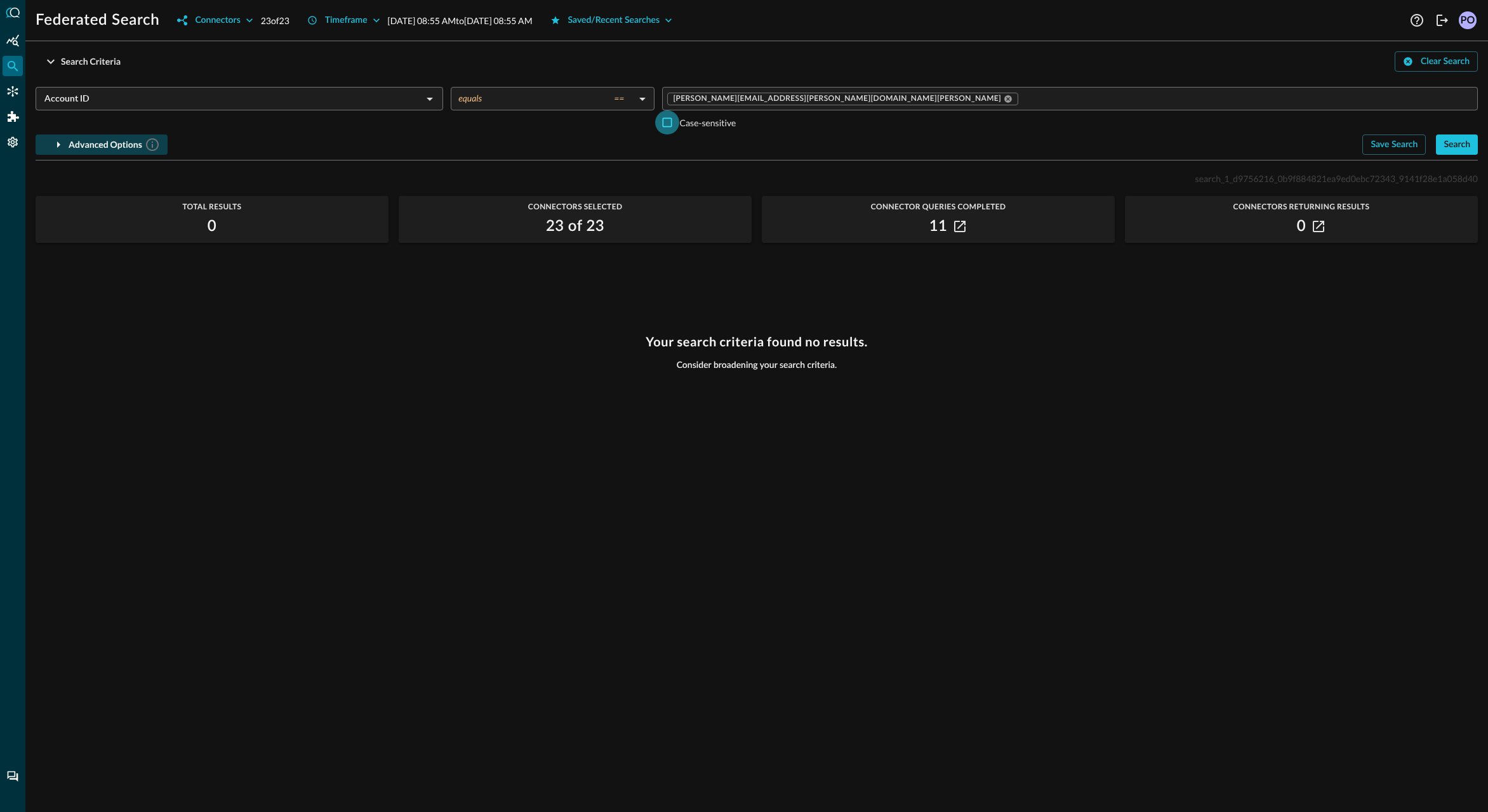
click at [666, 125] on input "Case-sensitive" at bounding box center [667, 122] width 24 height 24
checkbox input "true"
click at [1452, 139] on div "Search" at bounding box center [1456, 145] width 27 height 16
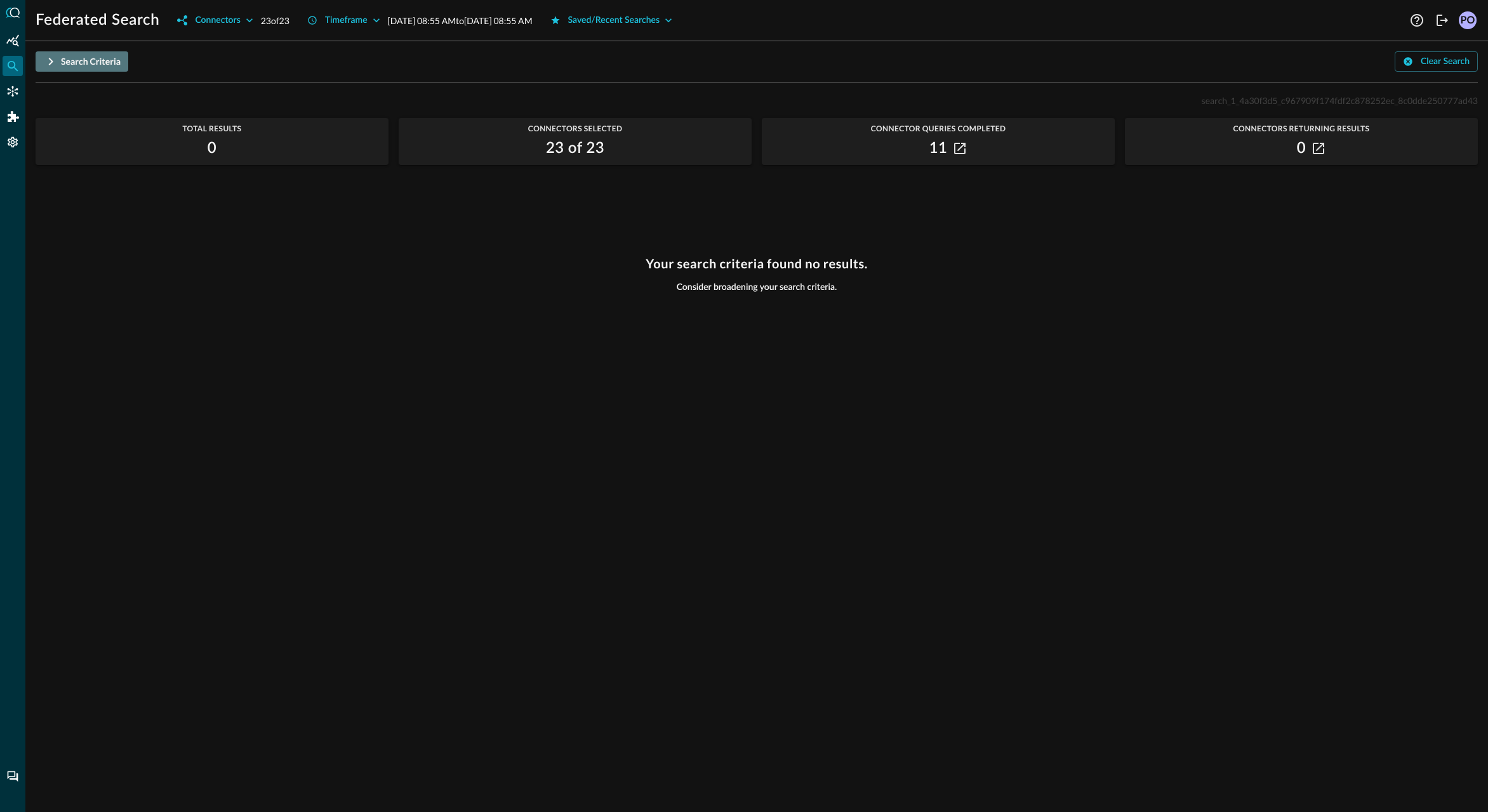
click at [57, 59] on icon "button" at bounding box center [51, 60] width 15 height 15
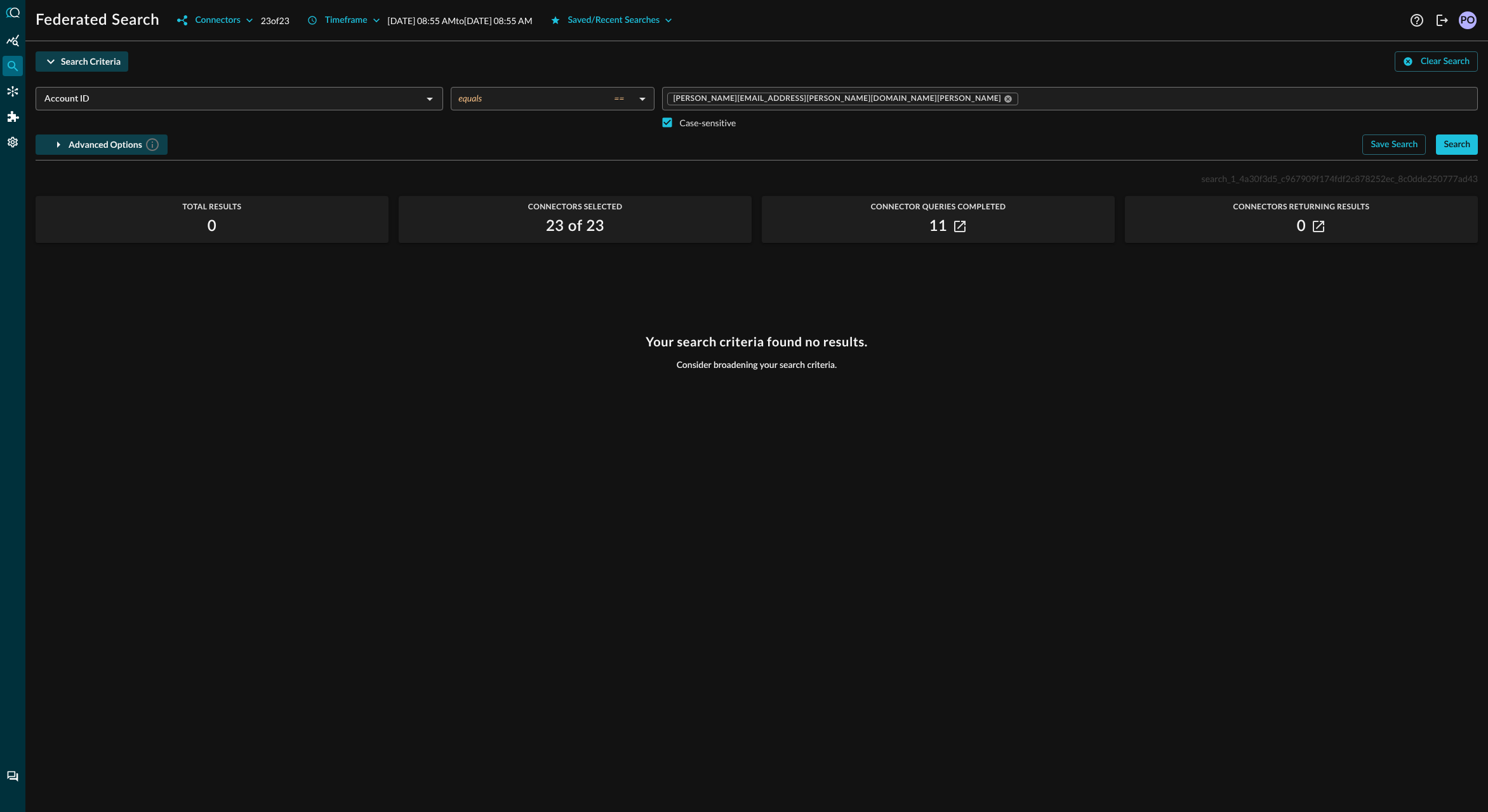
click at [52, 61] on icon "button" at bounding box center [51, 61] width 8 height 4
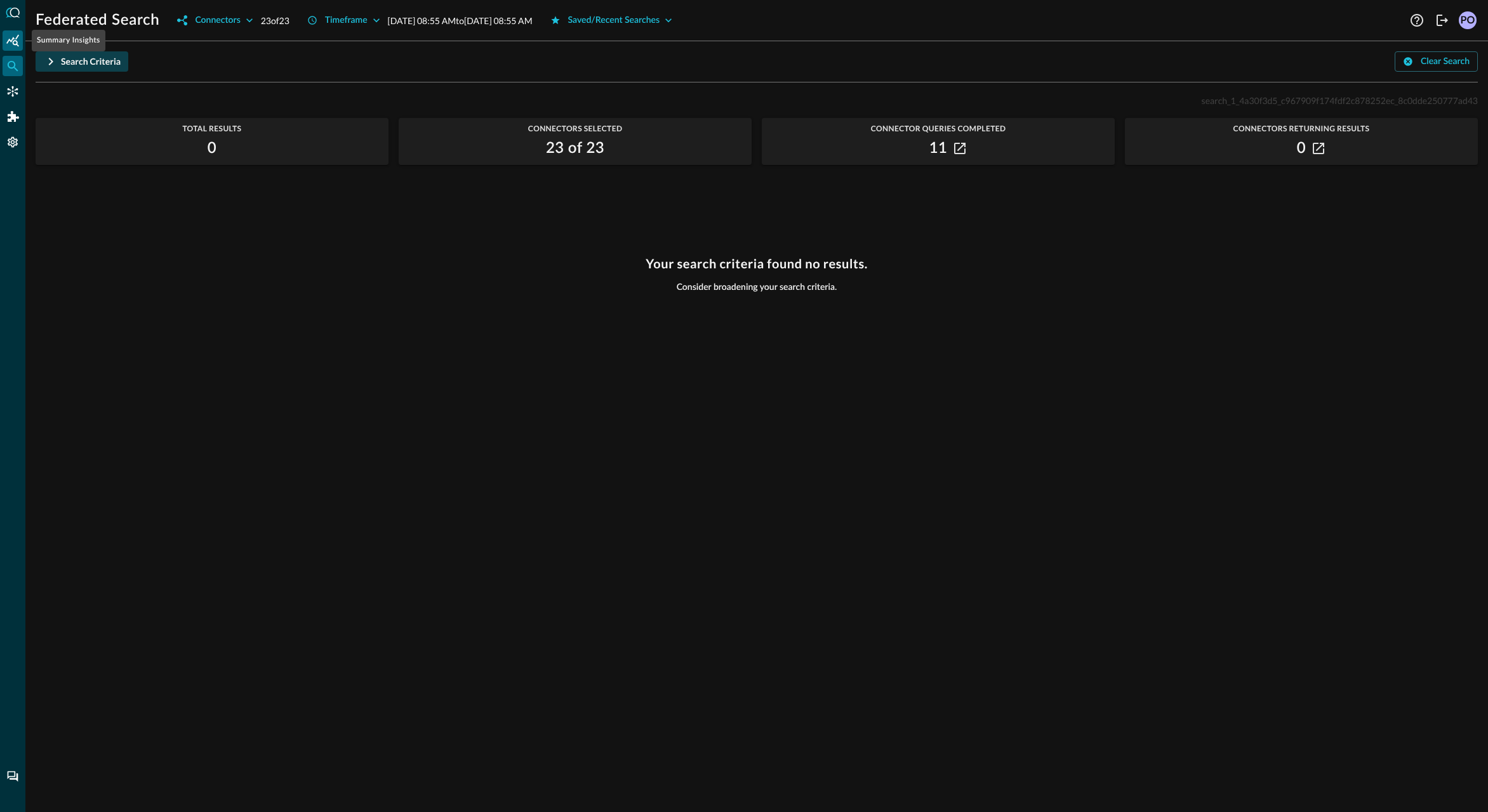
click at [13, 42] on icon "Summary Insights" at bounding box center [12, 41] width 13 height 12
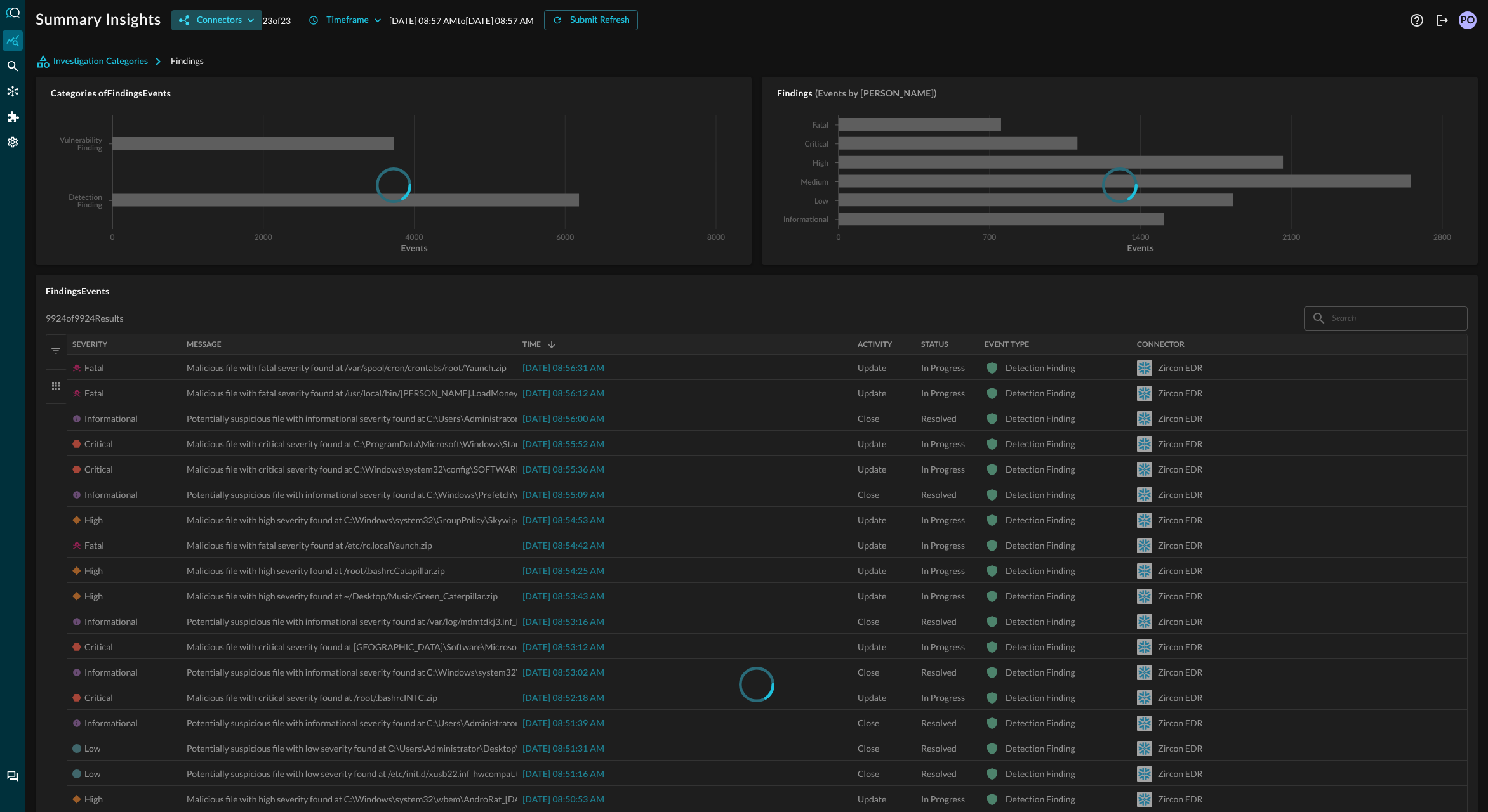
click at [234, 21] on div "Connectors" at bounding box center [219, 21] width 45 height 16
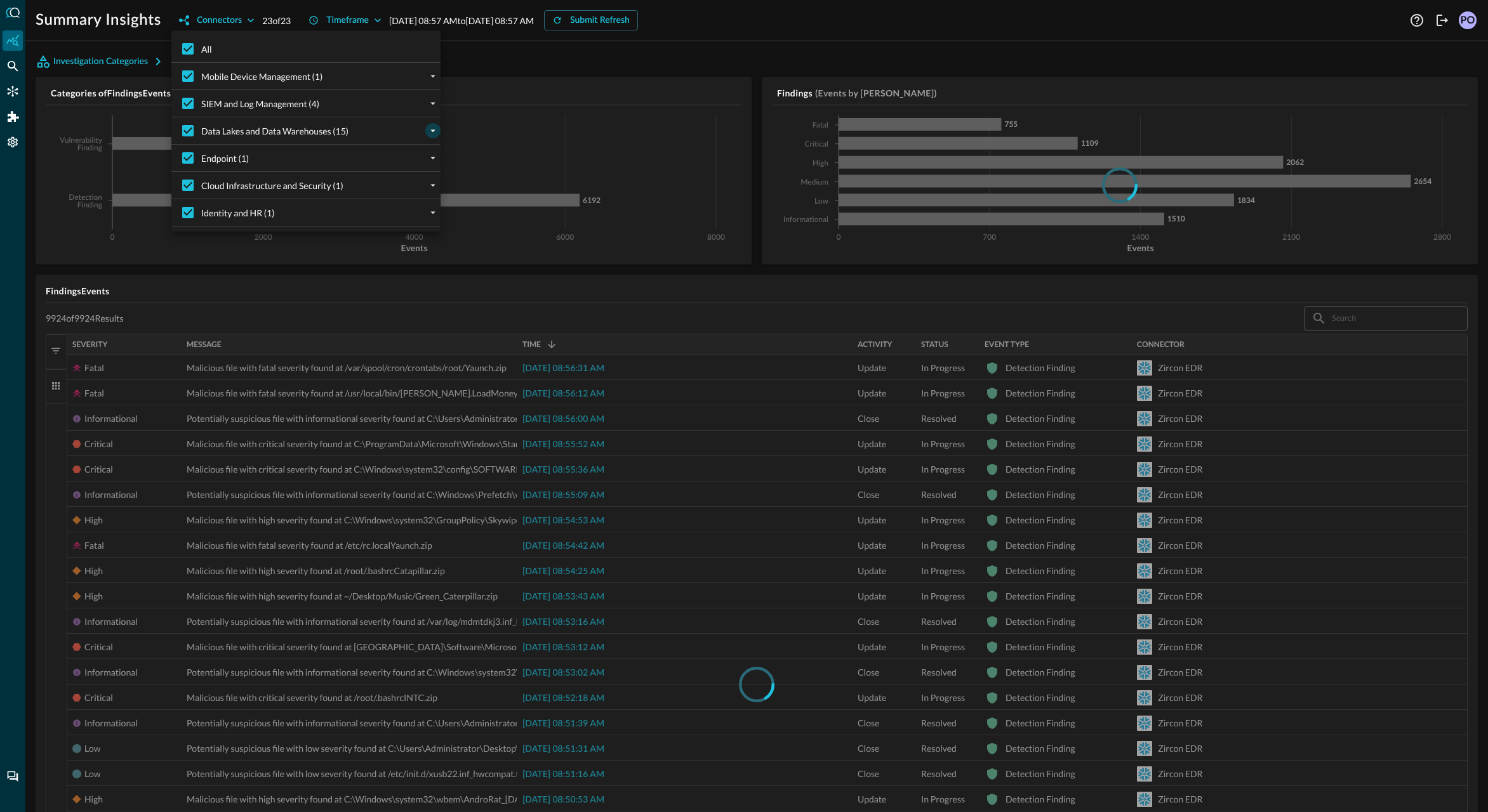
click at [433, 131] on icon "expand" at bounding box center [432, 131] width 5 height 3
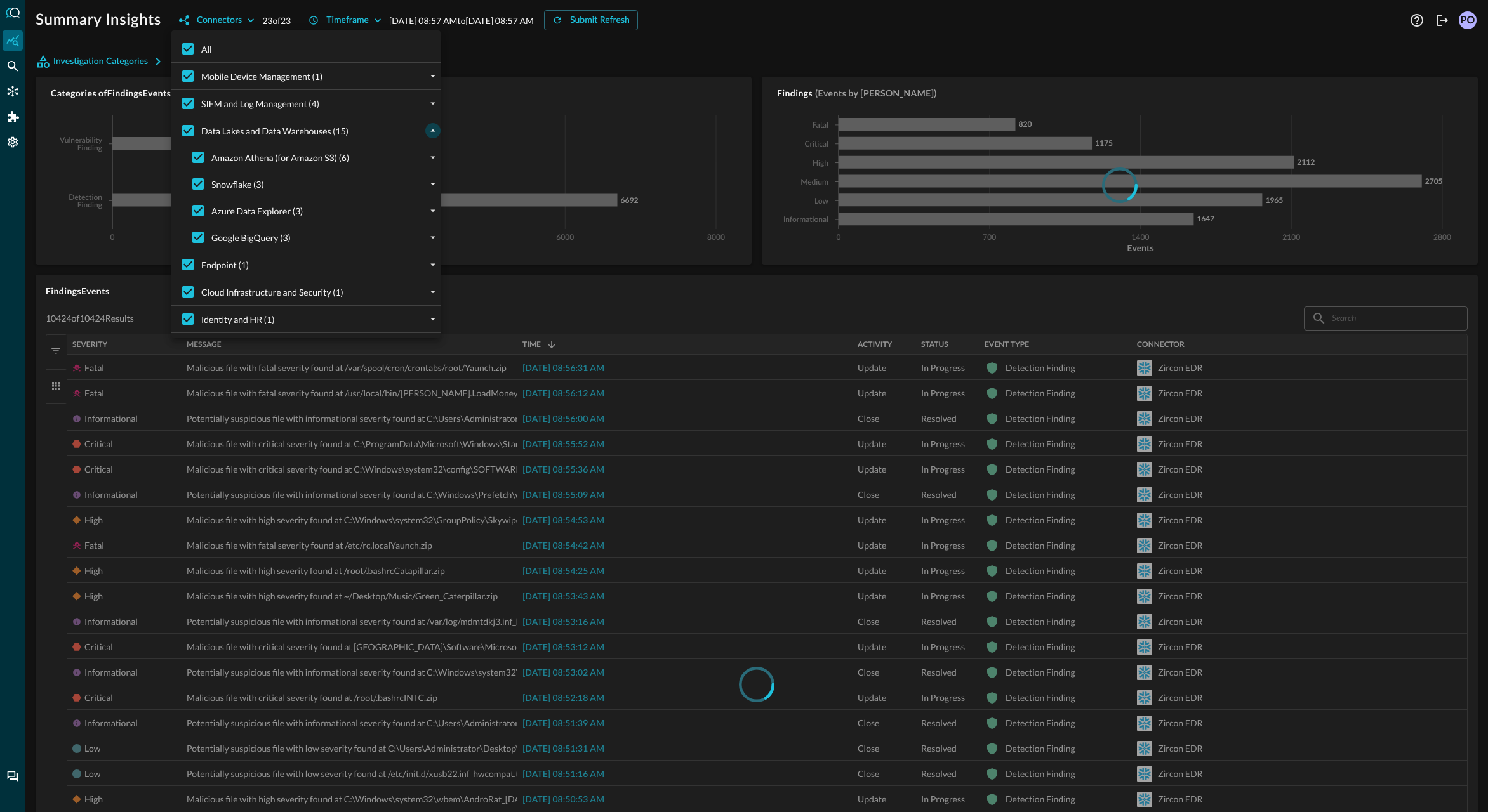
click at [691, 280] on div at bounding box center [744, 406] width 1488 height 812
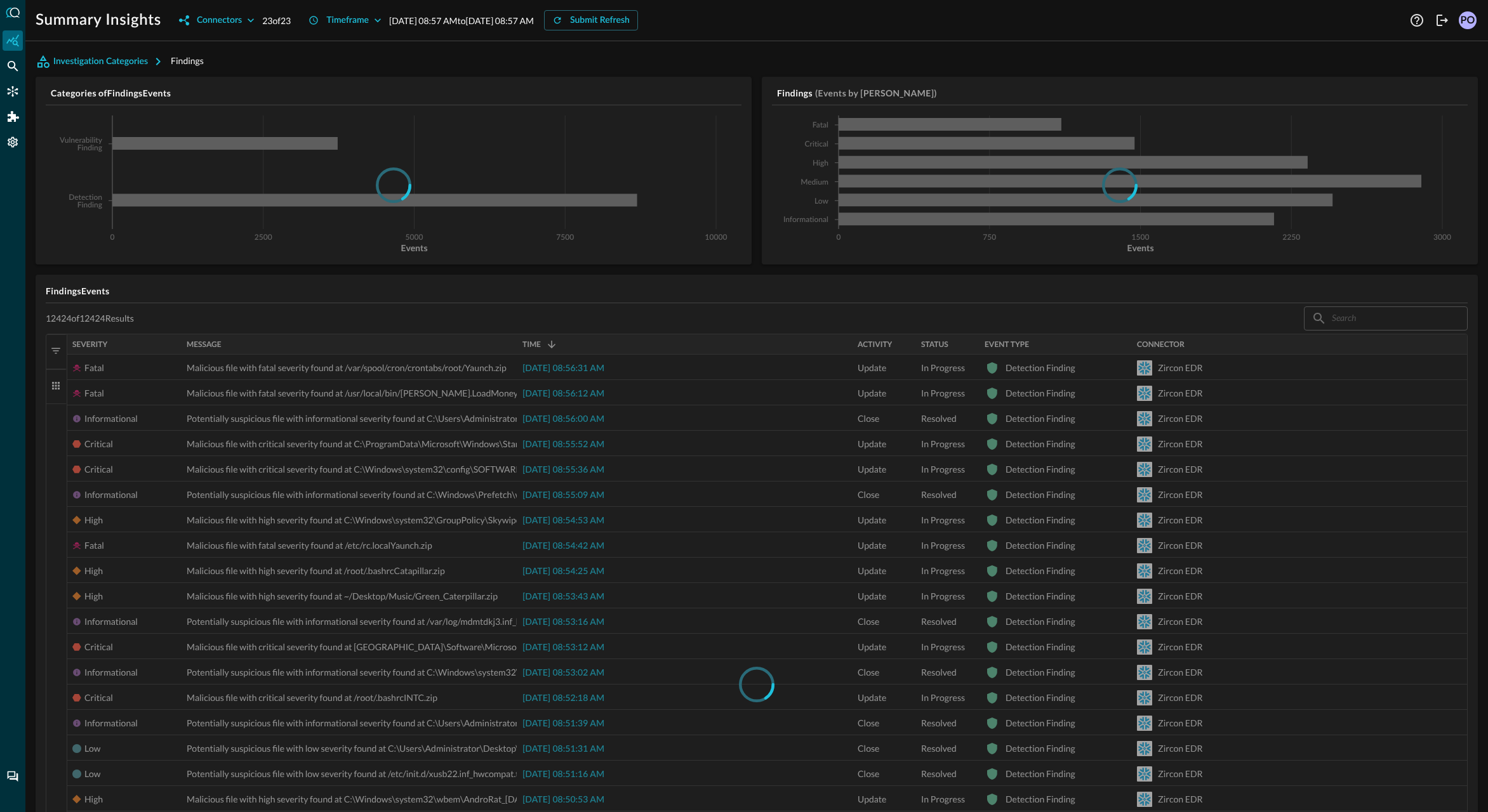
click at [525, 35] on div "Summary Insights Connectors 23 of 23 Timeframe Jul 26, 2025 08:57 AM to Aug 25,…" at bounding box center [757, 406] width 1462 height 812
click at [526, 24] on p "Jul 26, 2025 08:57 AM to Aug 25, 2025 08:57 AM" at bounding box center [462, 20] width 145 height 13
click at [530, 15] on p "Jul 26, 2025 08:57 AM to Aug 25, 2025 08:57 AM" at bounding box center [462, 20] width 145 height 13
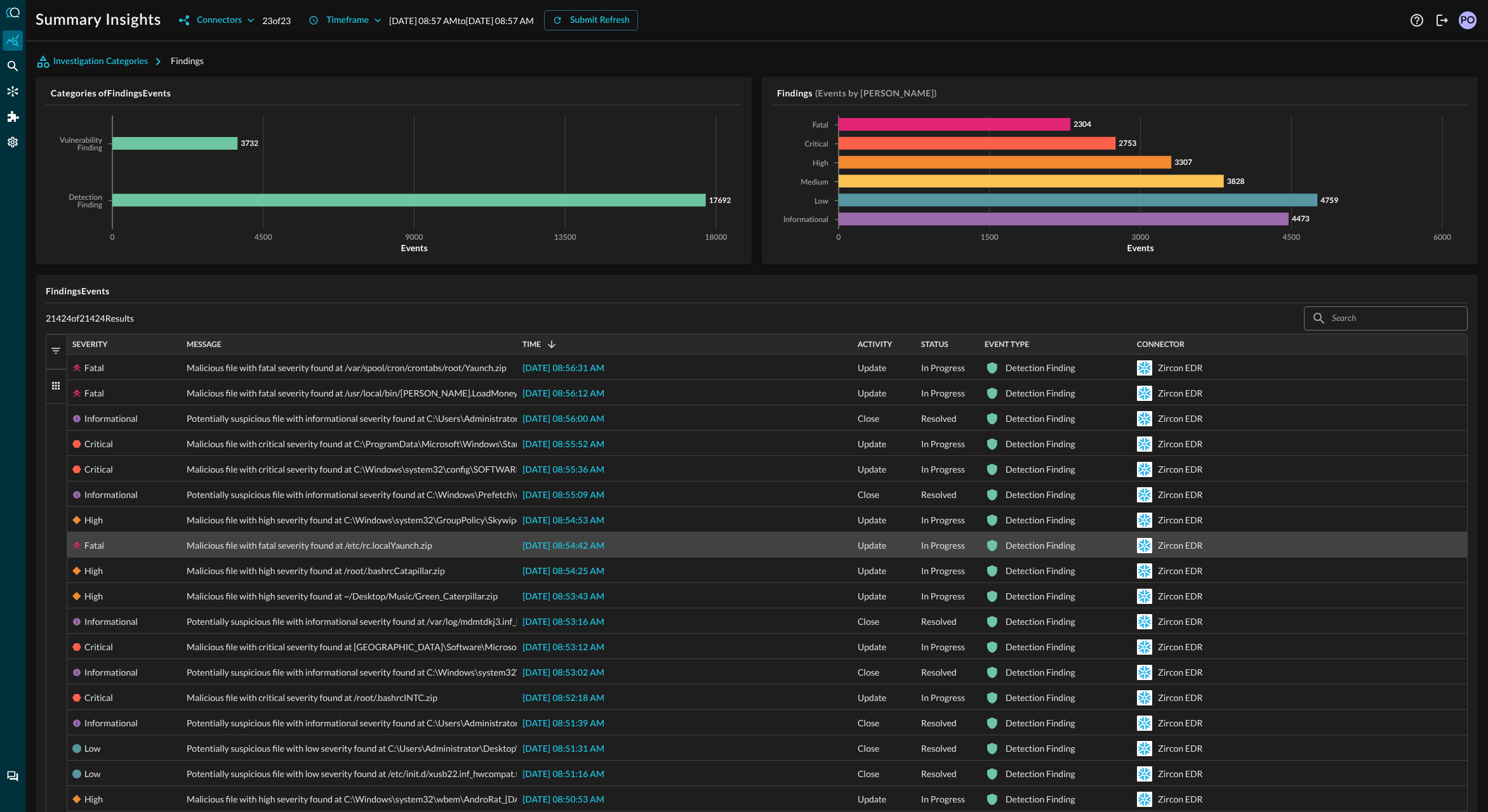
click at [556, 547] on span "2025-08-25 08:54:42 AM" at bounding box center [563, 546] width 82 height 9
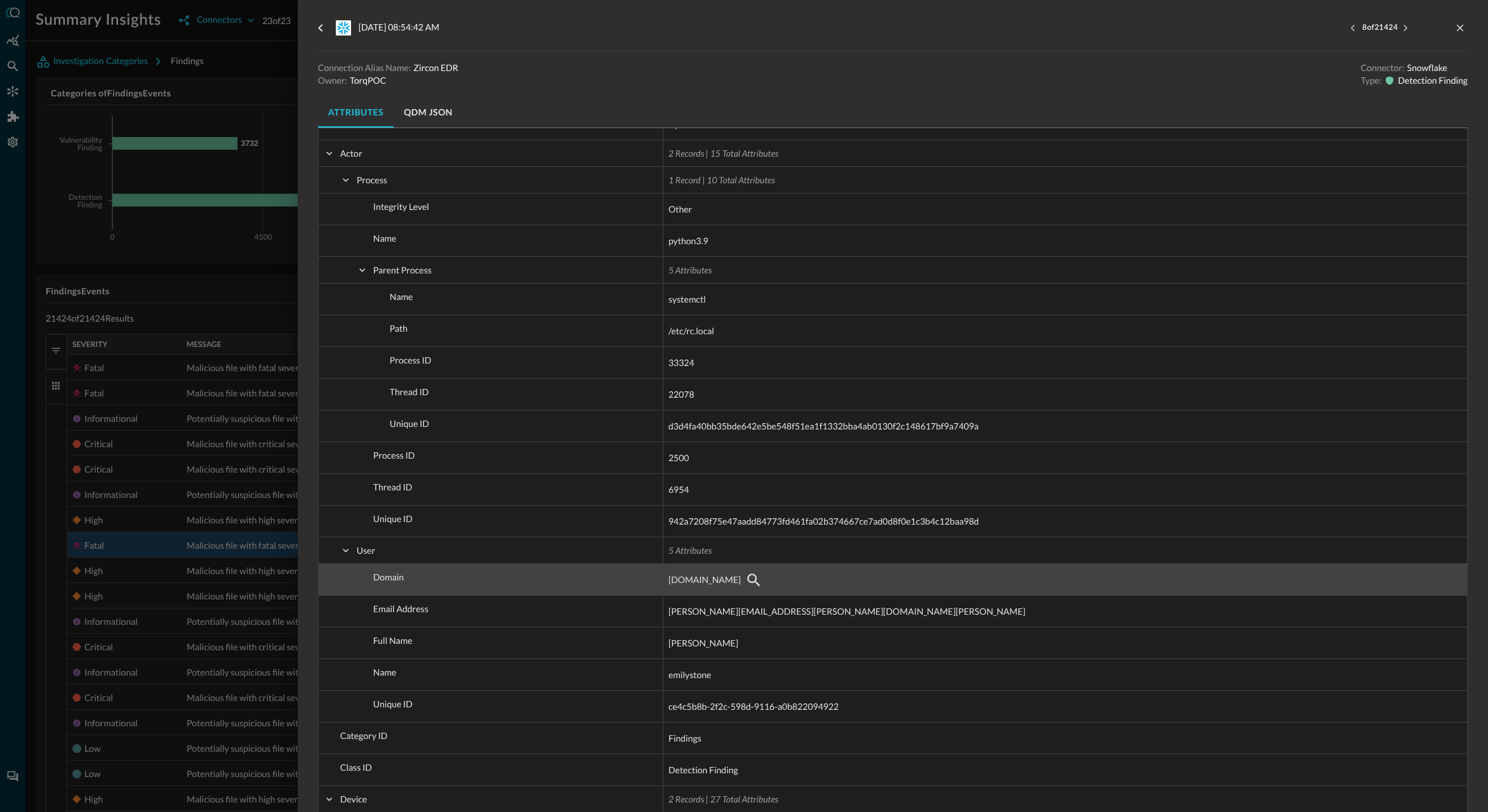
scroll to position [102, 0]
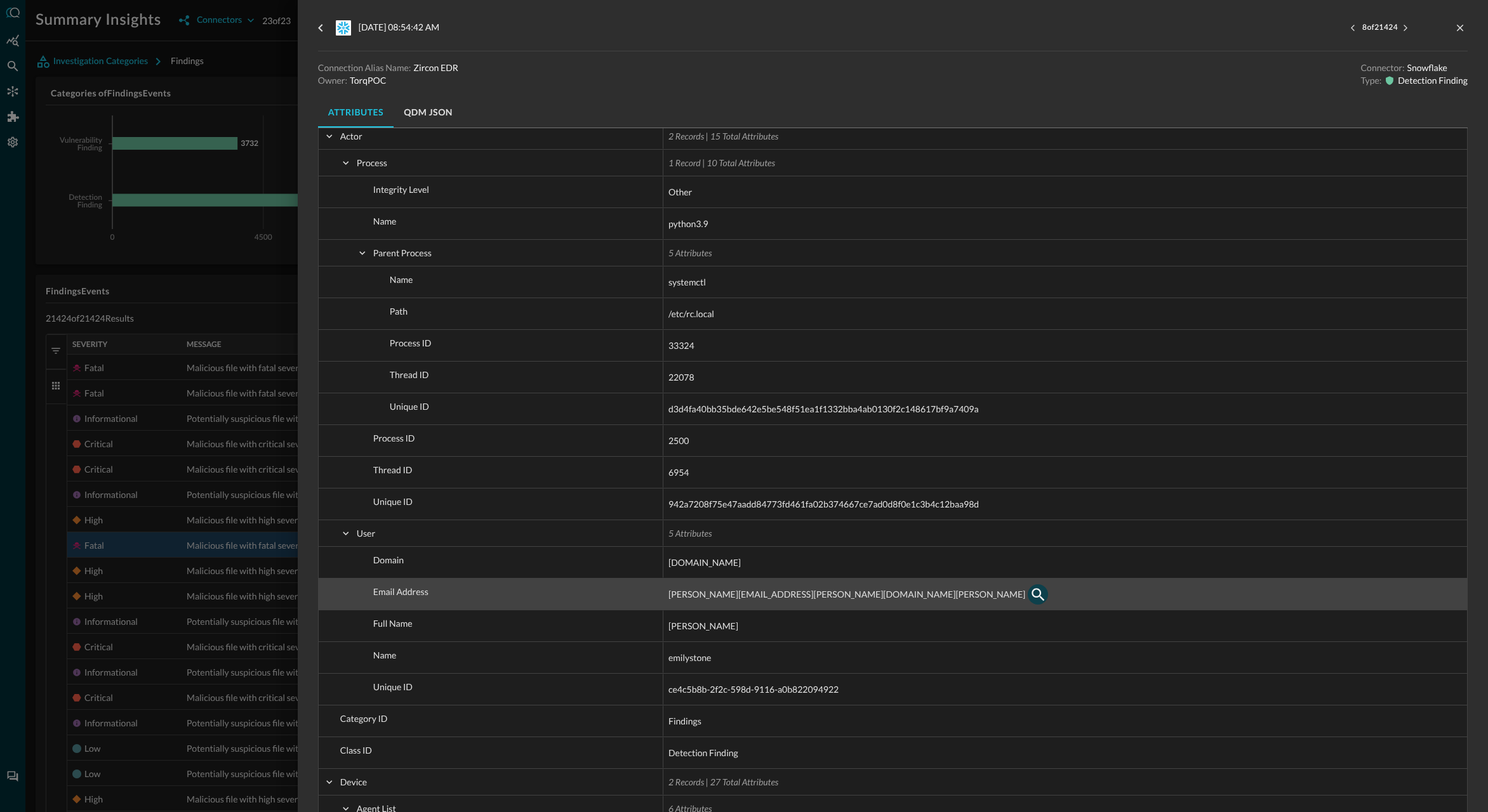
click at [1030, 594] on icon "button" at bounding box center [1037, 594] width 15 height 15
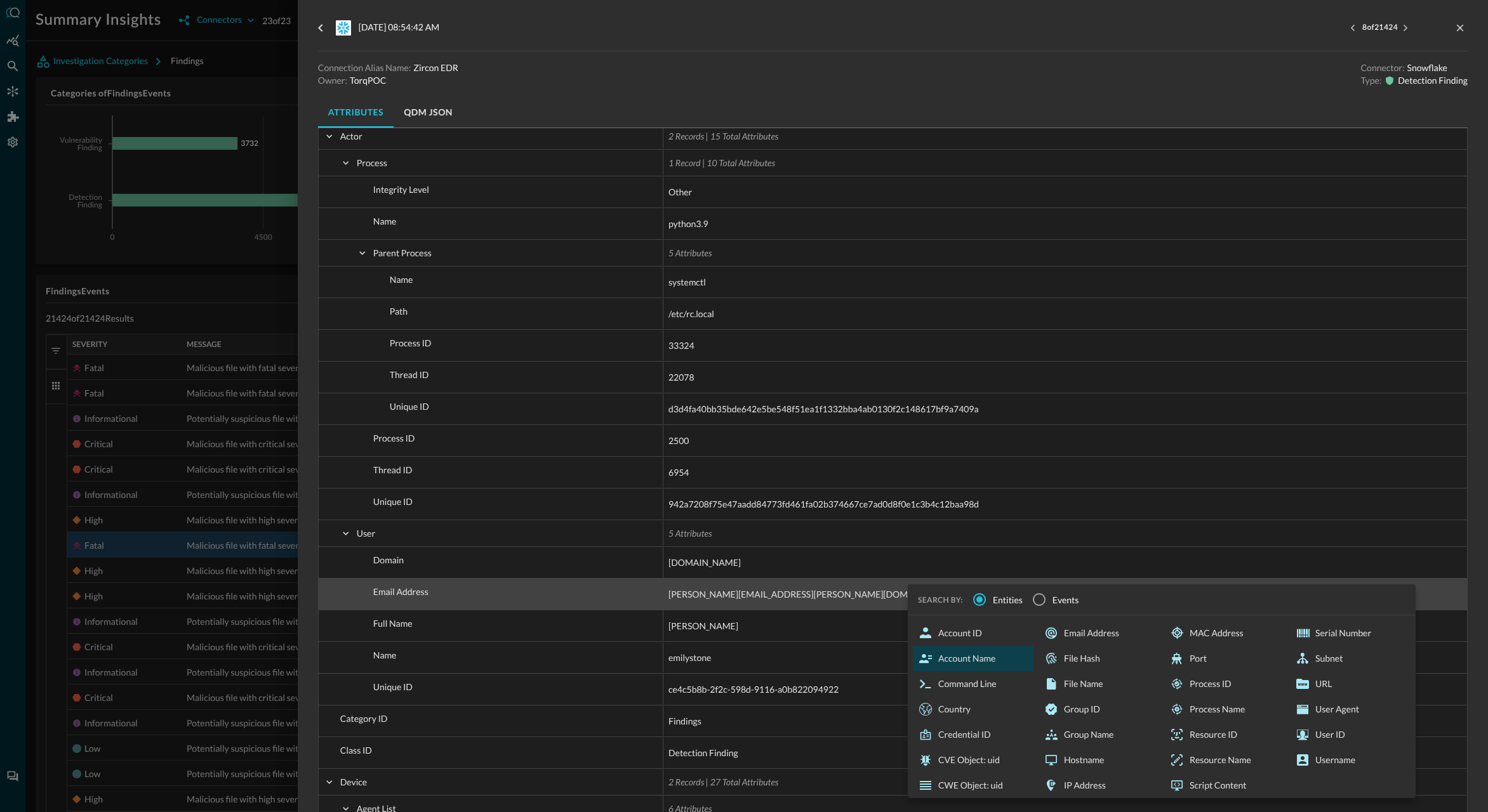
click at [975, 660] on div "Account Name" at bounding box center [973, 659] width 121 height 26
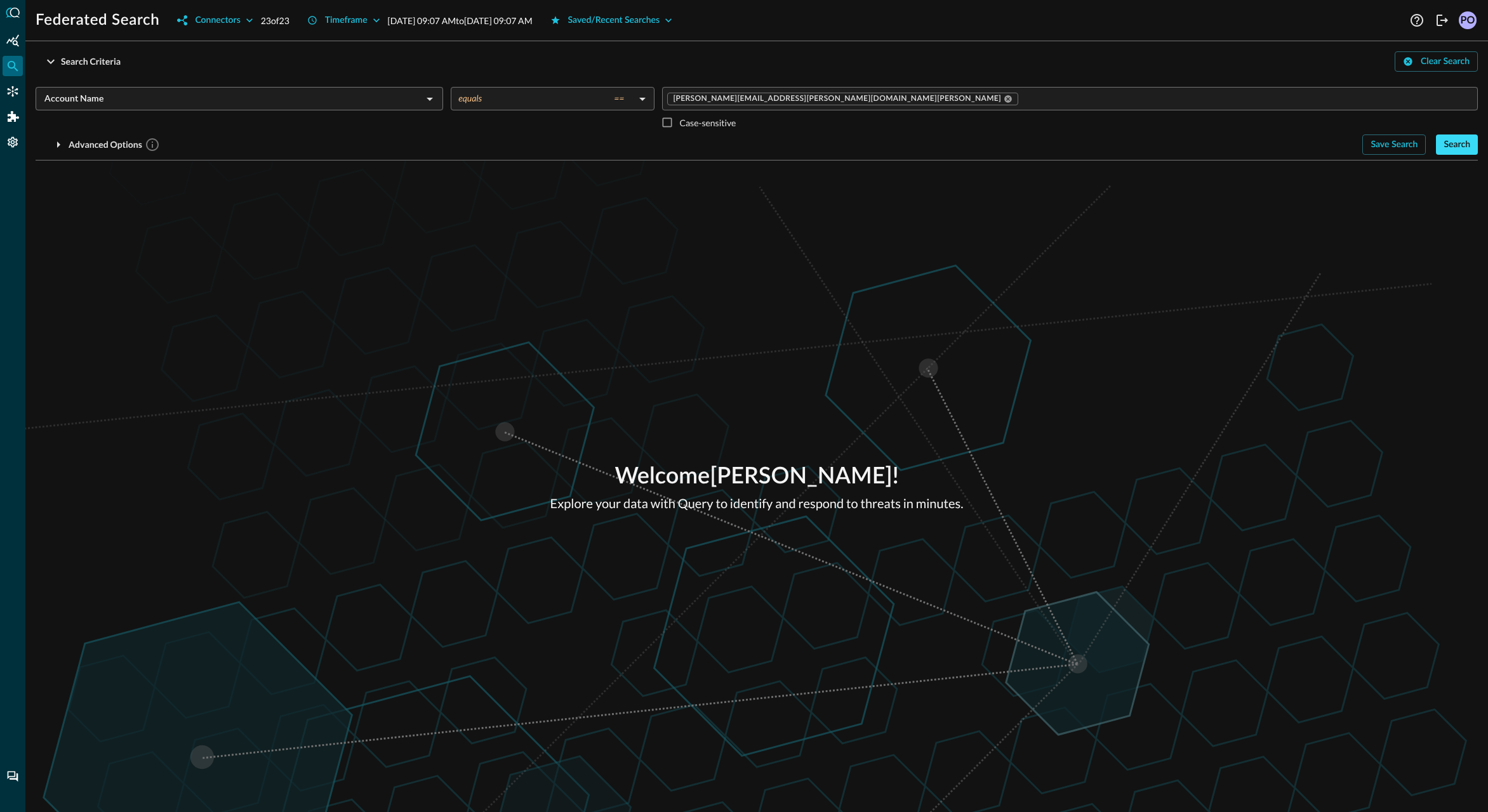
click at [1451, 144] on div "Search" at bounding box center [1456, 145] width 27 height 16
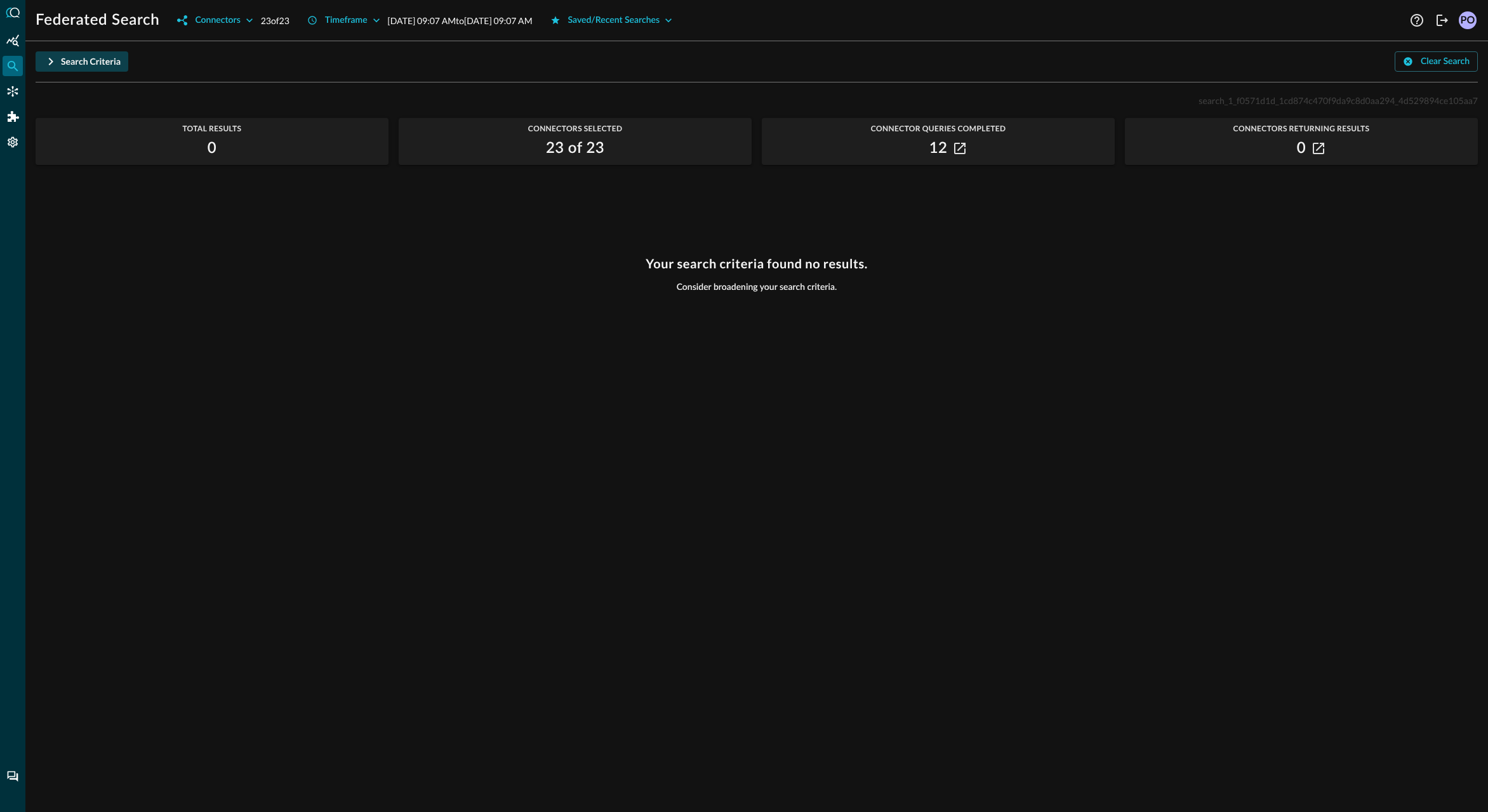
click at [99, 61] on div "Search Criteria" at bounding box center [91, 61] width 59 height 16
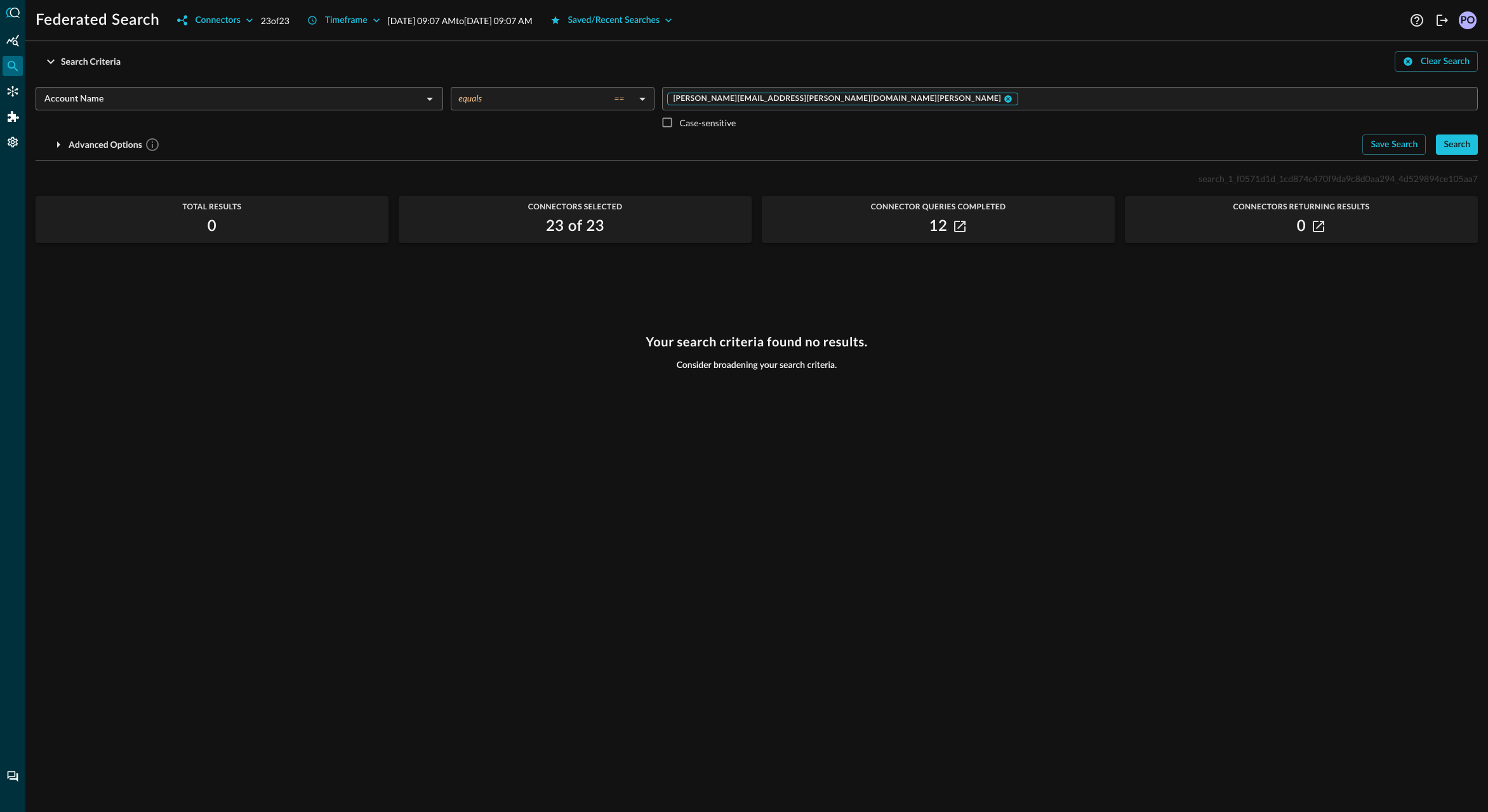
click at [718, 94] on span "[PERSON_NAME][EMAIL_ADDRESS][PERSON_NAME][DOMAIN_NAME][PERSON_NAME]" at bounding box center [836, 99] width 328 height 10
click at [432, 103] on icon "Open" at bounding box center [429, 98] width 15 height 15
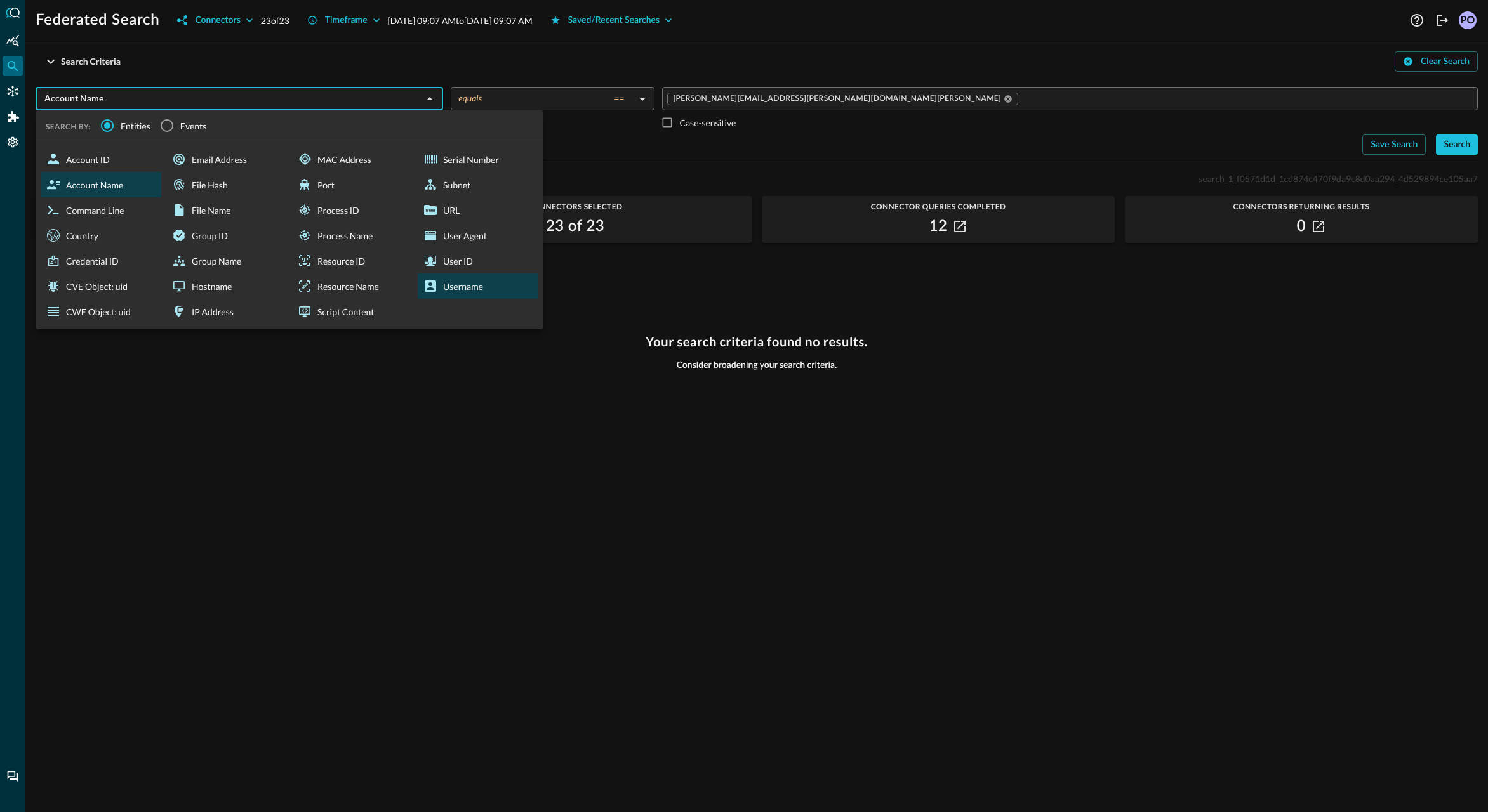
click at [451, 281] on div "Username" at bounding box center [478, 286] width 121 height 26
type input "Username"
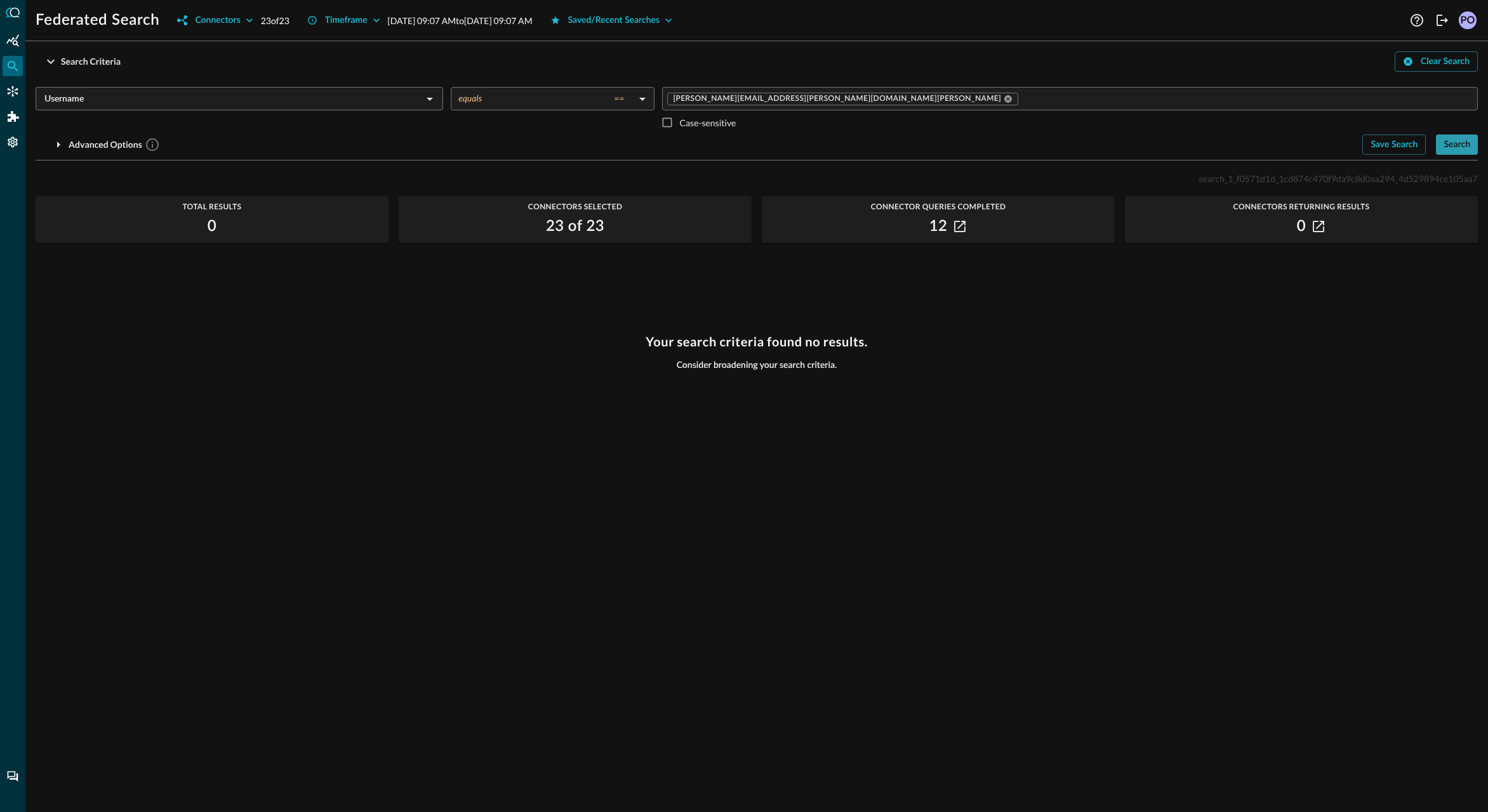
click at [1456, 145] on div "Search" at bounding box center [1456, 145] width 27 height 16
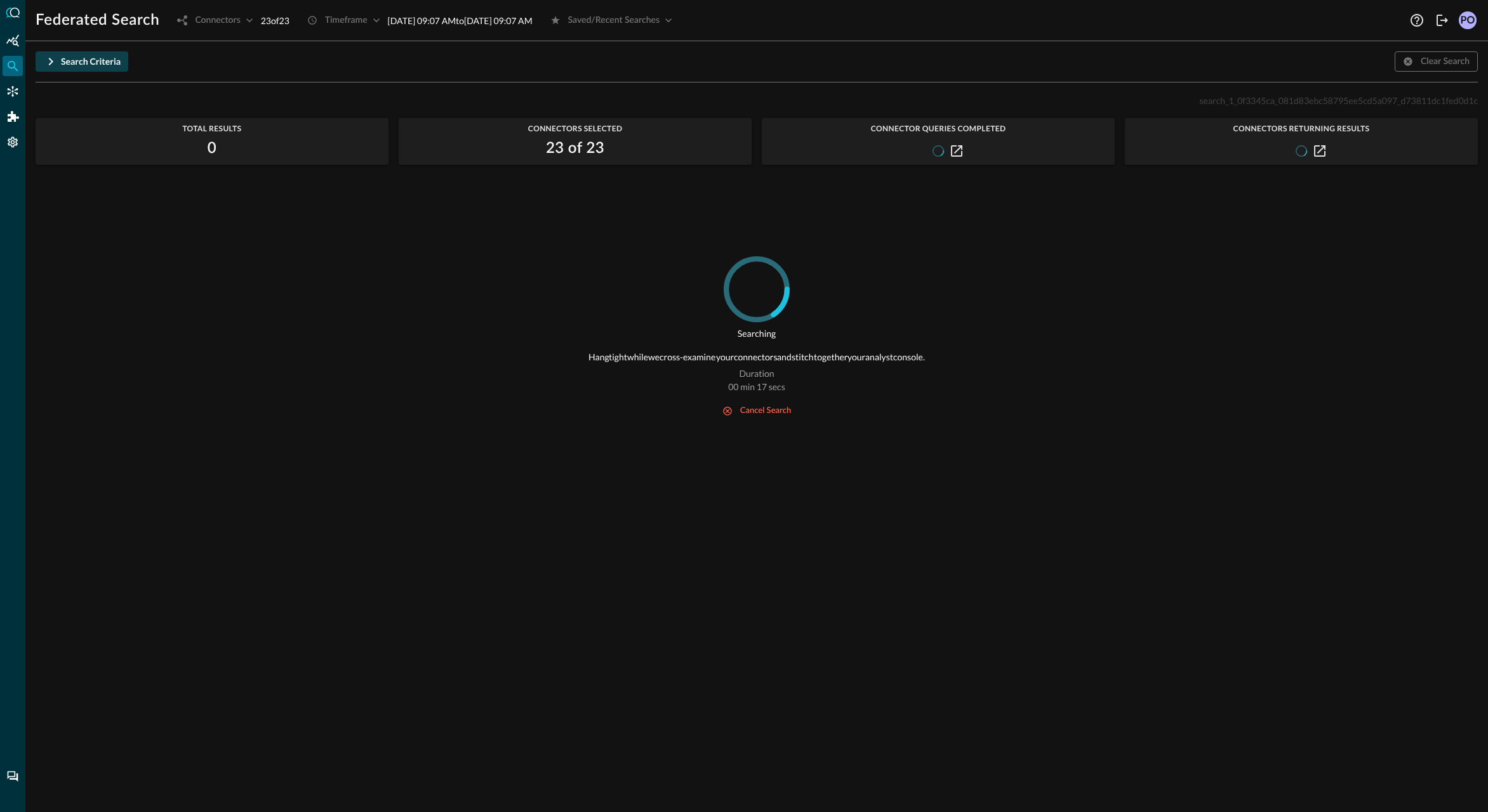
click at [49, 61] on icon "button" at bounding box center [51, 60] width 15 height 15
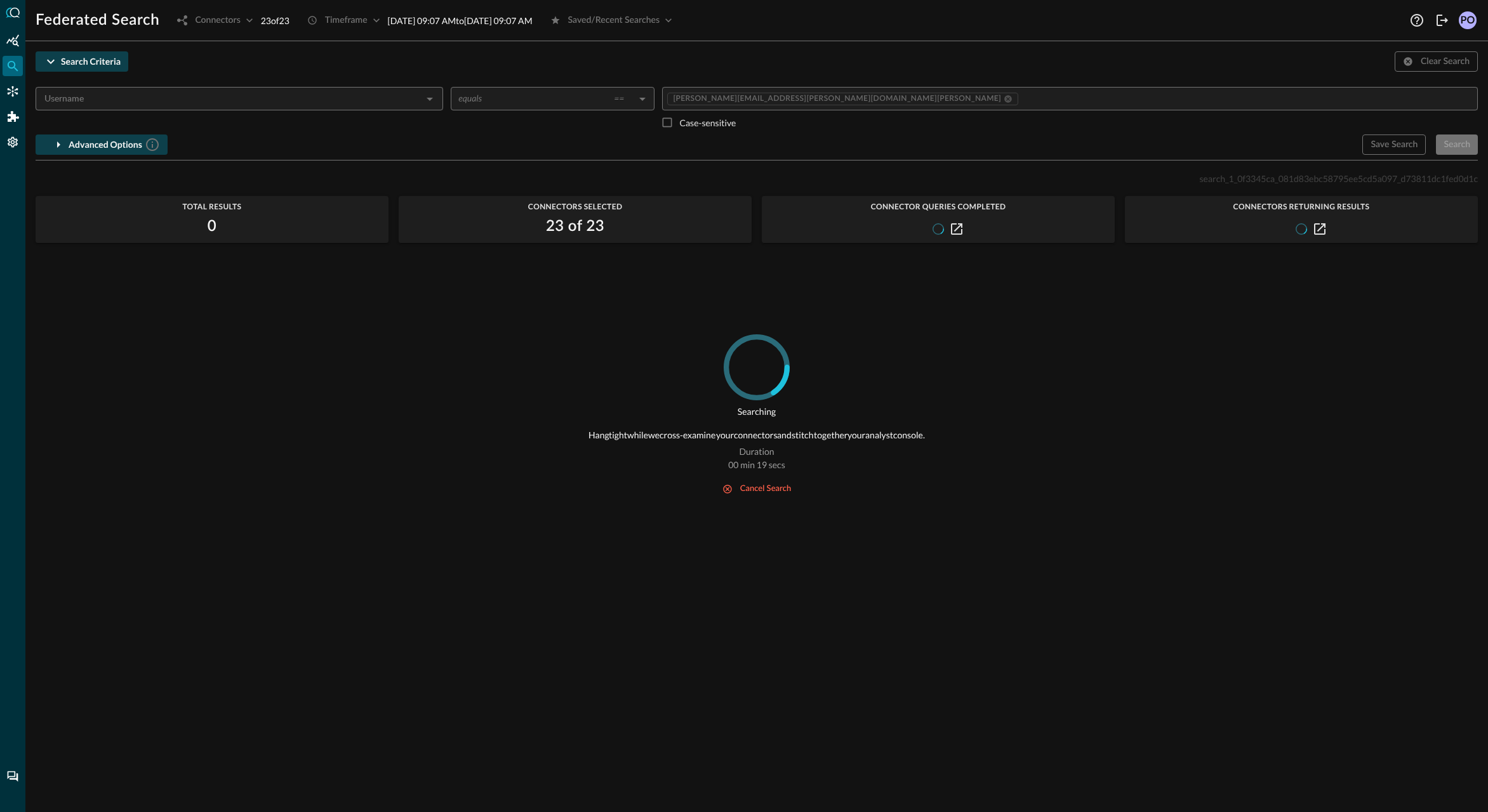
click at [103, 147] on div "Advanced Options" at bounding box center [114, 145] width 91 height 16
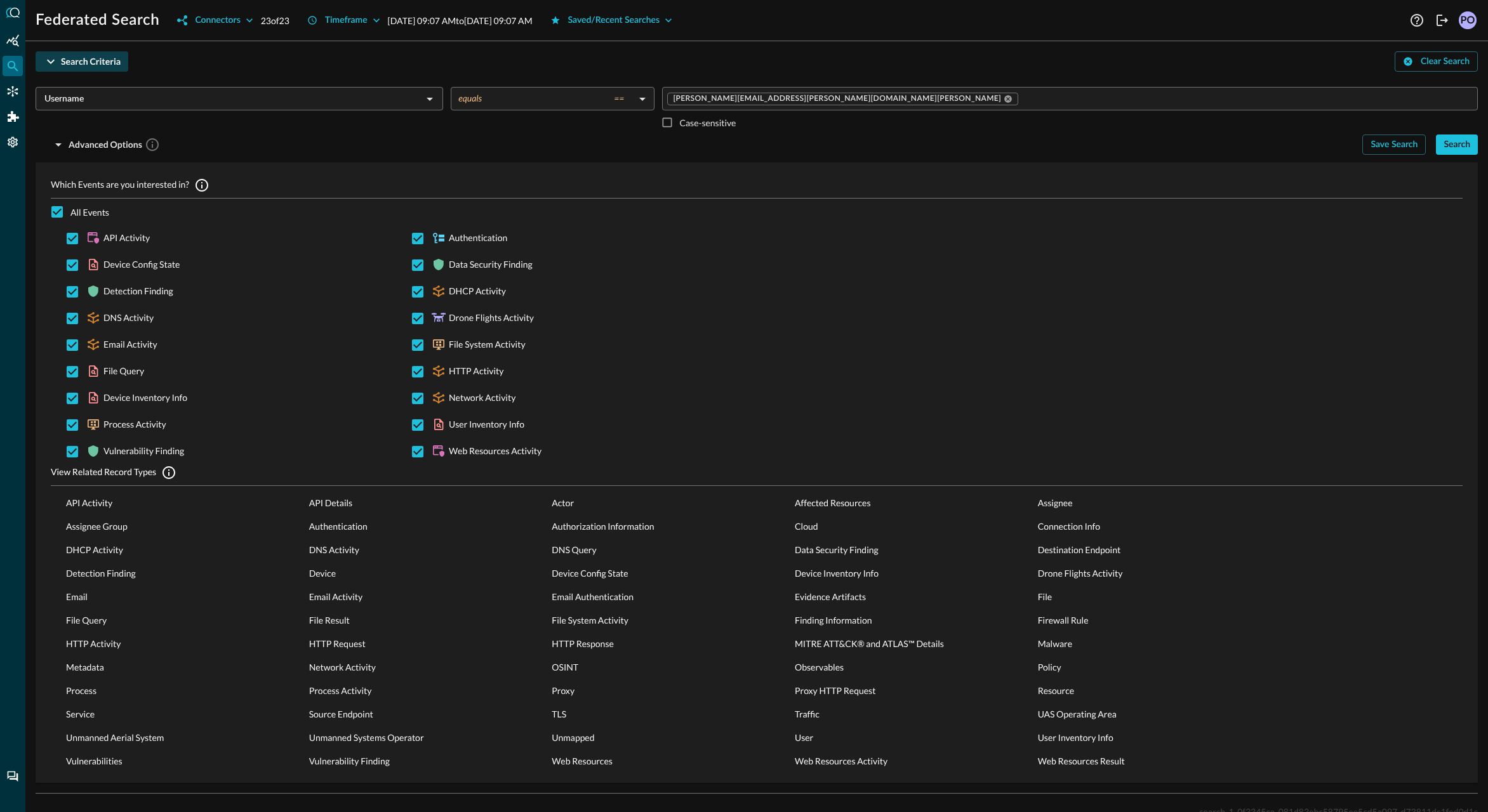
click at [533, 21] on p "Jul 26, 2025 09:07 AM to Aug 25, 2025 09:07 AM" at bounding box center [461, 20] width 145 height 13
click at [344, 21] on div "Timeframe" at bounding box center [346, 21] width 43 height 16
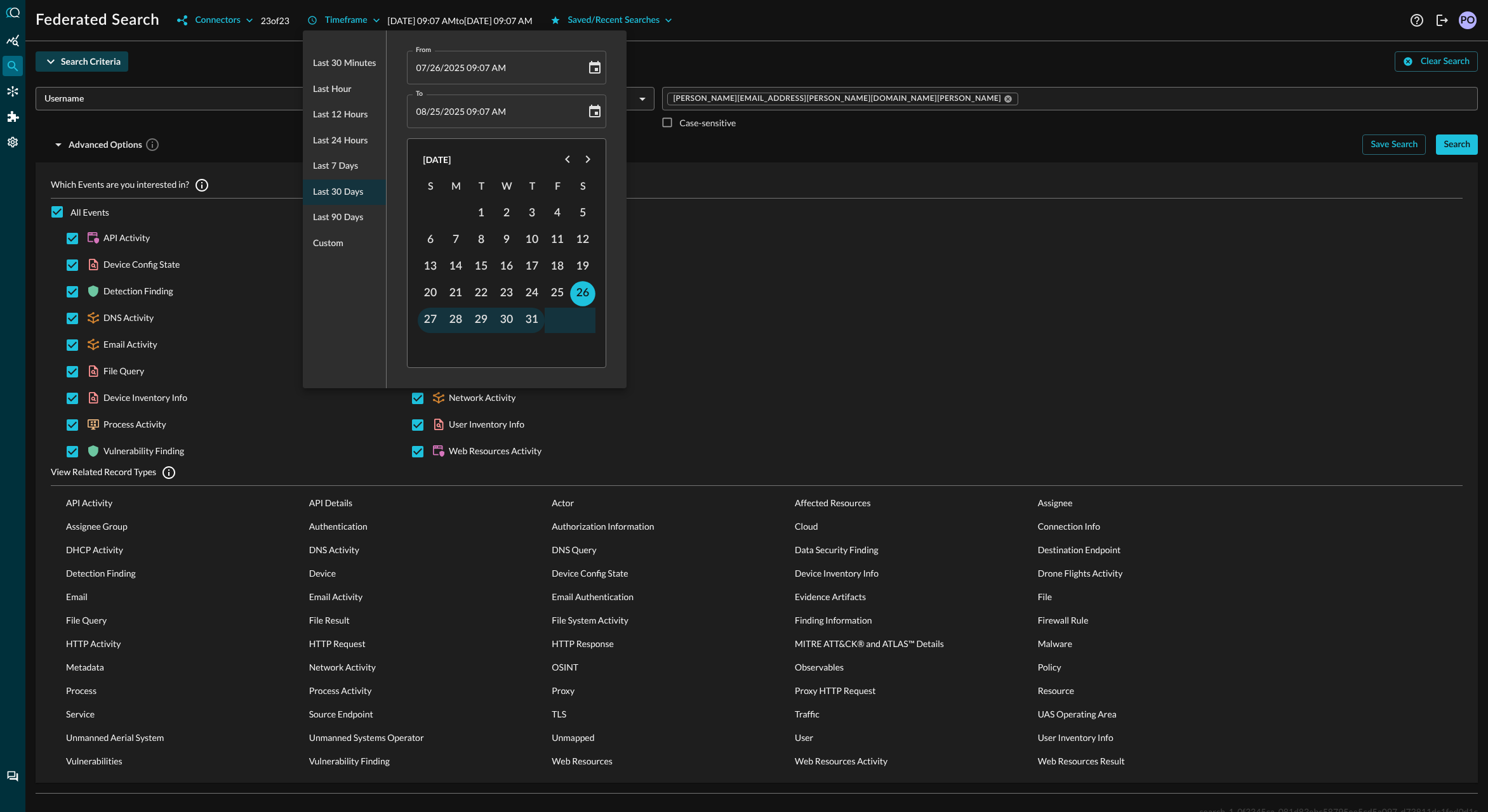
click at [340, 199] on ul "Last 30 minutes Last hour Last 12 hours Last 24 hours Last 7 days Last 30 days …" at bounding box center [345, 153] width 83 height 216
click at [340, 193] on ul "Last 30 minutes Last hour Last 12 hours Last 24 hours Last 7 days Last 30 days …" at bounding box center [345, 153] width 83 height 216
click at [347, 165] on span "Last 7 days" at bounding box center [335, 166] width 45 height 16
type input "08/18/2025 09:09 AM"
type input "08/25/2025 09:09 AM"
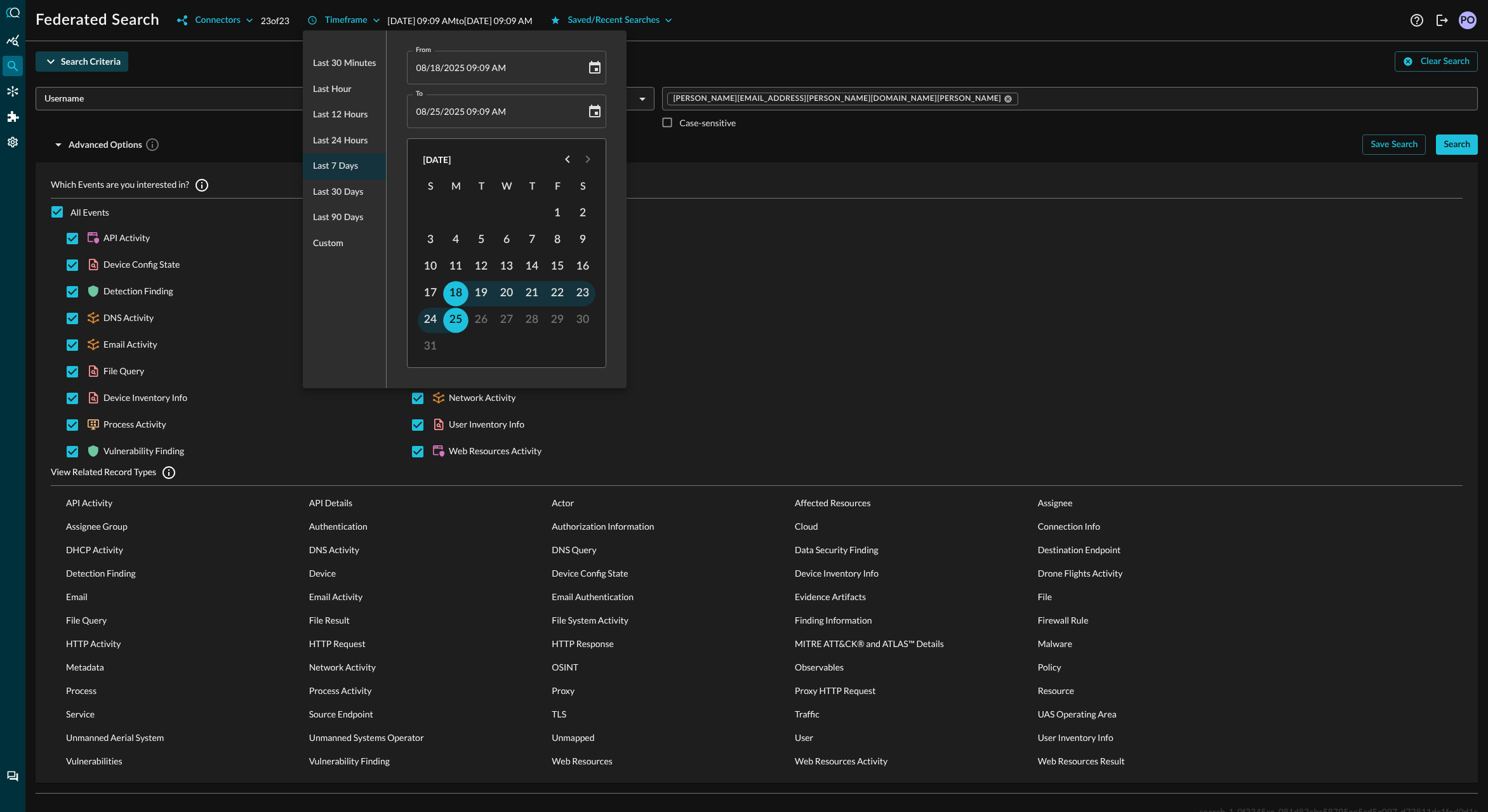
click at [804, 52] on div at bounding box center [744, 406] width 1488 height 812
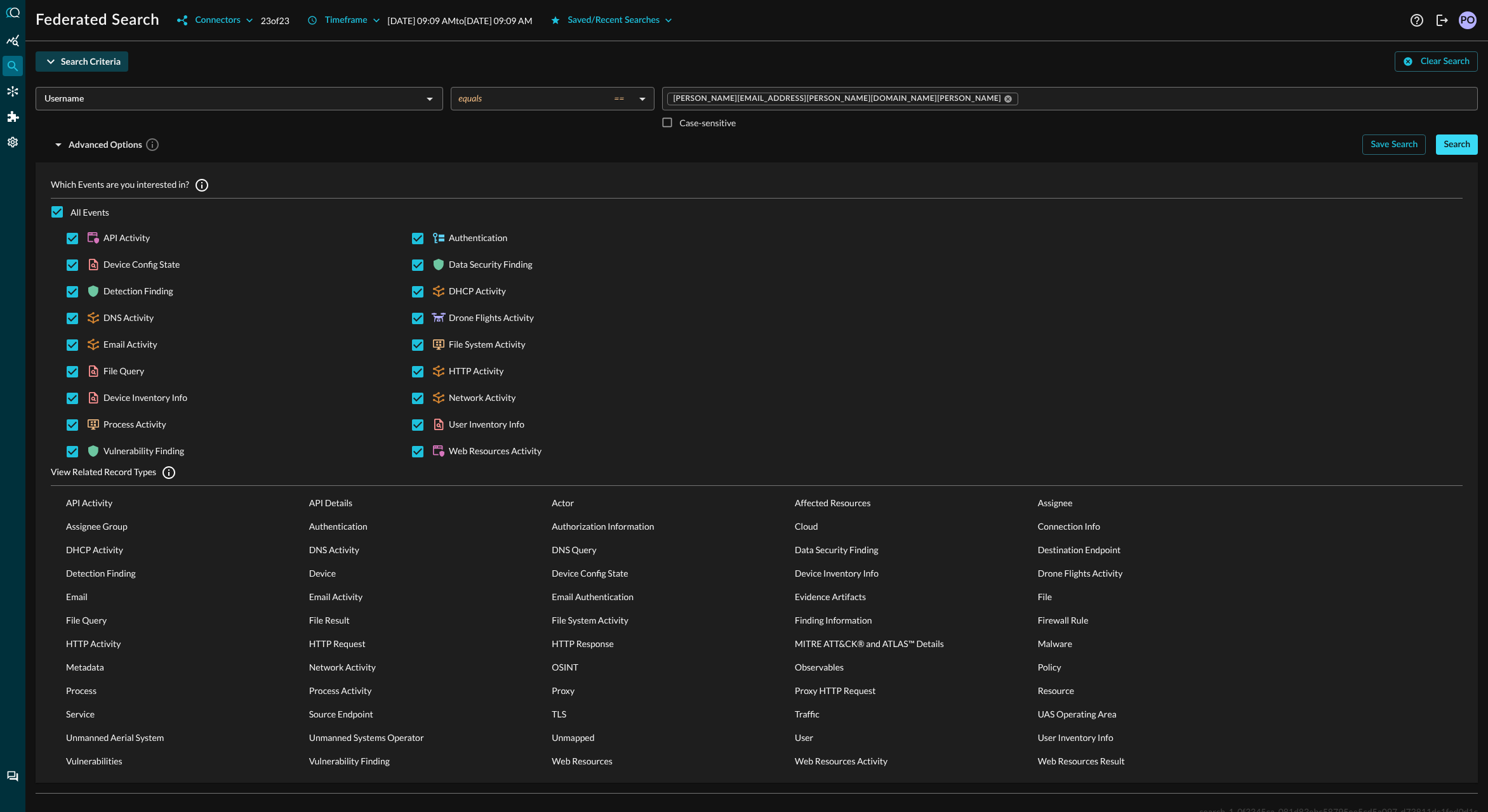
click at [1455, 143] on div "Search" at bounding box center [1456, 145] width 27 height 16
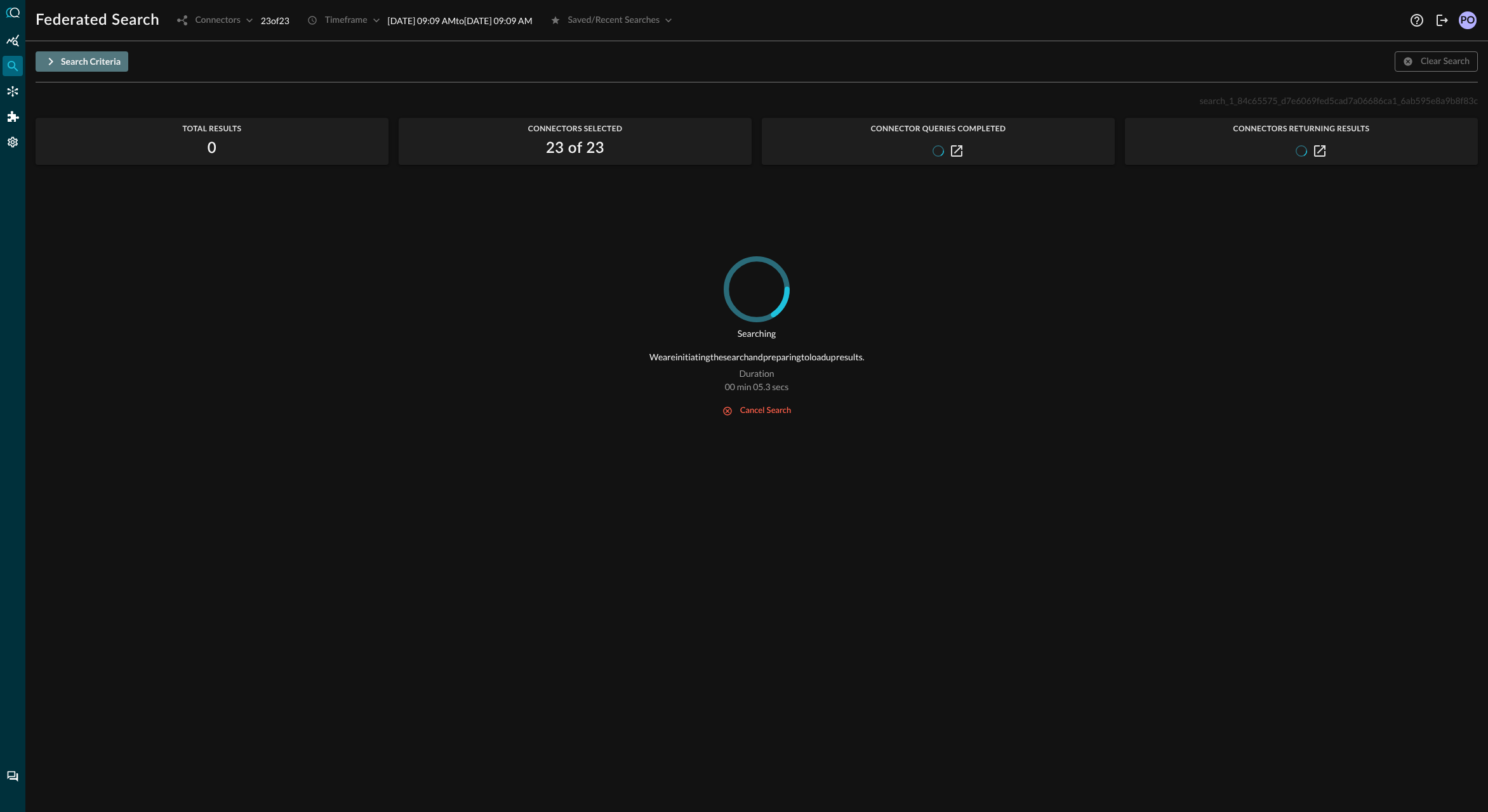
click at [49, 64] on icon "button" at bounding box center [51, 60] width 15 height 15
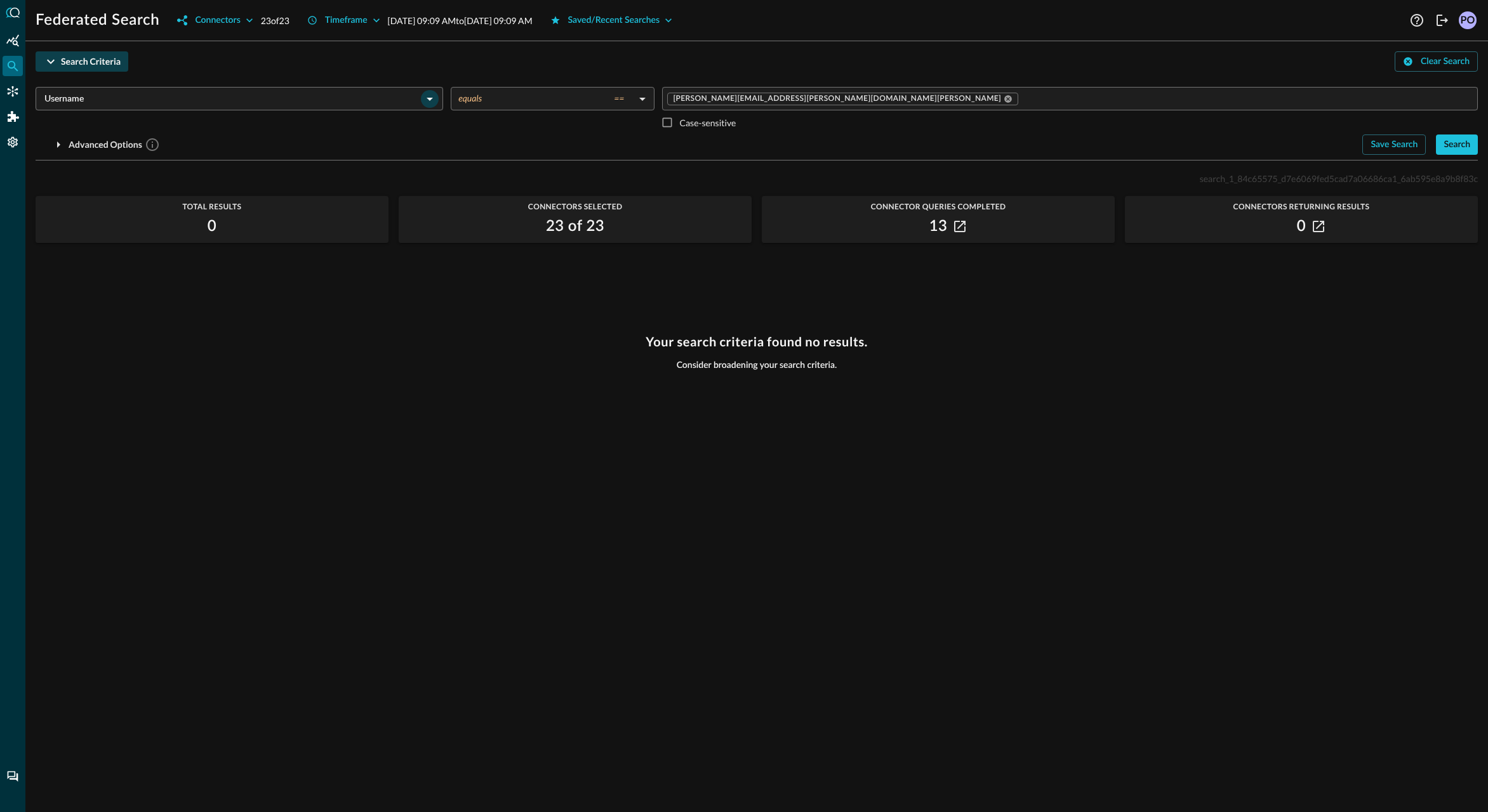
click at [431, 102] on icon "Open" at bounding box center [429, 98] width 15 height 15
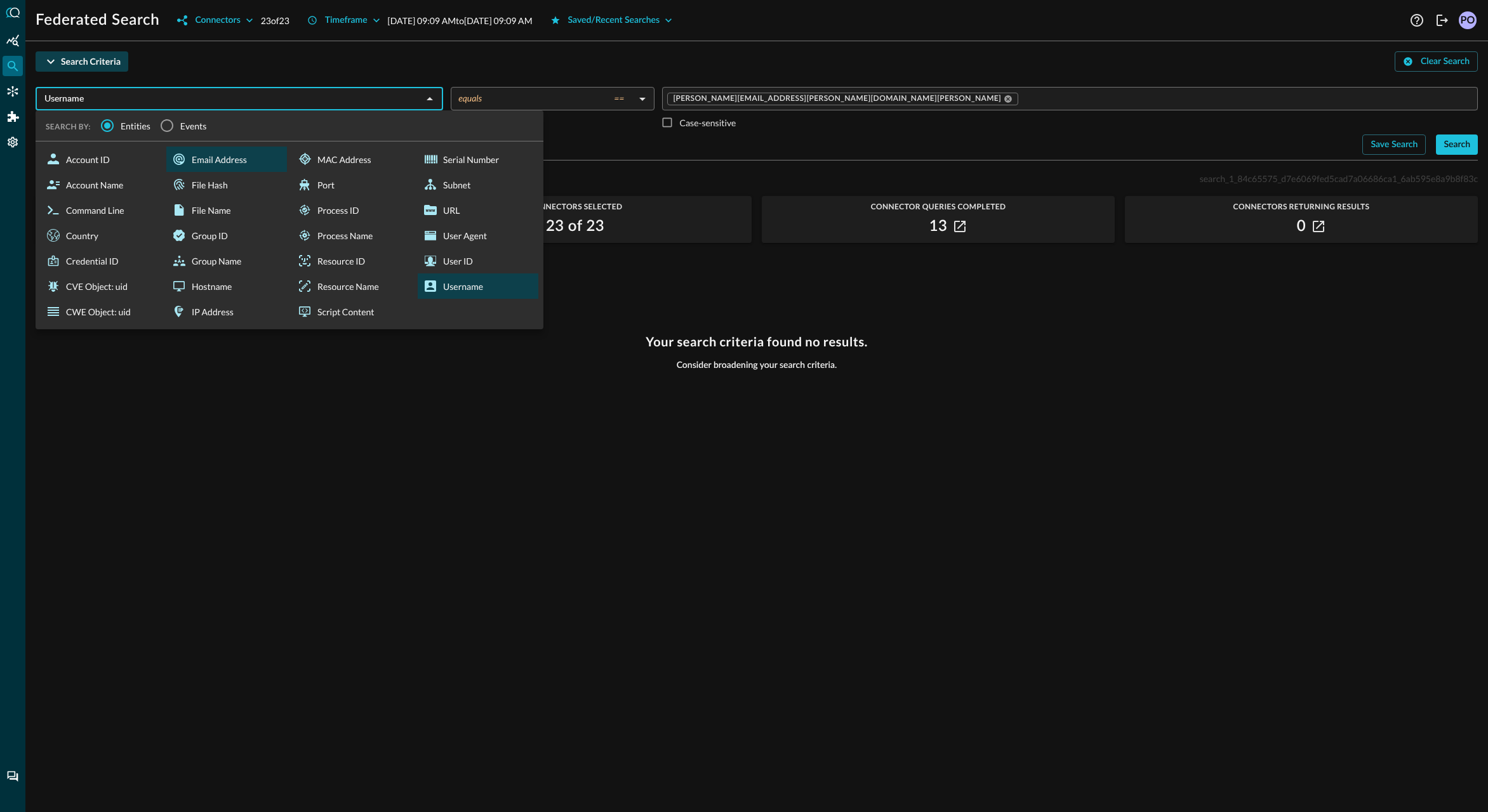
click at [209, 155] on div "Email Address" at bounding box center [227, 159] width 121 height 26
type input "Email Address"
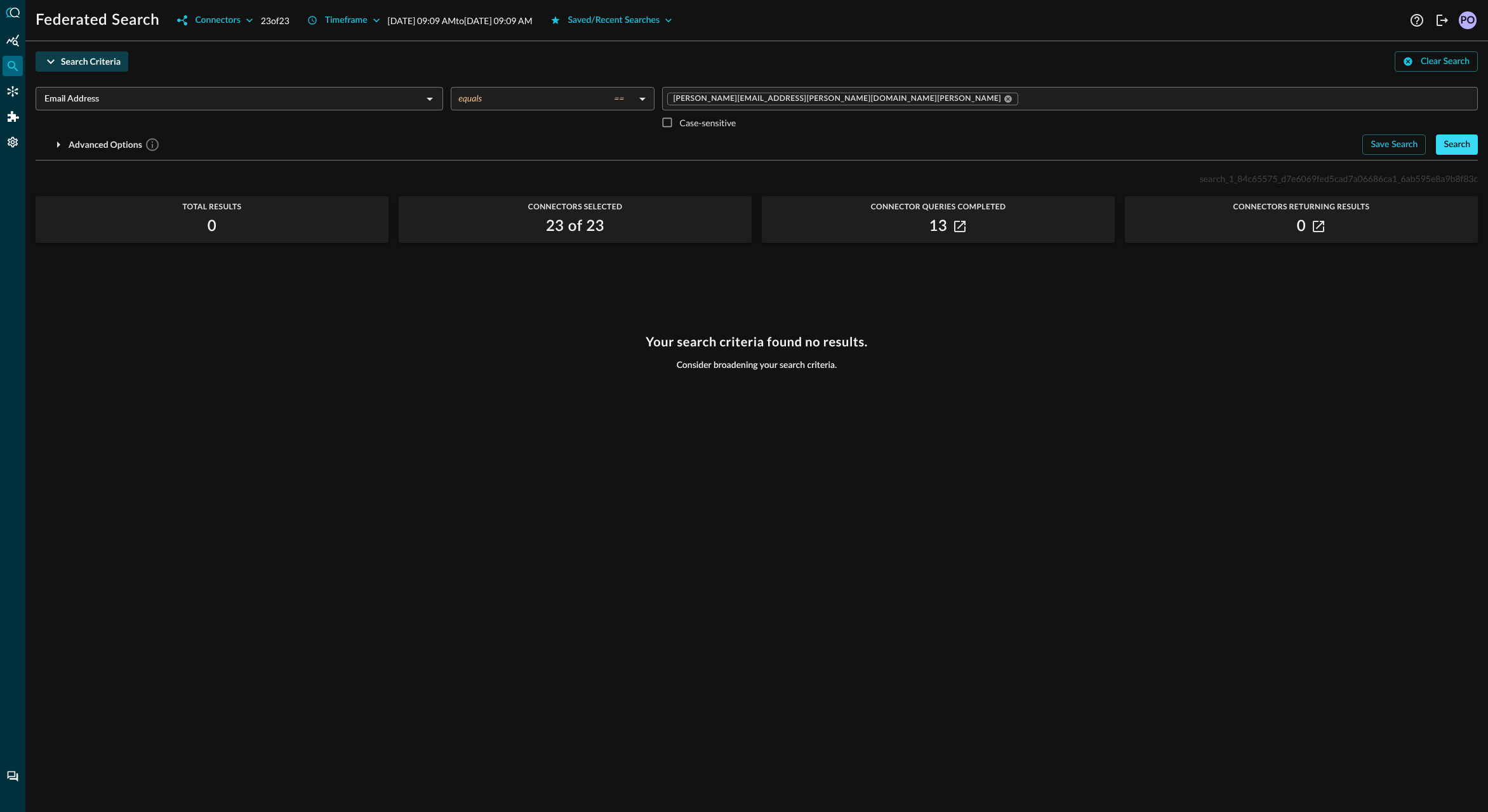
click at [1462, 147] on div "Search" at bounding box center [1456, 145] width 27 height 16
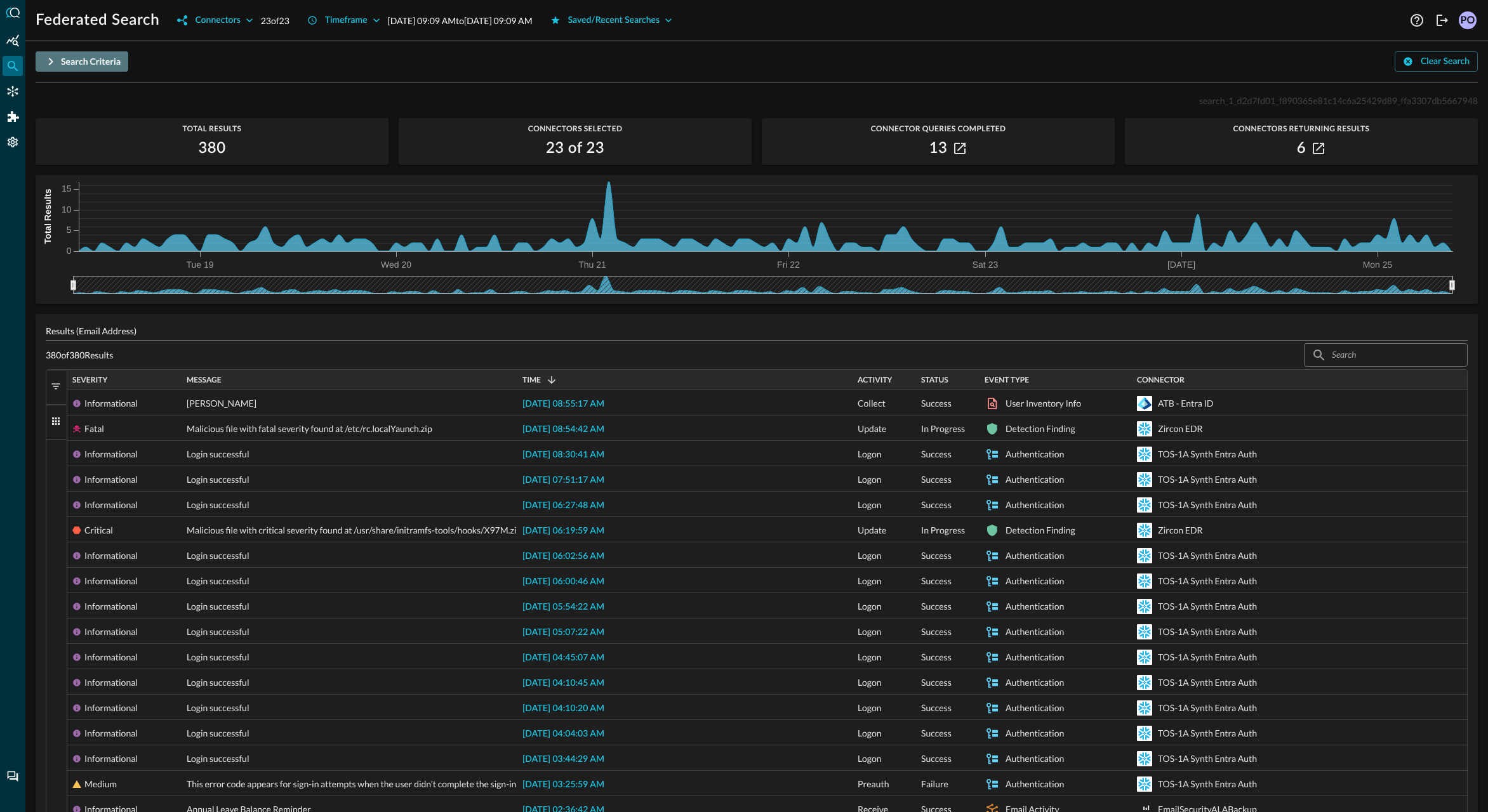
click at [44, 62] on icon "button" at bounding box center [51, 60] width 15 height 15
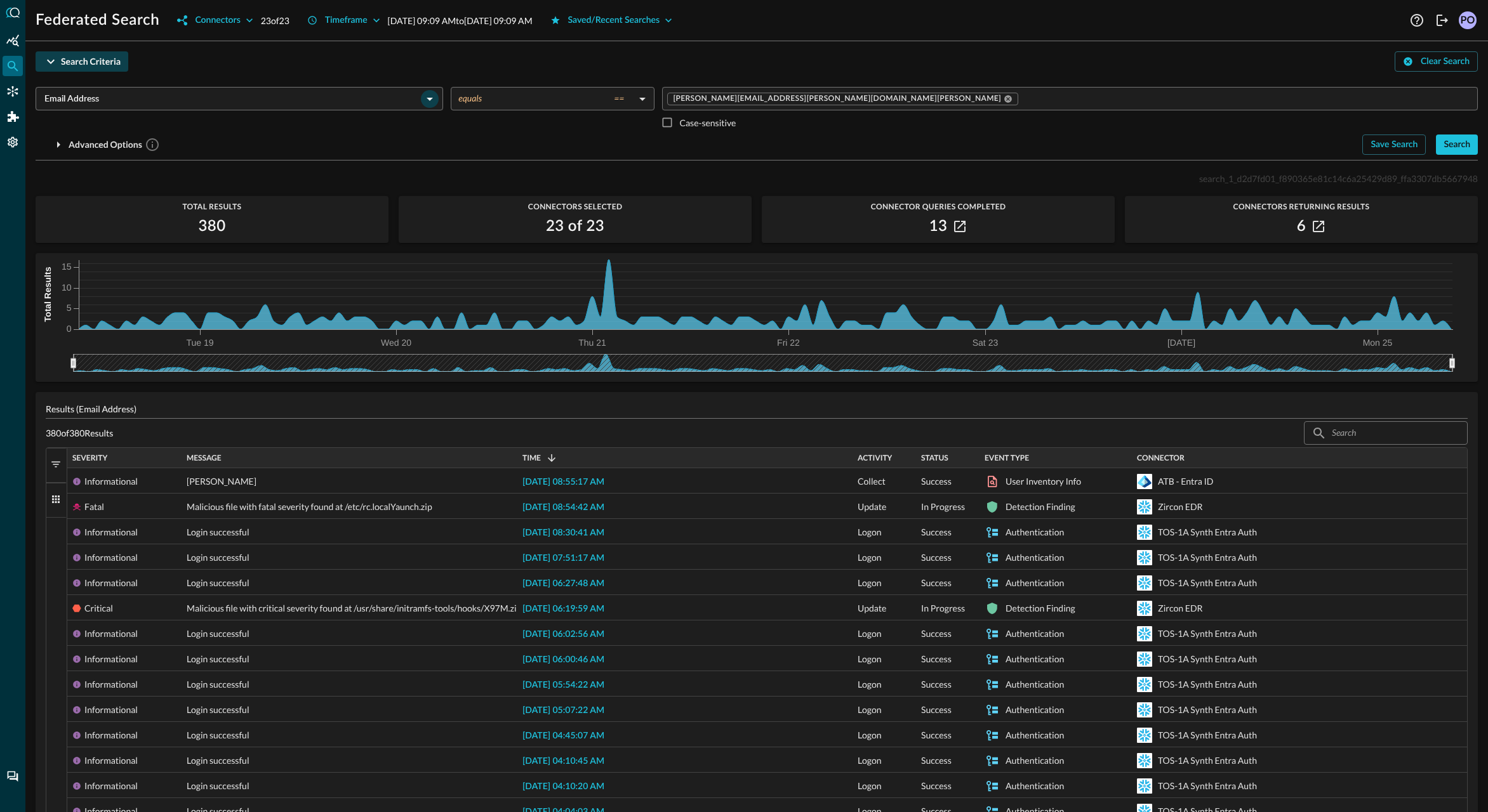
click at [429, 100] on icon "Open" at bounding box center [430, 99] width 6 height 3
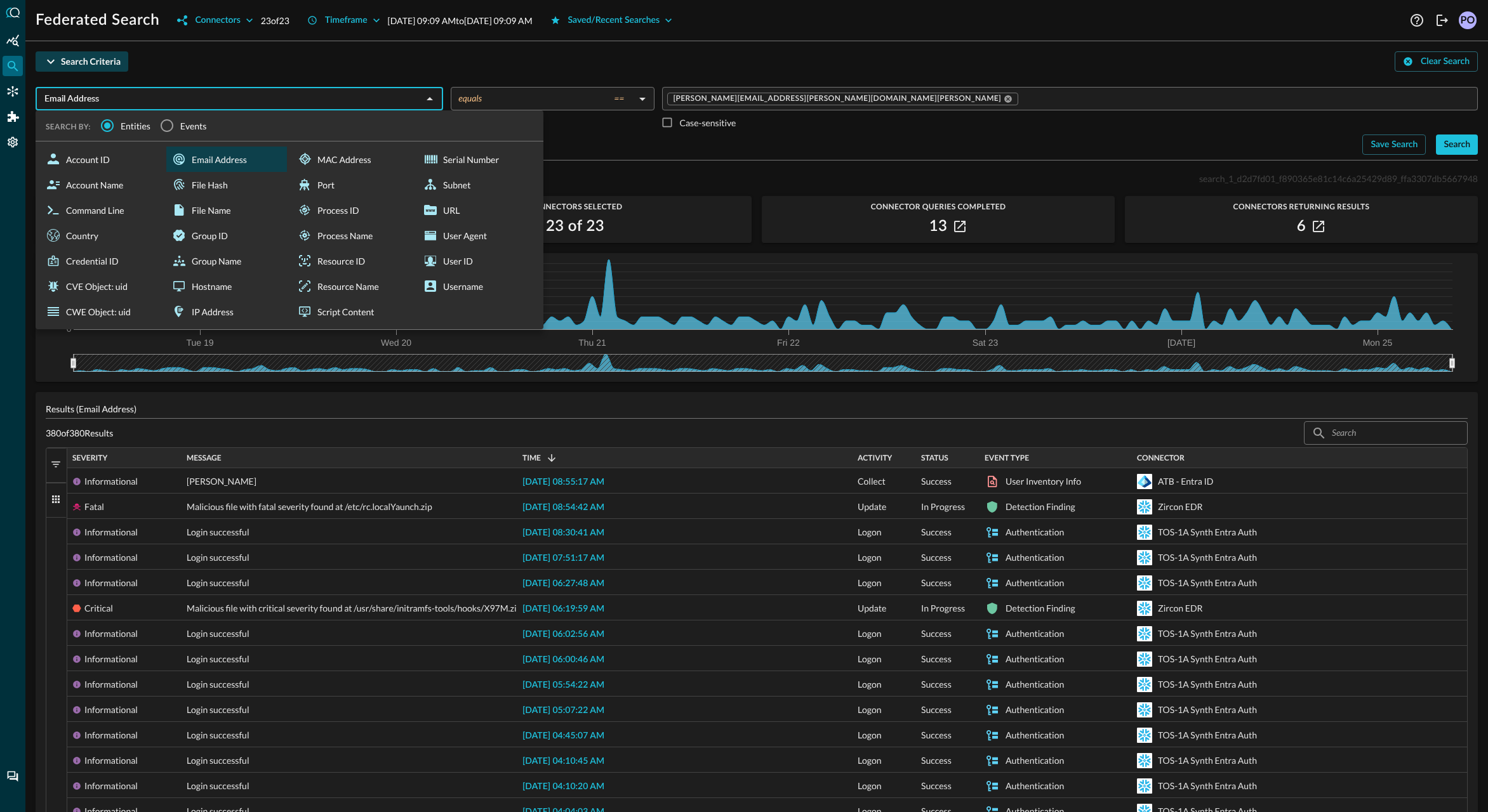
click at [1268, 405] on p "Results (Email Address)" at bounding box center [756, 408] width 1422 height 13
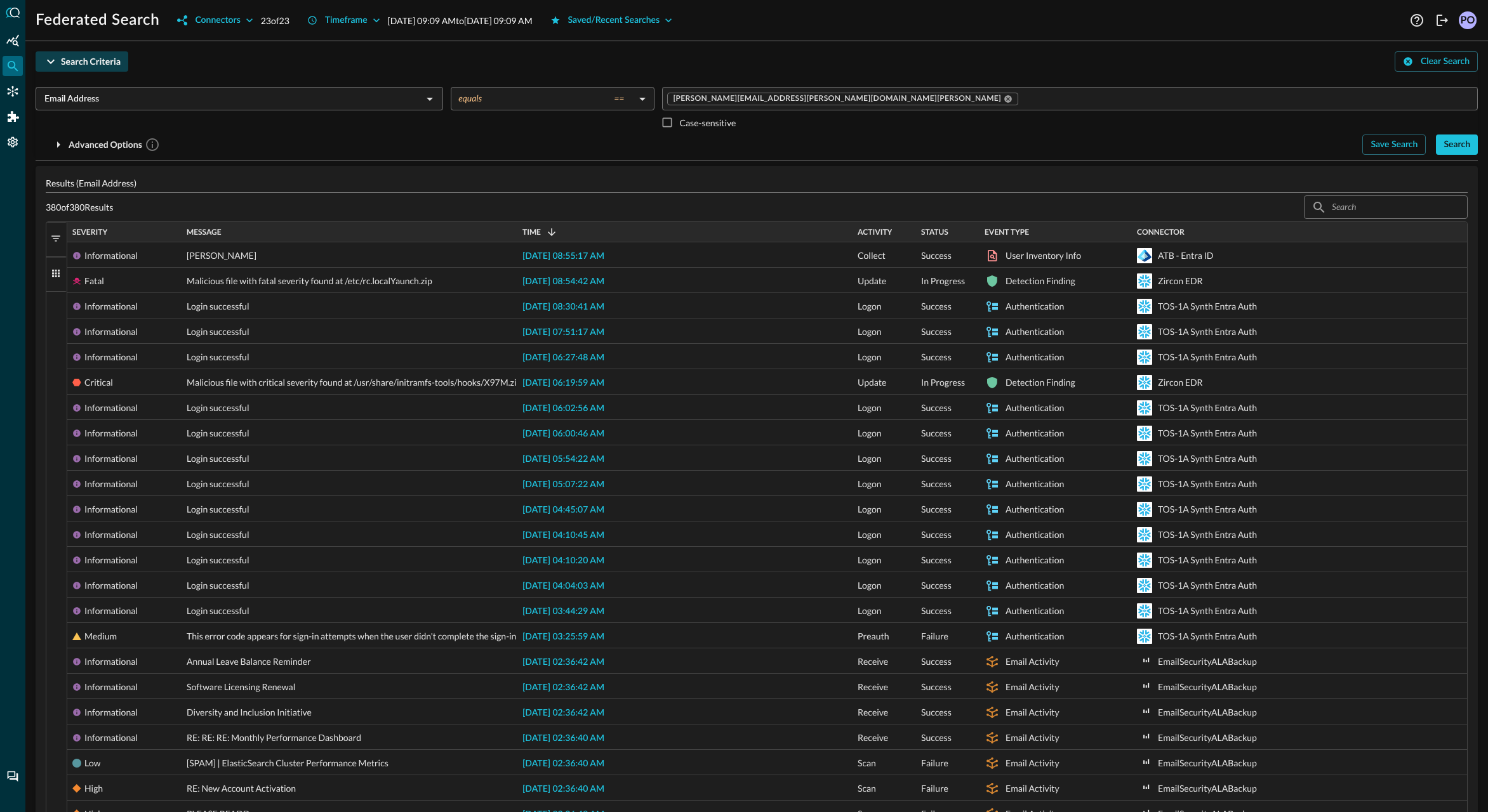
scroll to position [348, 0]
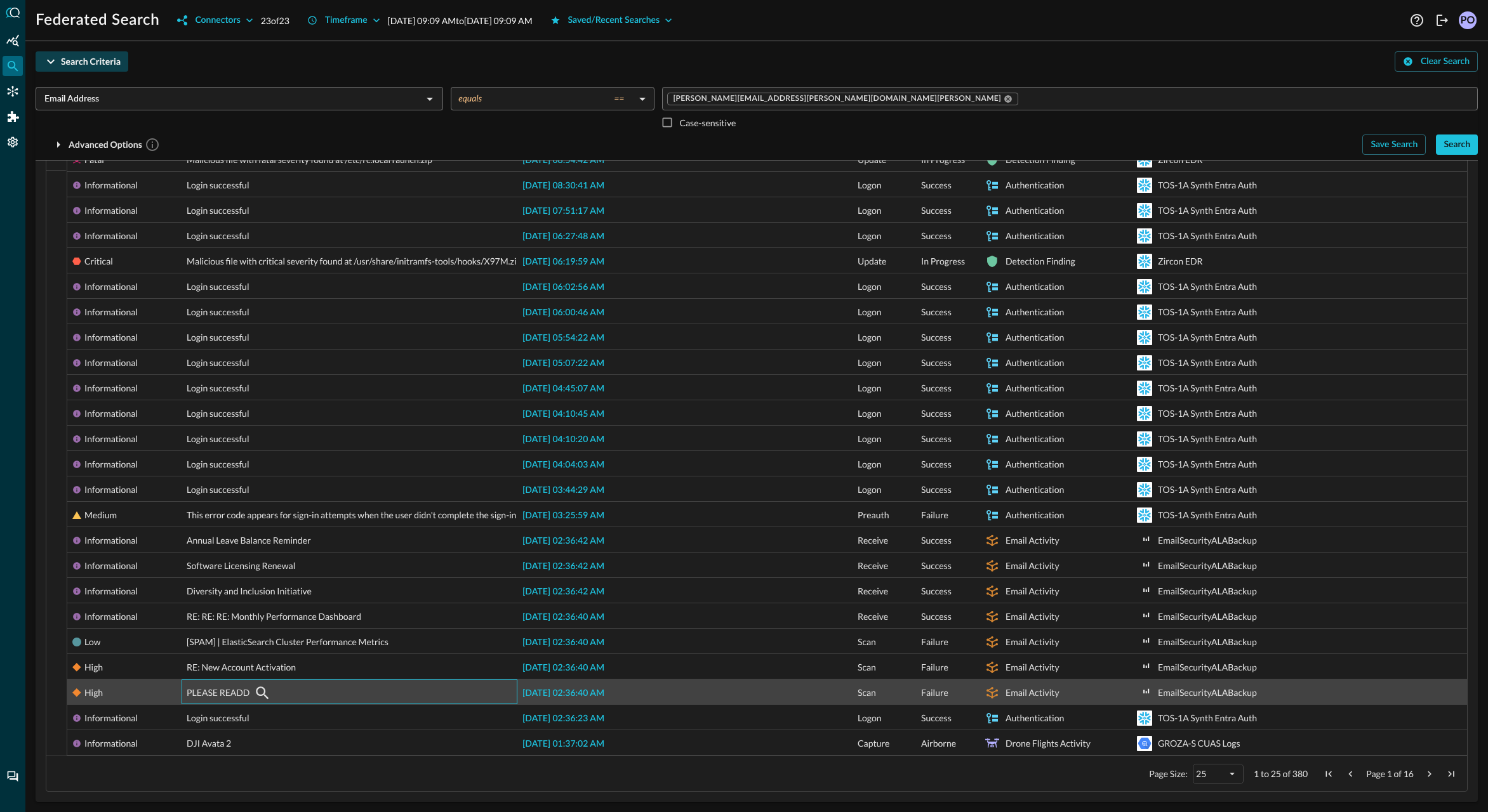
click at [231, 695] on span "PLEASE READD" at bounding box center [217, 693] width 62 height 26
click at [258, 692] on icon "button" at bounding box center [263, 693] width 13 height 13
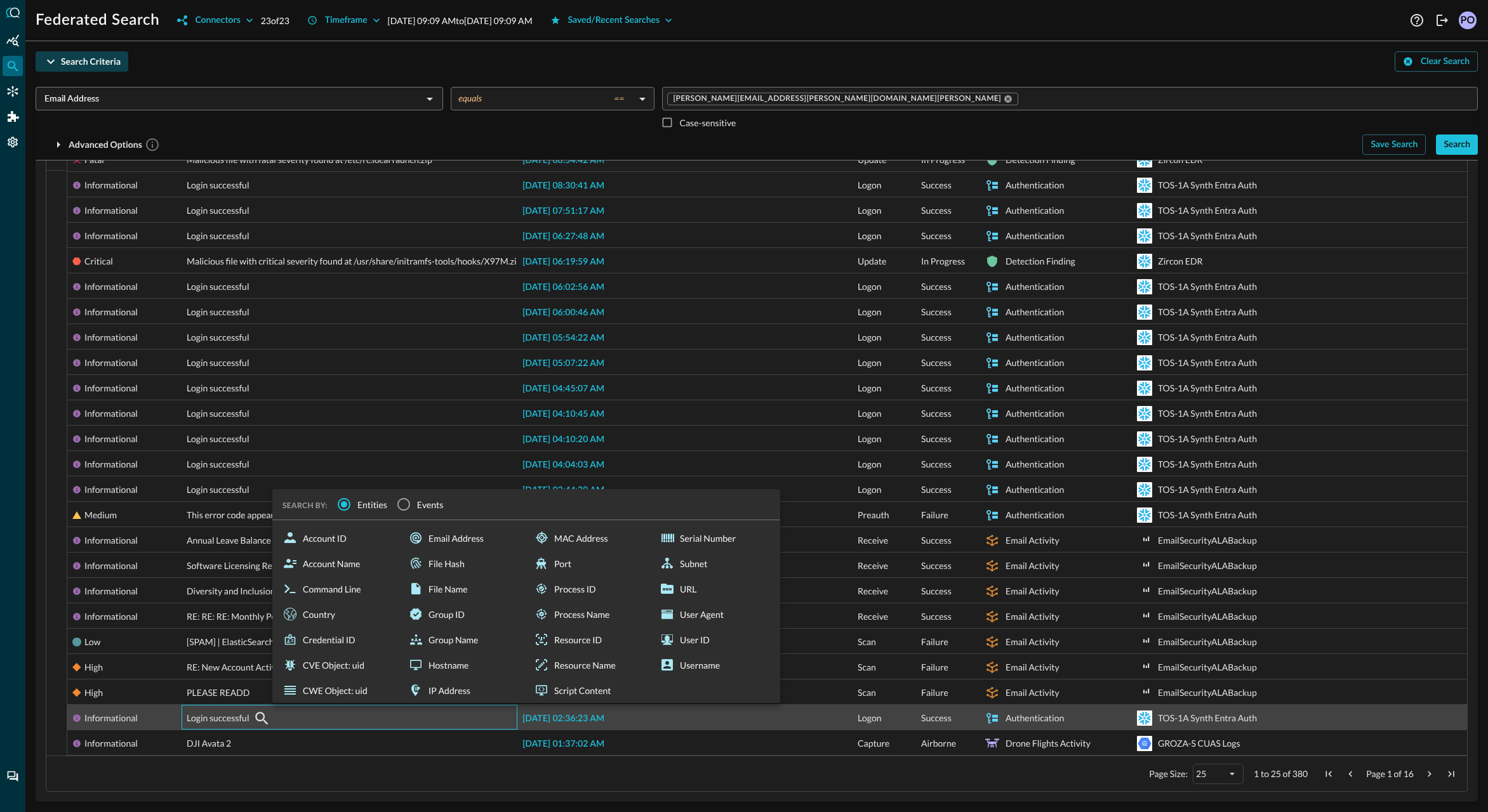
click at [358, 728] on div "Login successful" at bounding box center [349, 719] width 326 height 26
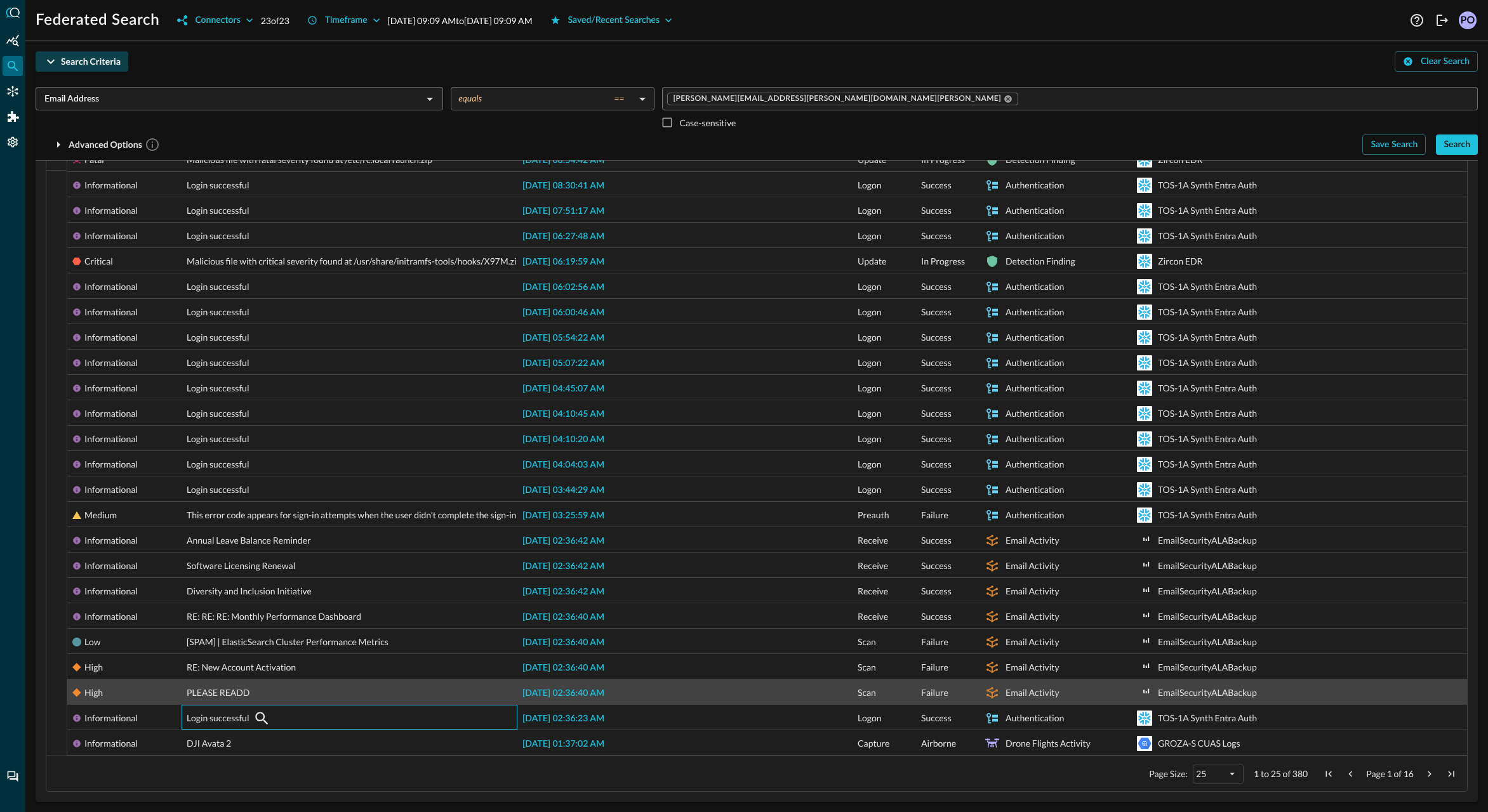
click at [587, 689] on span "2025-08-25 02:36:40 AM" at bounding box center [563, 693] width 82 height 9
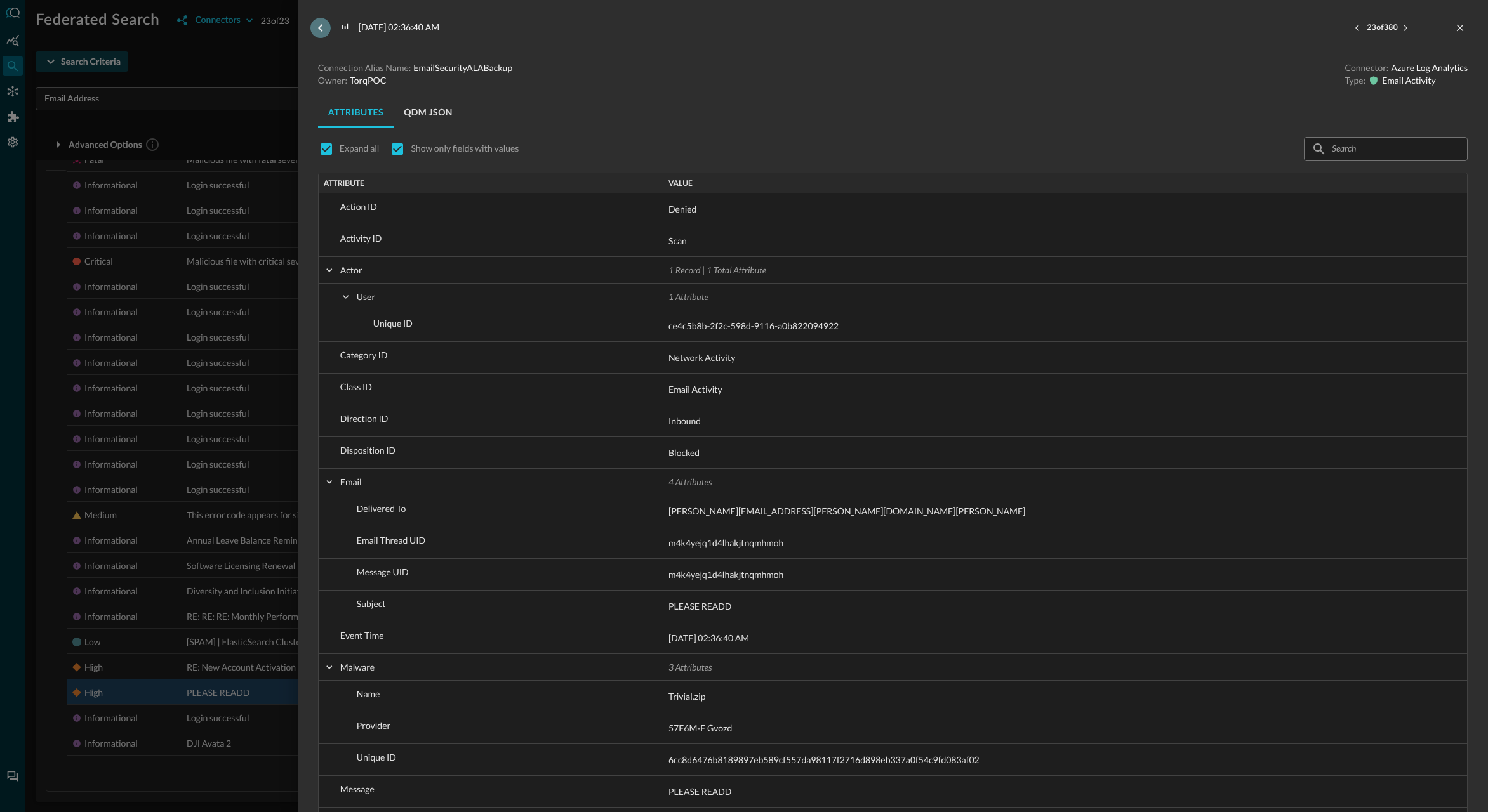
click at [321, 26] on icon "go back" at bounding box center [320, 28] width 4 height 8
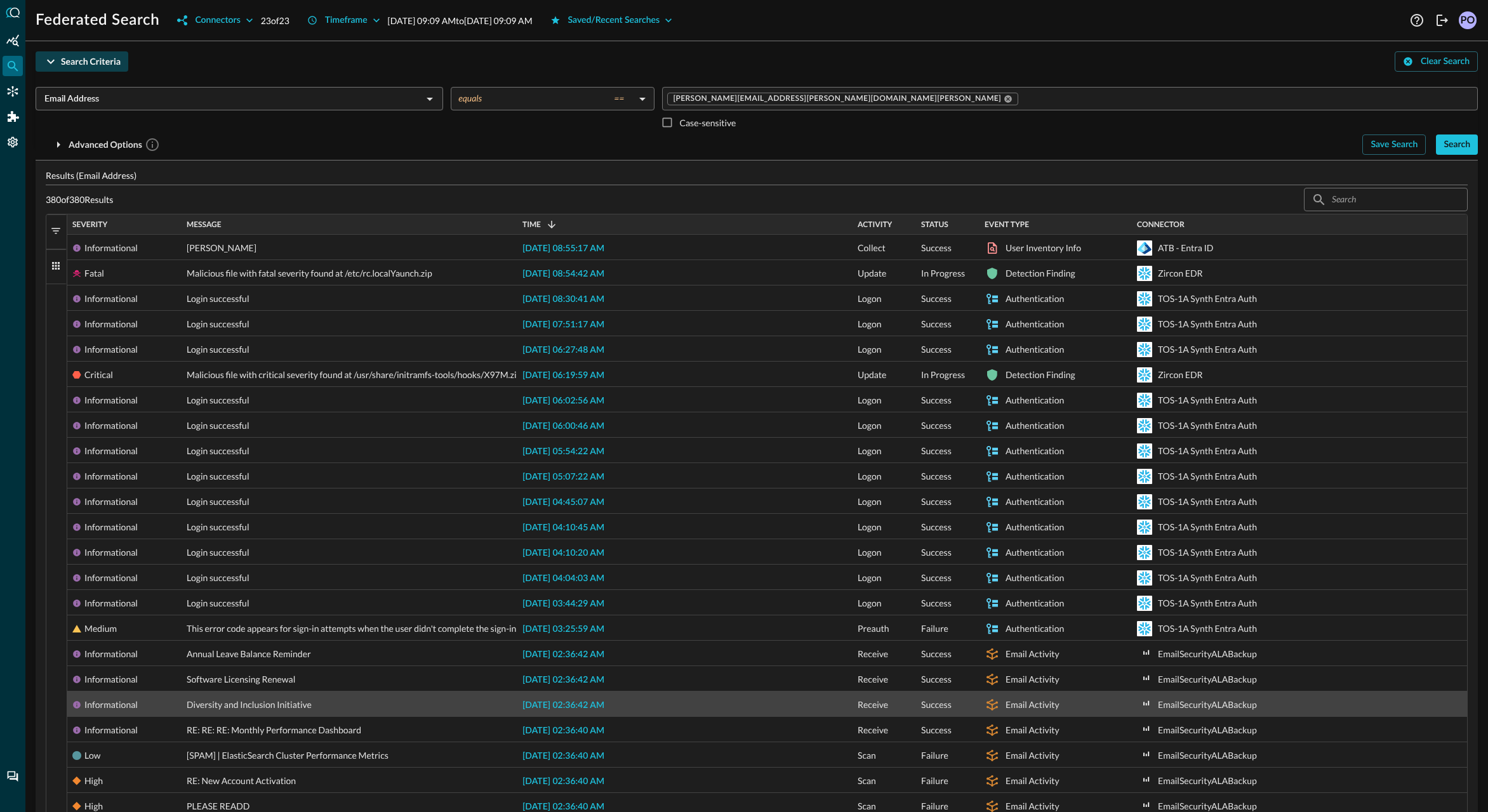
scroll to position [154, 0]
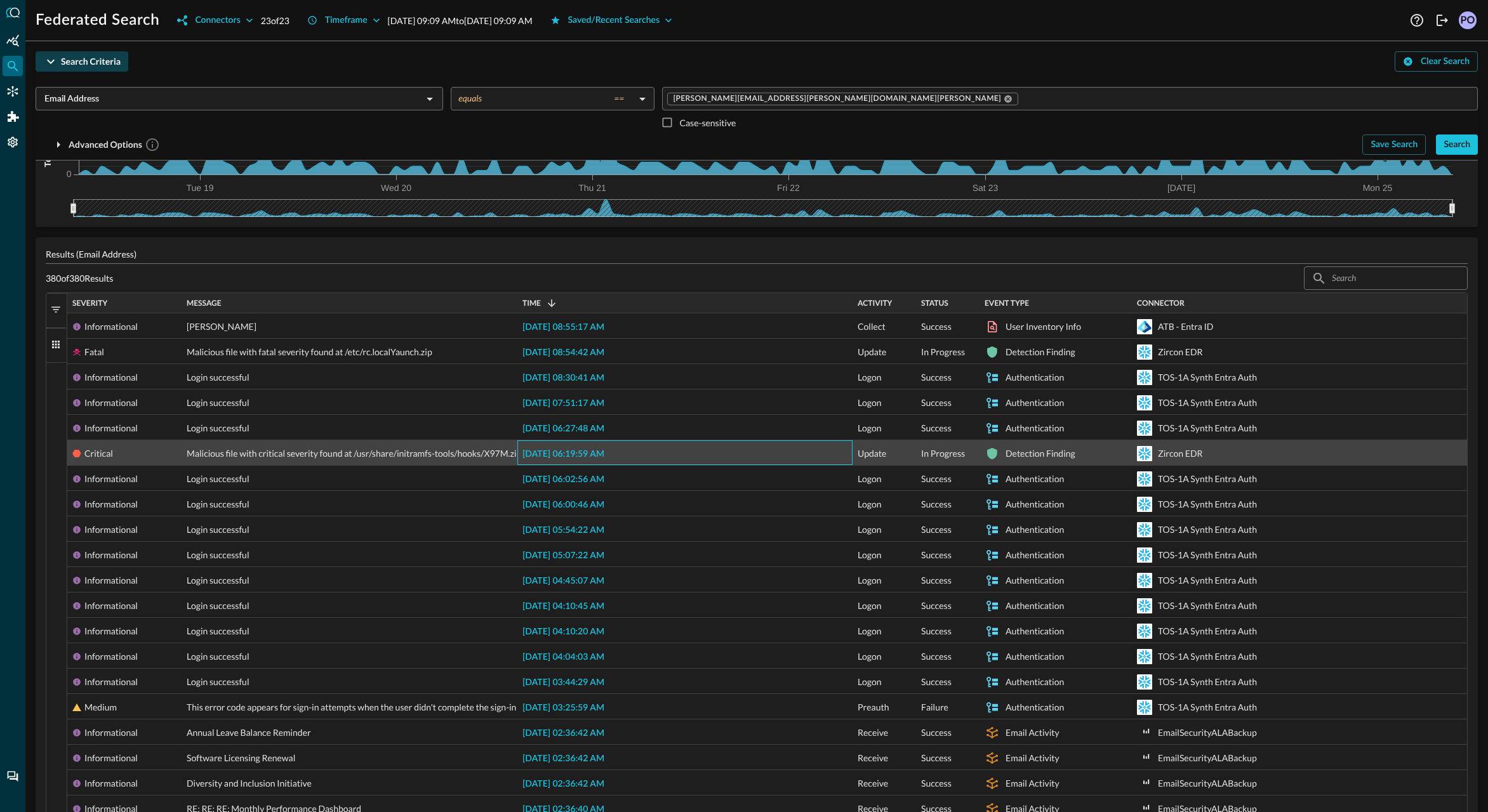
click at [561, 452] on span "2025-08-25 06:19:59 AM" at bounding box center [563, 454] width 82 height 9
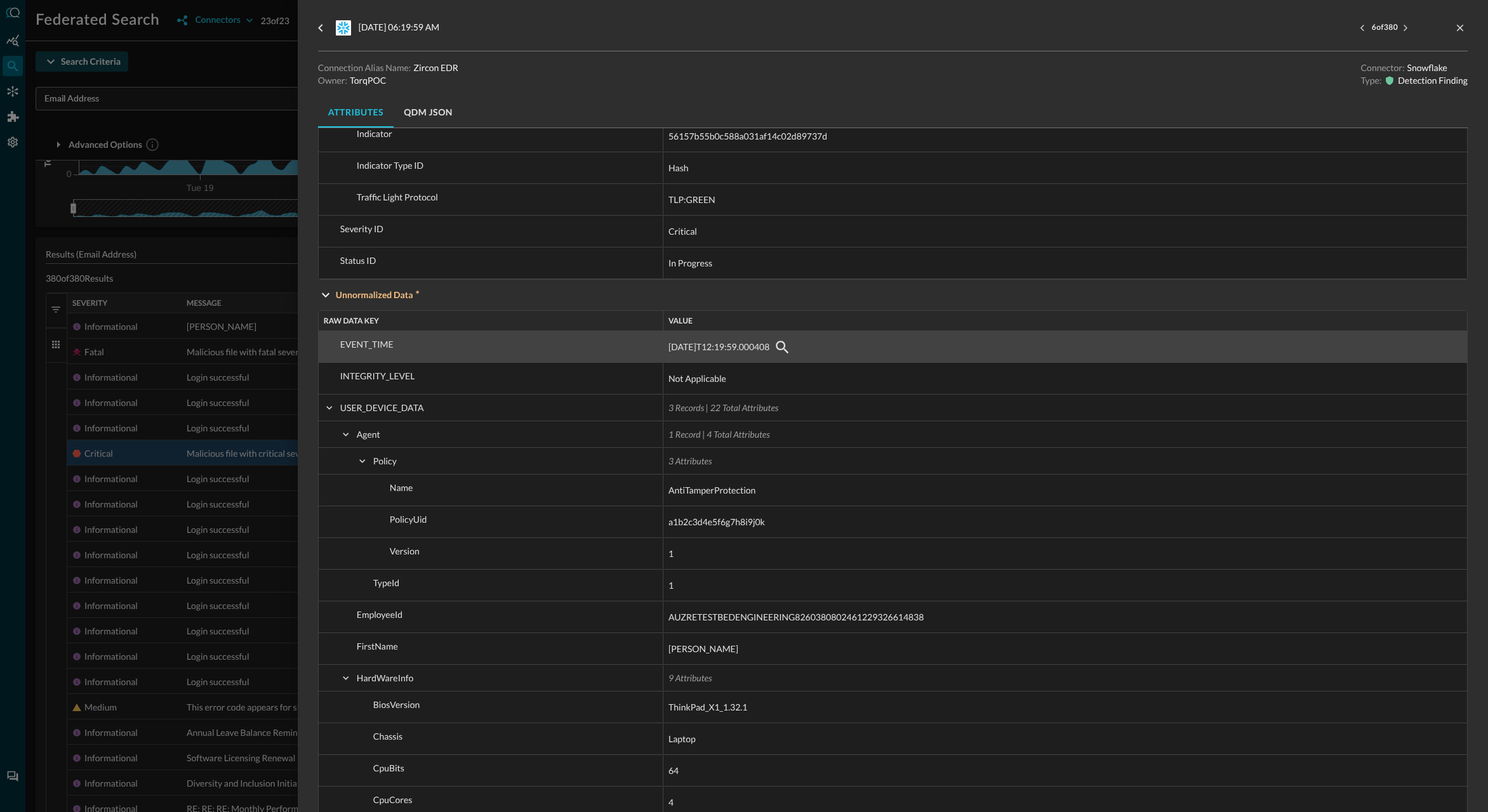
scroll to position [2162, 0]
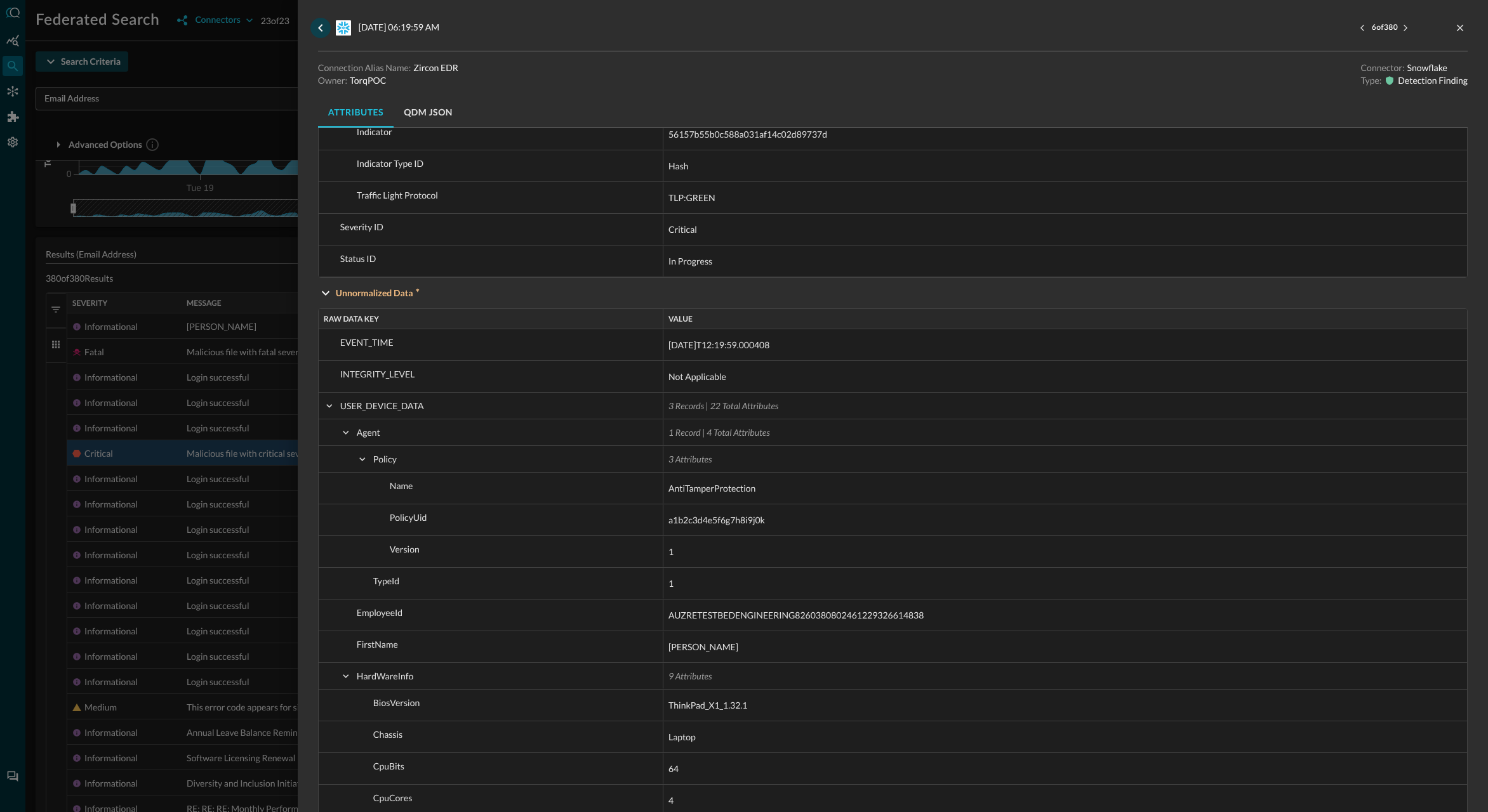
click at [324, 29] on icon "go back" at bounding box center [320, 28] width 15 height 15
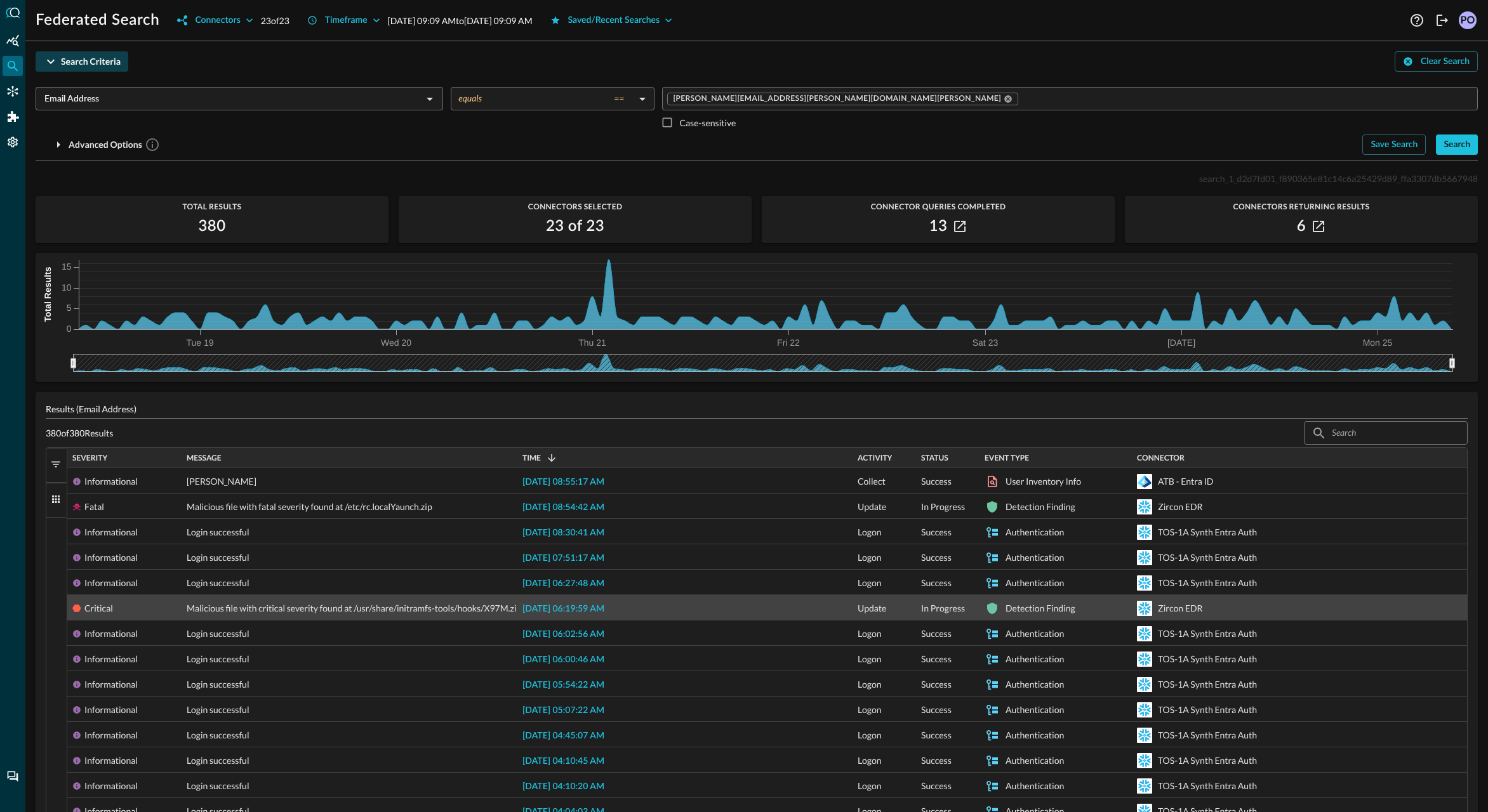
click at [585, 609] on span "2025-08-25 06:19:59 AM" at bounding box center [563, 609] width 82 height 9
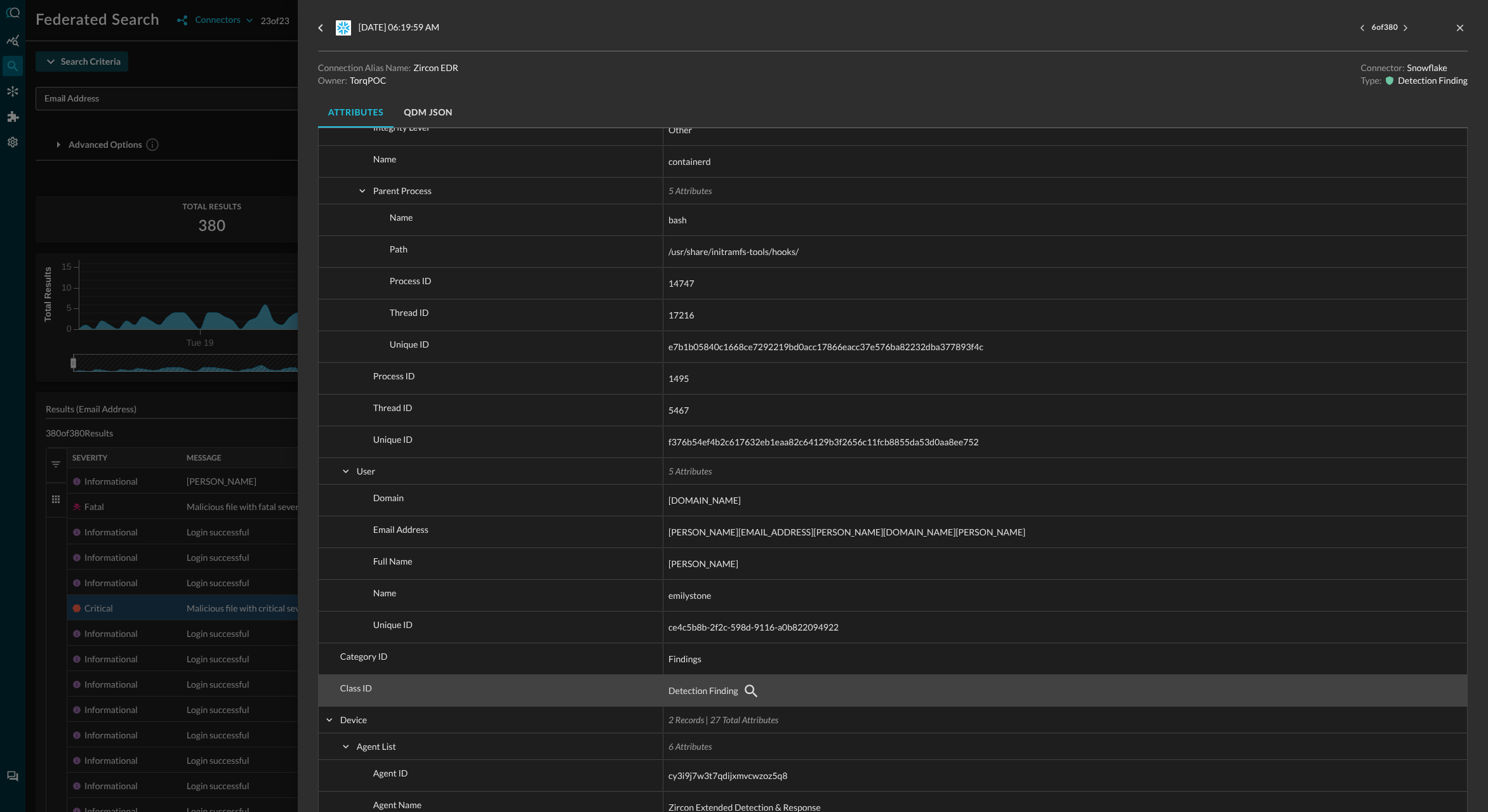
scroll to position [174, 0]
